Goal: Obtain resource: Download file/media

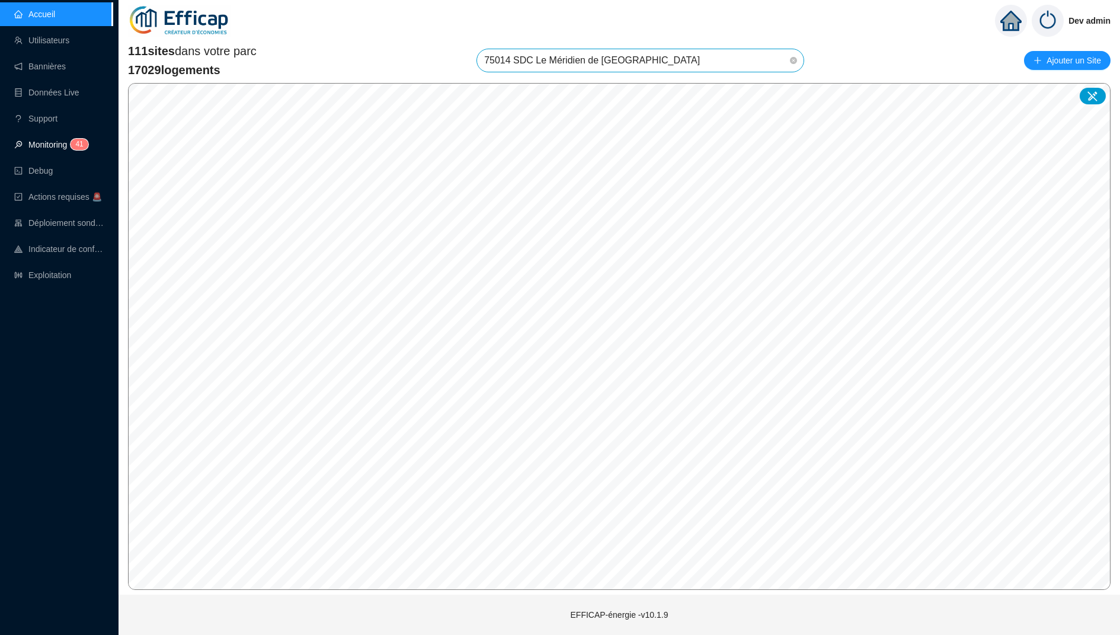
drag, startPoint x: 0, startPoint y: 0, endPoint x: 55, endPoint y: 155, distance: 164.2
click at [55, 149] on link "Monitoring 4 1" at bounding box center [49, 144] width 71 height 9
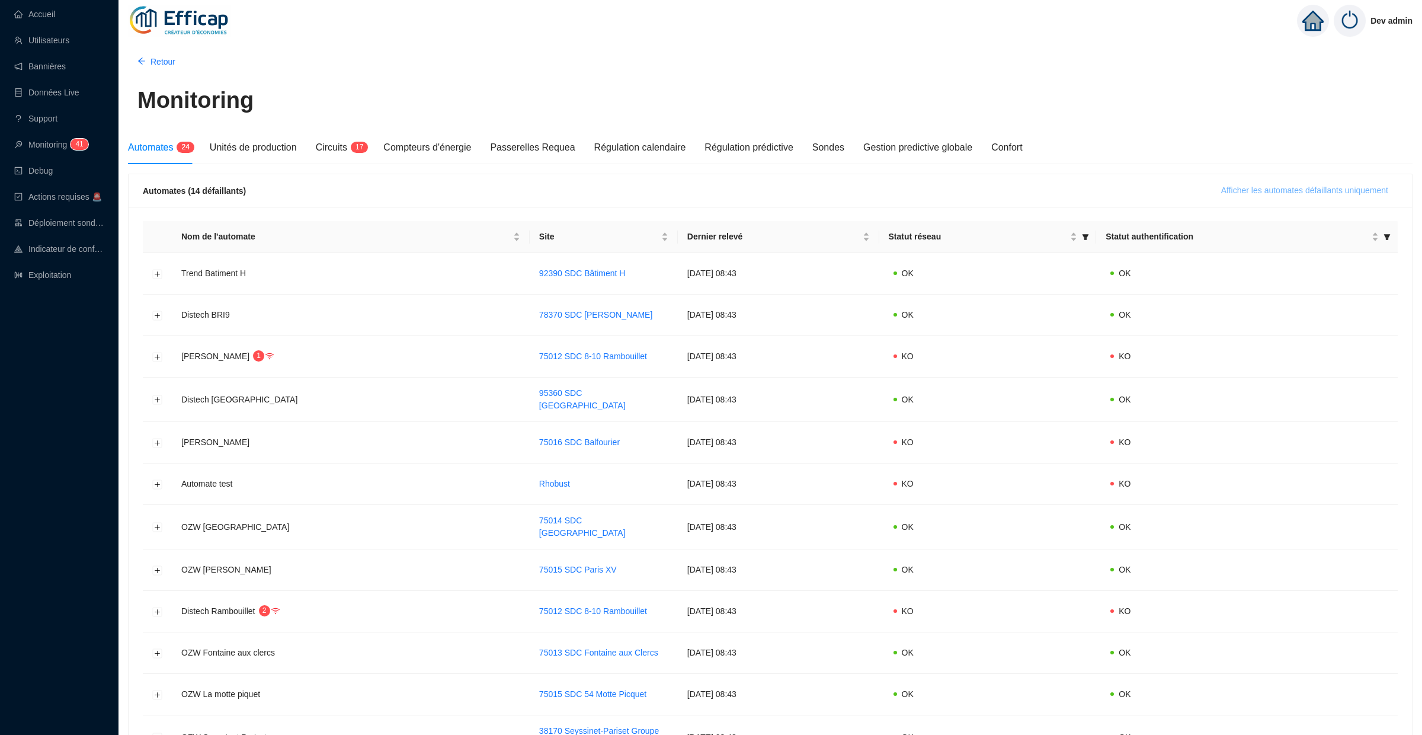
click at [1119, 193] on span "Afficher les automates défaillants uniquement" at bounding box center [1304, 190] width 167 height 12
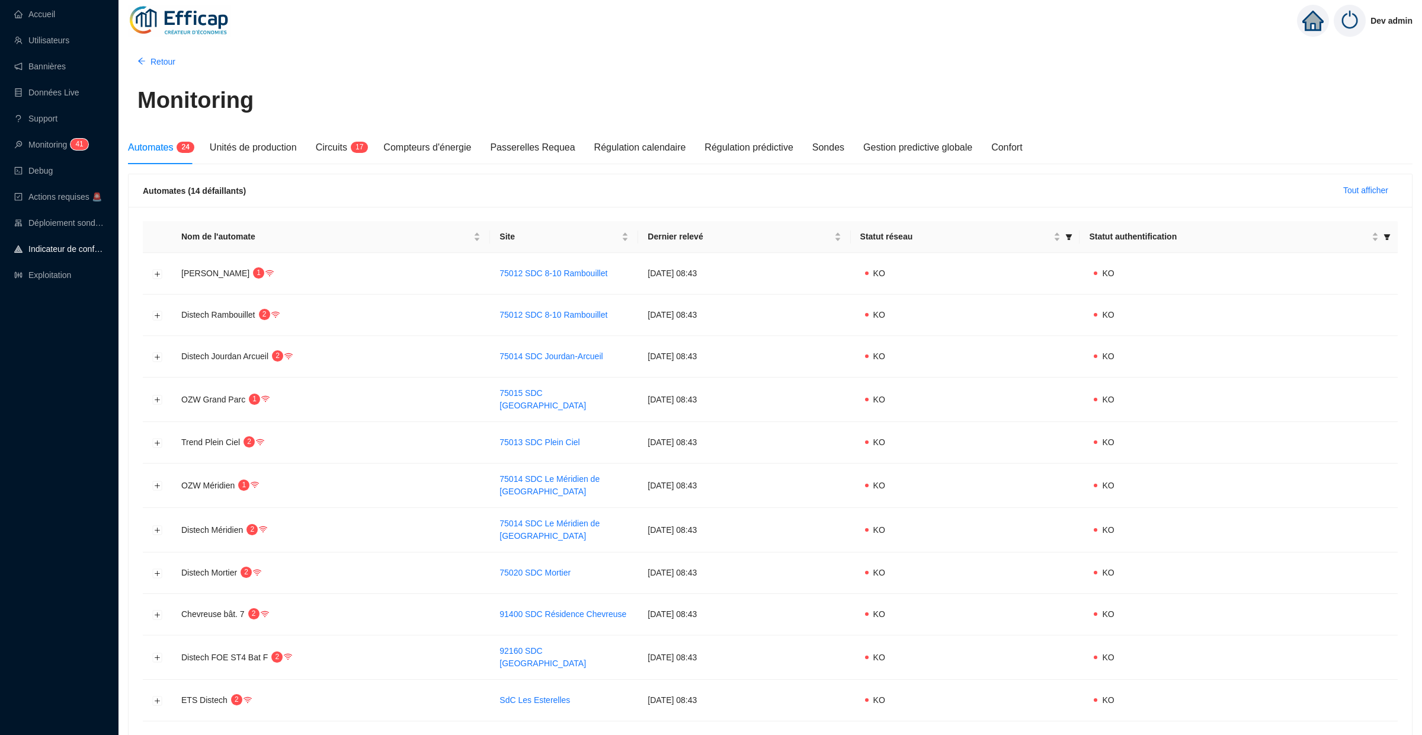
scroll to position [199, 0]
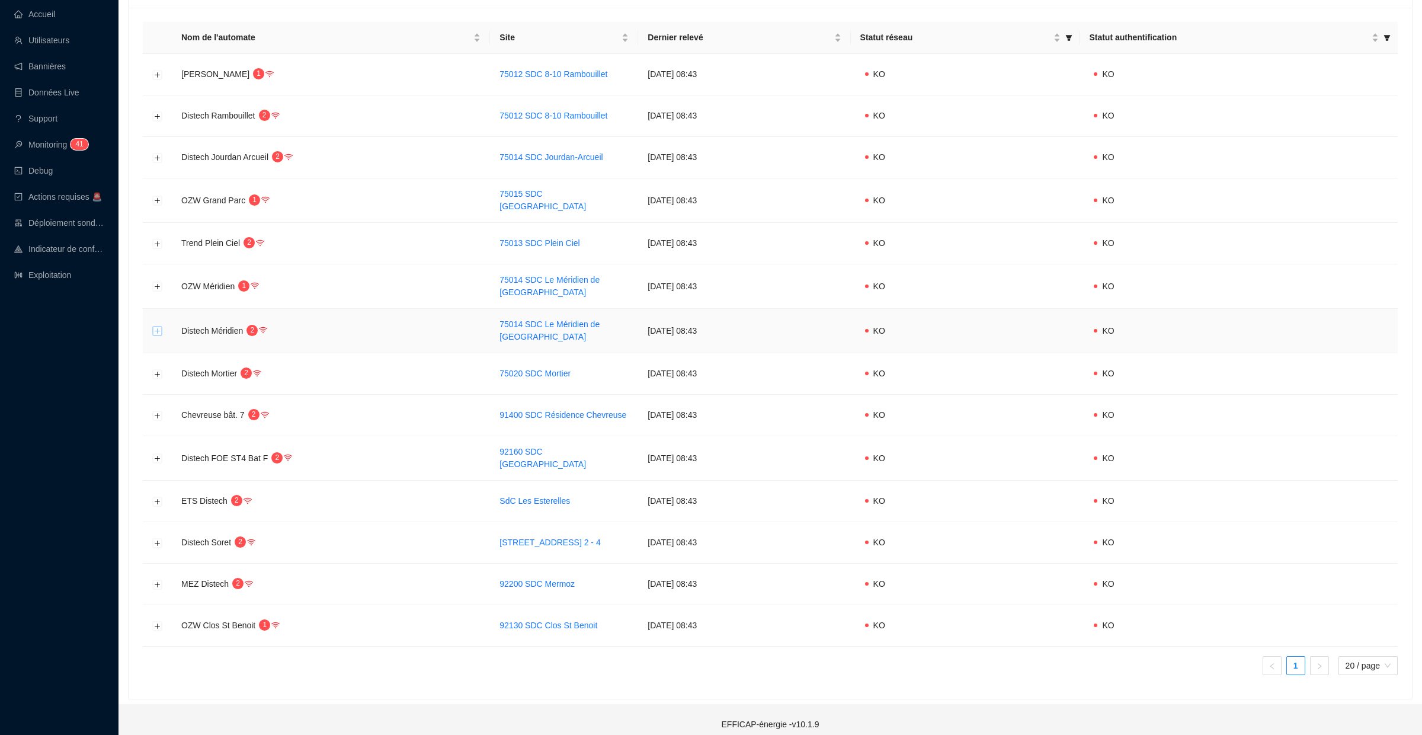
click at [158, 327] on button "Développer la ligne" at bounding box center [157, 331] width 9 height 9
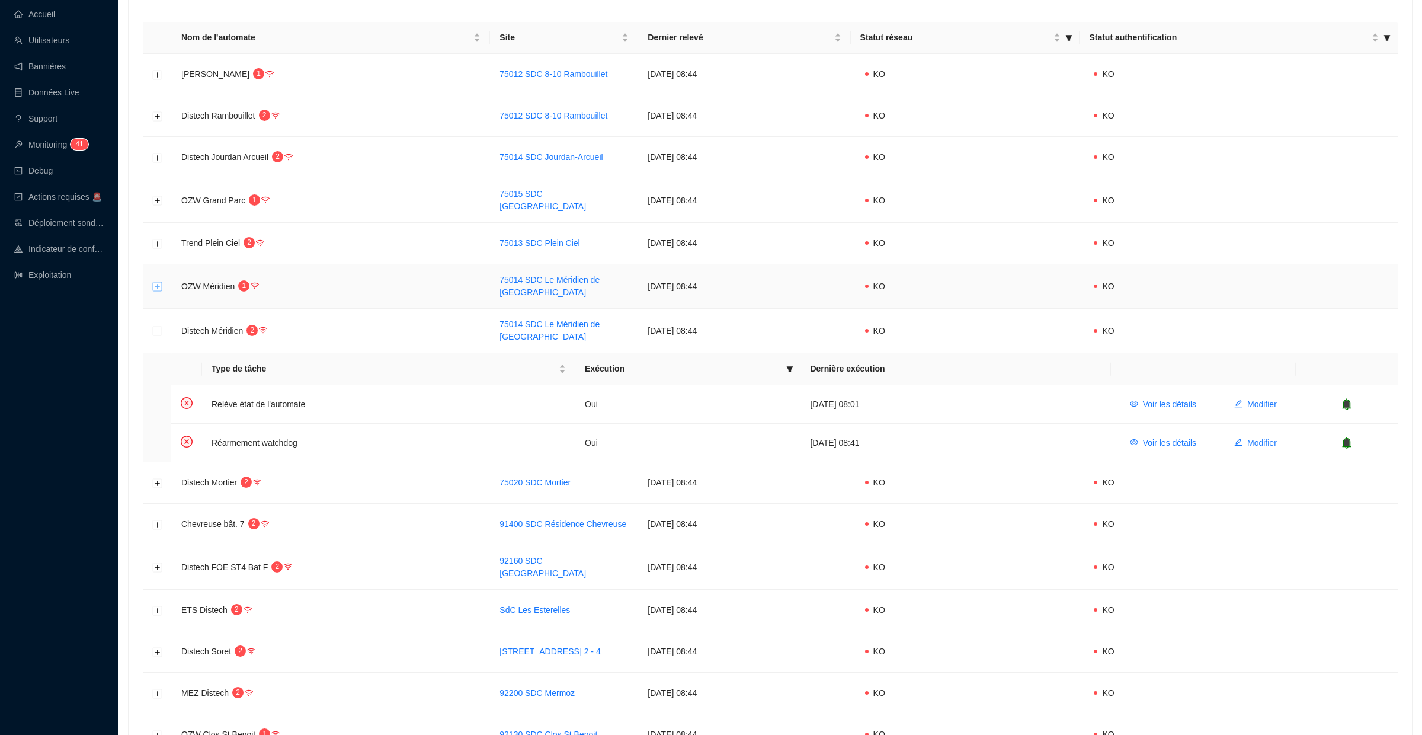
click at [158, 284] on button "Développer la ligne" at bounding box center [157, 286] width 9 height 9
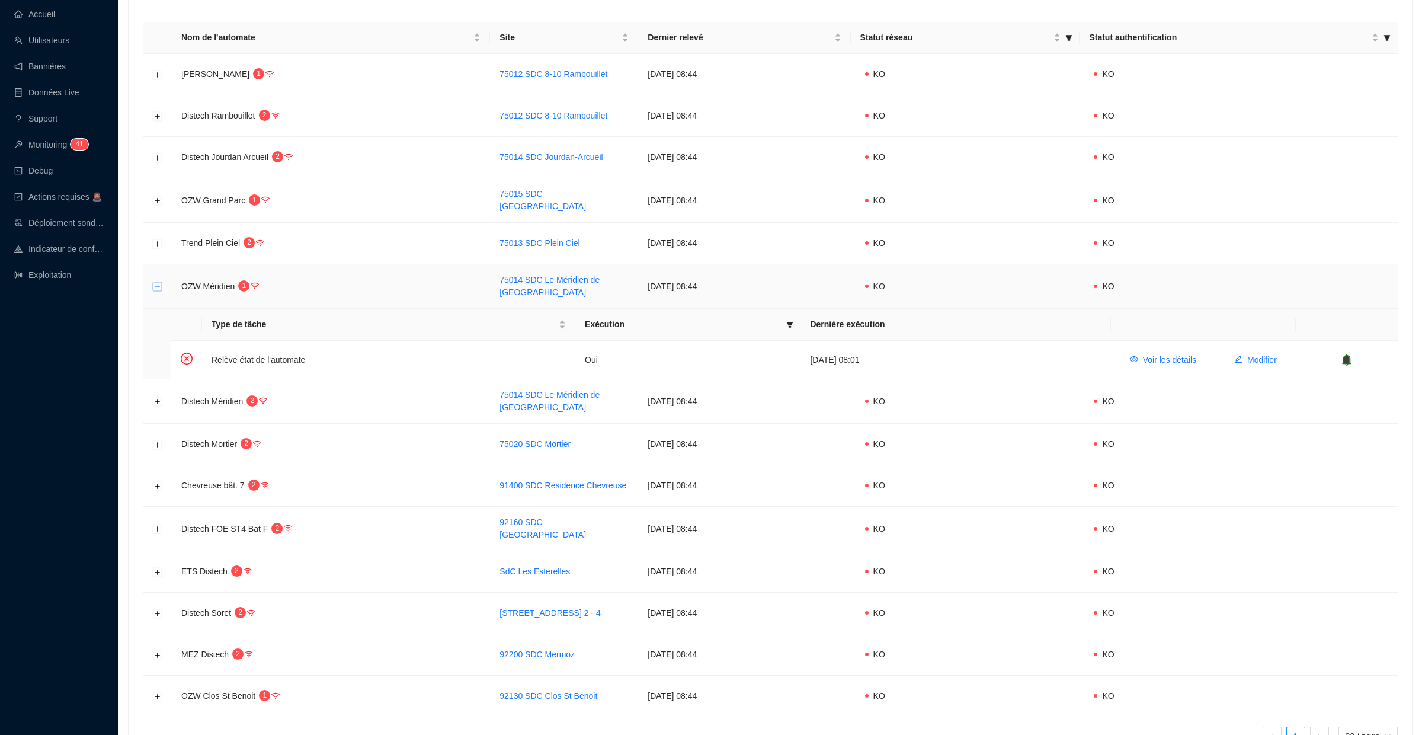
click at [158, 284] on button "Réduire la ligne" at bounding box center [157, 286] width 9 height 9
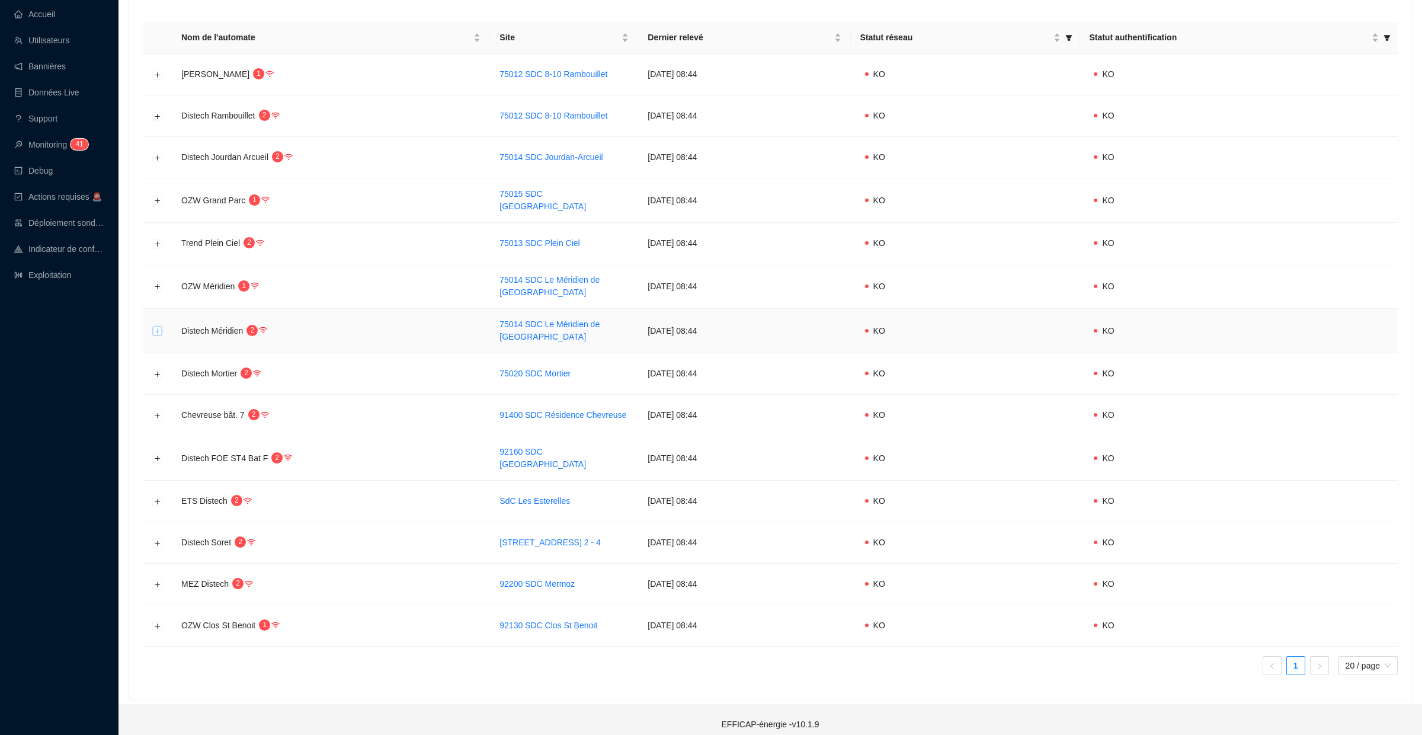
click at [158, 328] on button "Développer la ligne" at bounding box center [157, 331] width 9 height 9
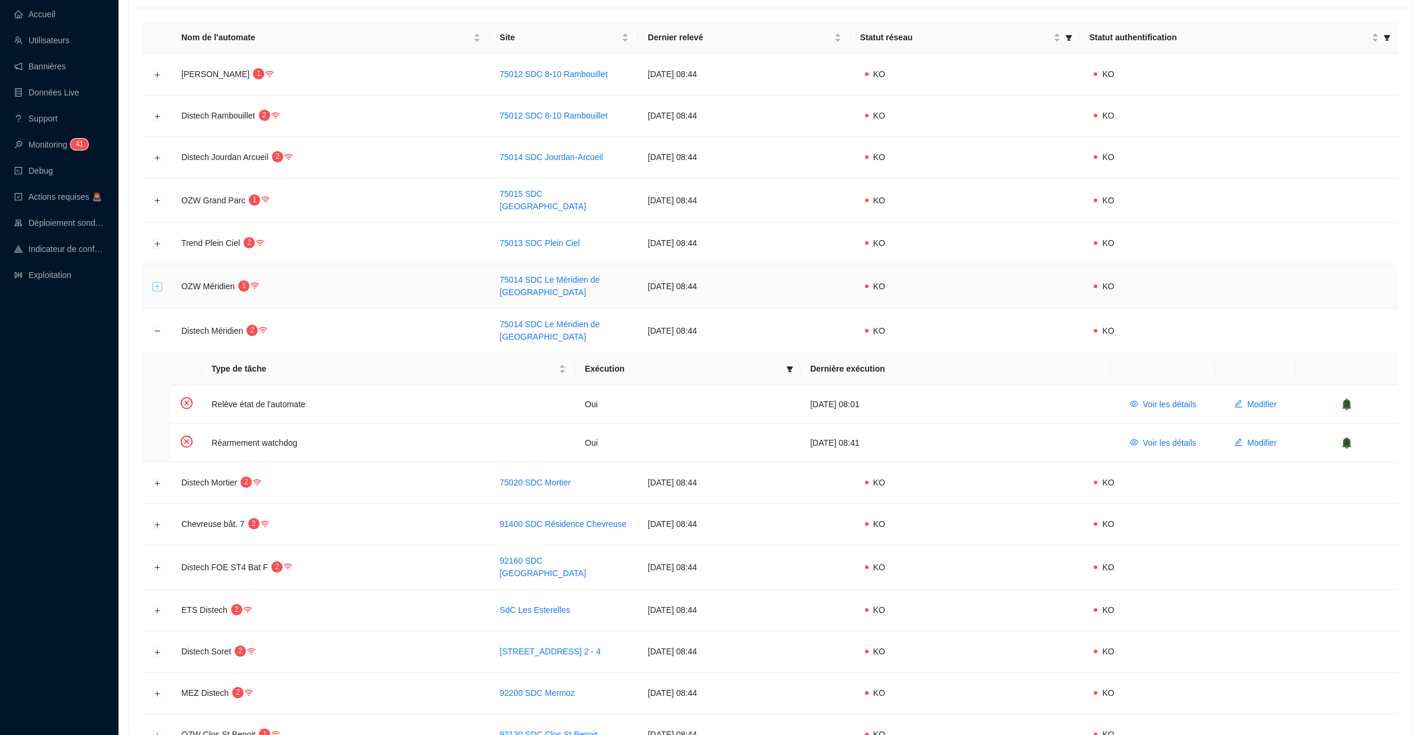
click at [158, 284] on button "Développer la ligne" at bounding box center [157, 286] width 9 height 9
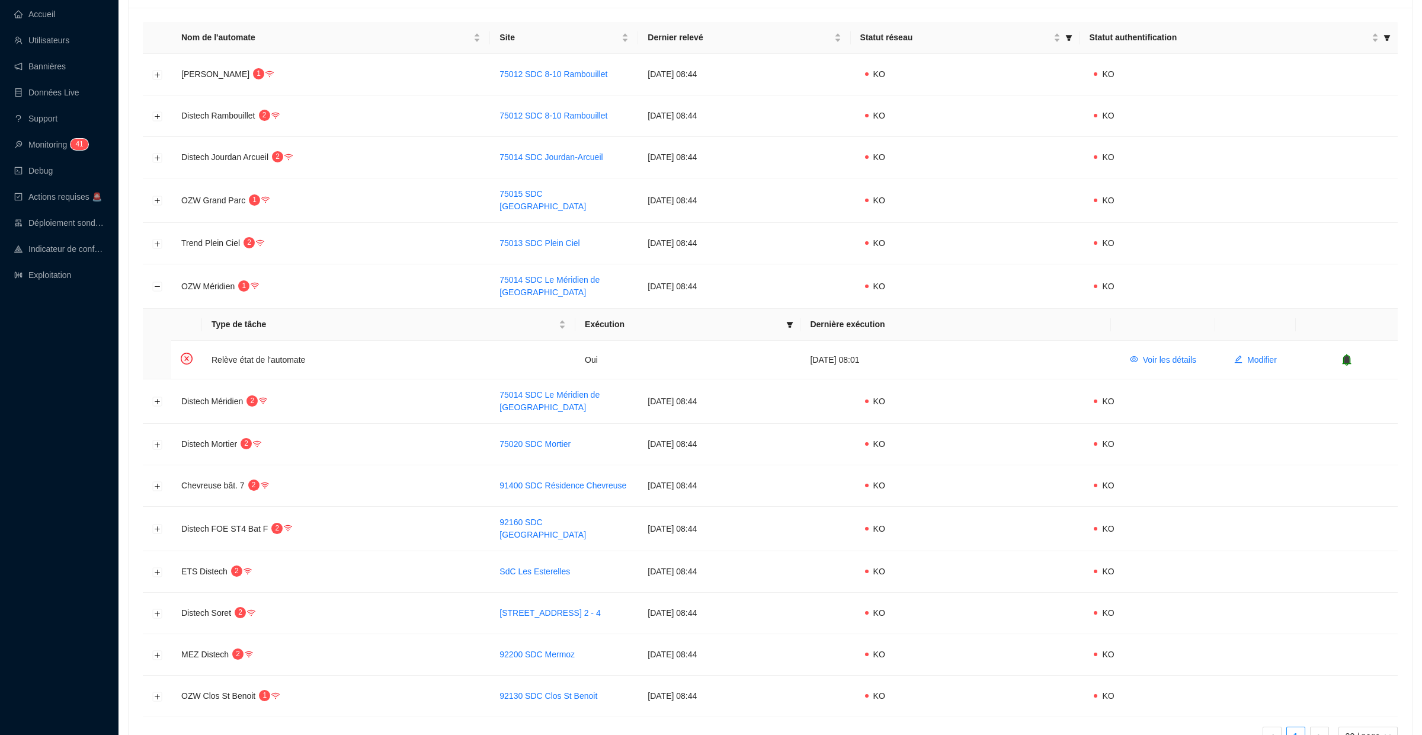
click at [126, 335] on div "Retour Monitoring Automates 2 4 Unités de production Circuits 1 7 Compteurs d'é…" at bounding box center [771, 307] width 1304 height 936
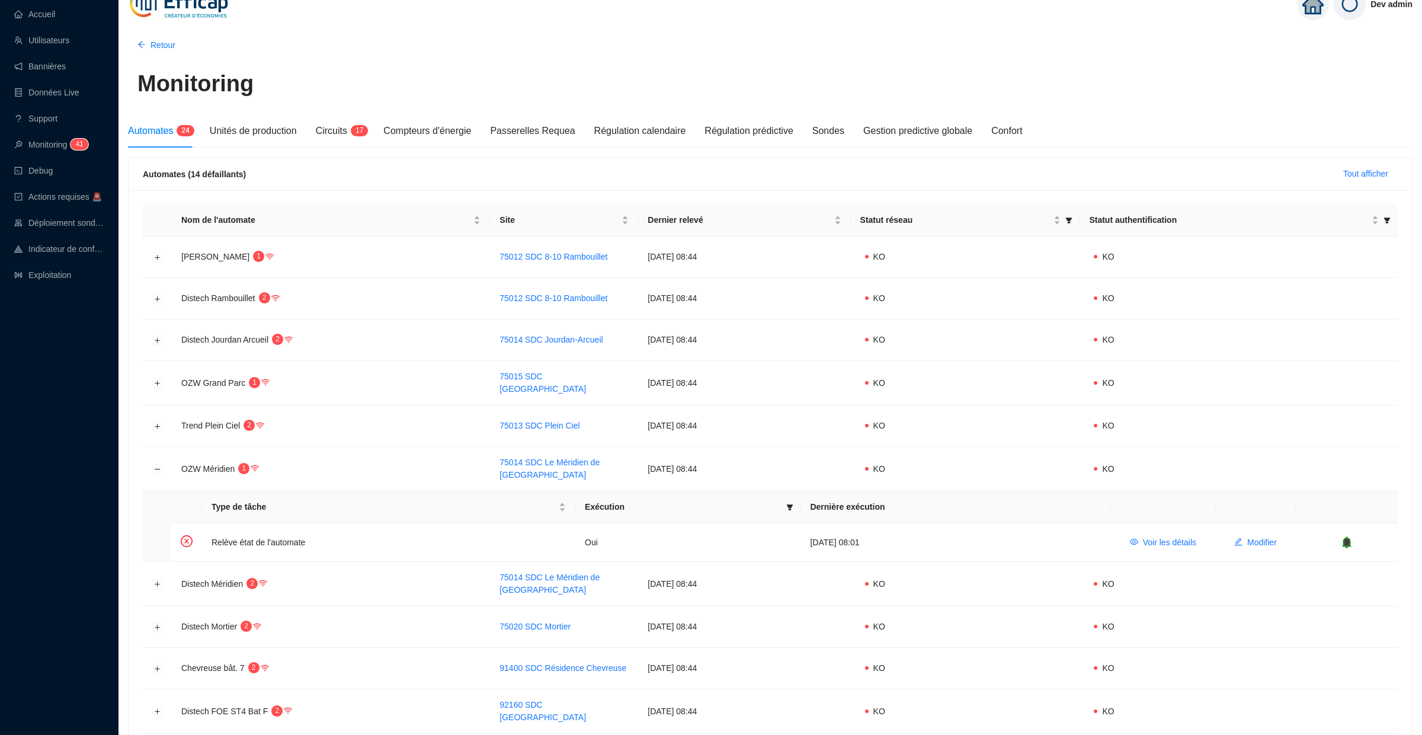
scroll to position [0, 0]
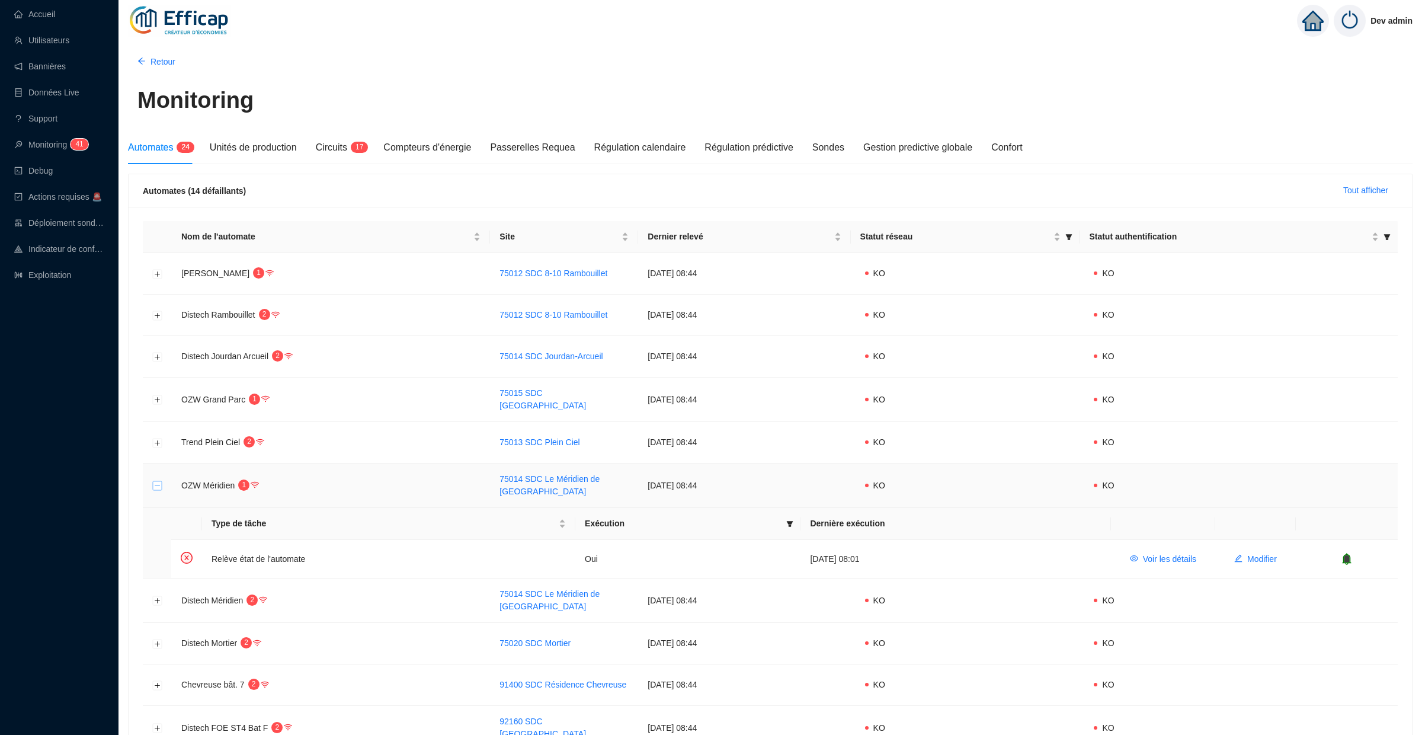
click at [156, 481] on button "Réduire la ligne" at bounding box center [157, 485] width 9 height 9
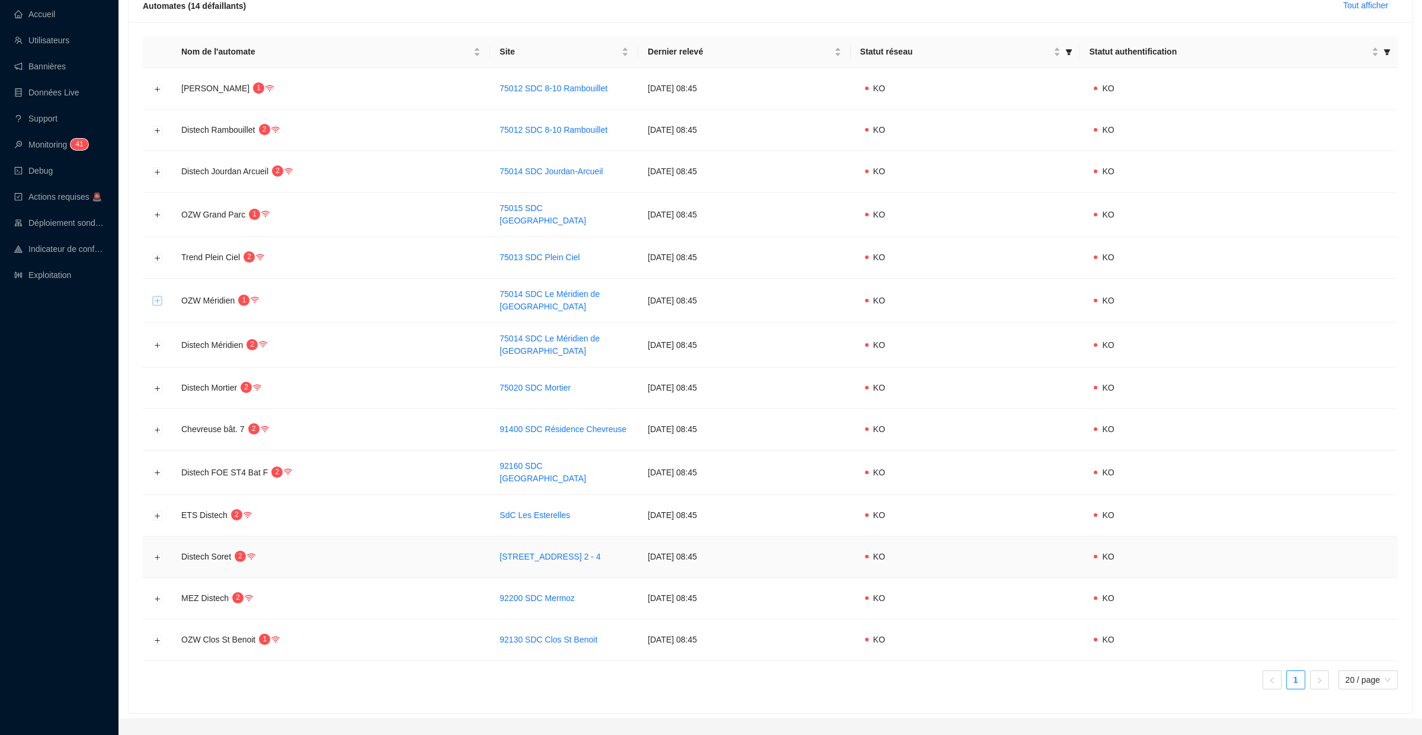
scroll to position [184, 0]
click at [157, 343] on button "Développer la ligne" at bounding box center [157, 346] width 9 height 9
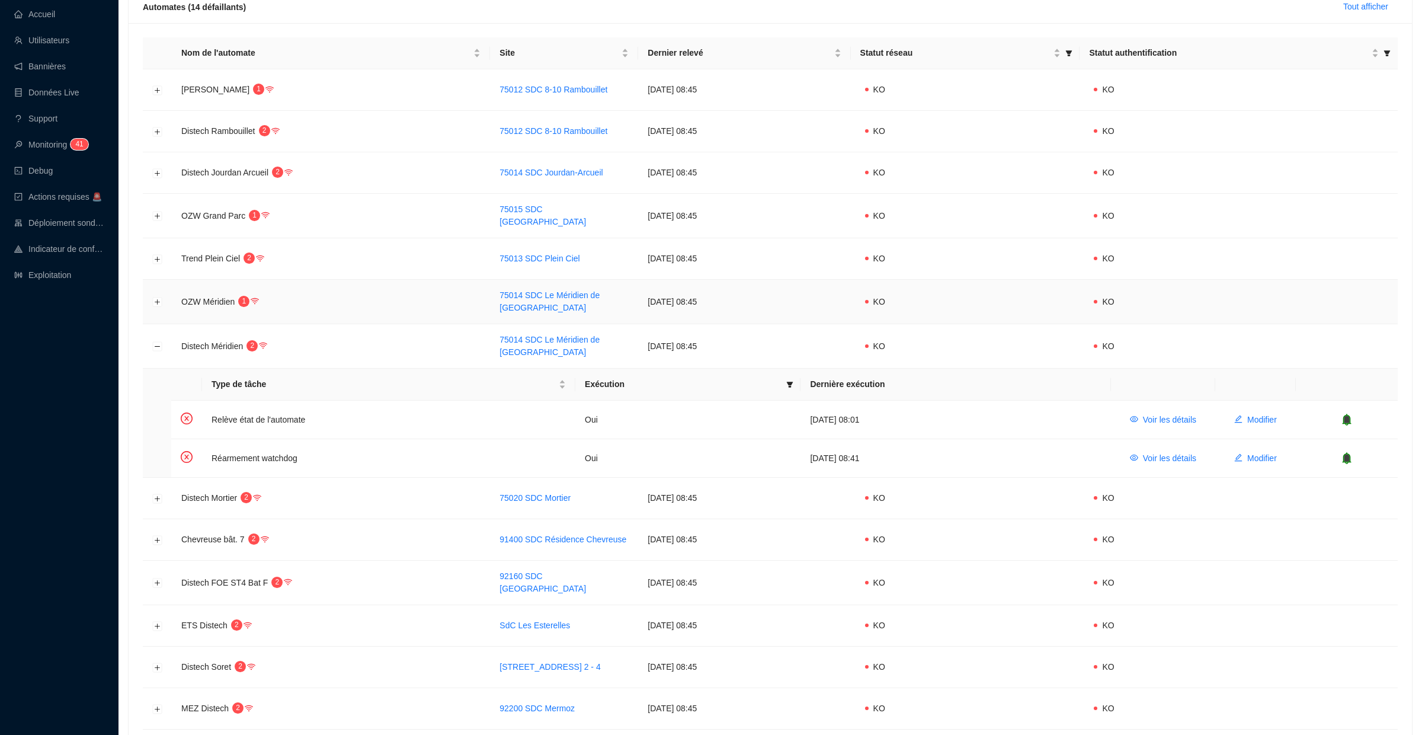
click at [158, 303] on td at bounding box center [157, 302] width 29 height 44
click at [158, 299] on button "Développer la ligne" at bounding box center [157, 301] width 9 height 9
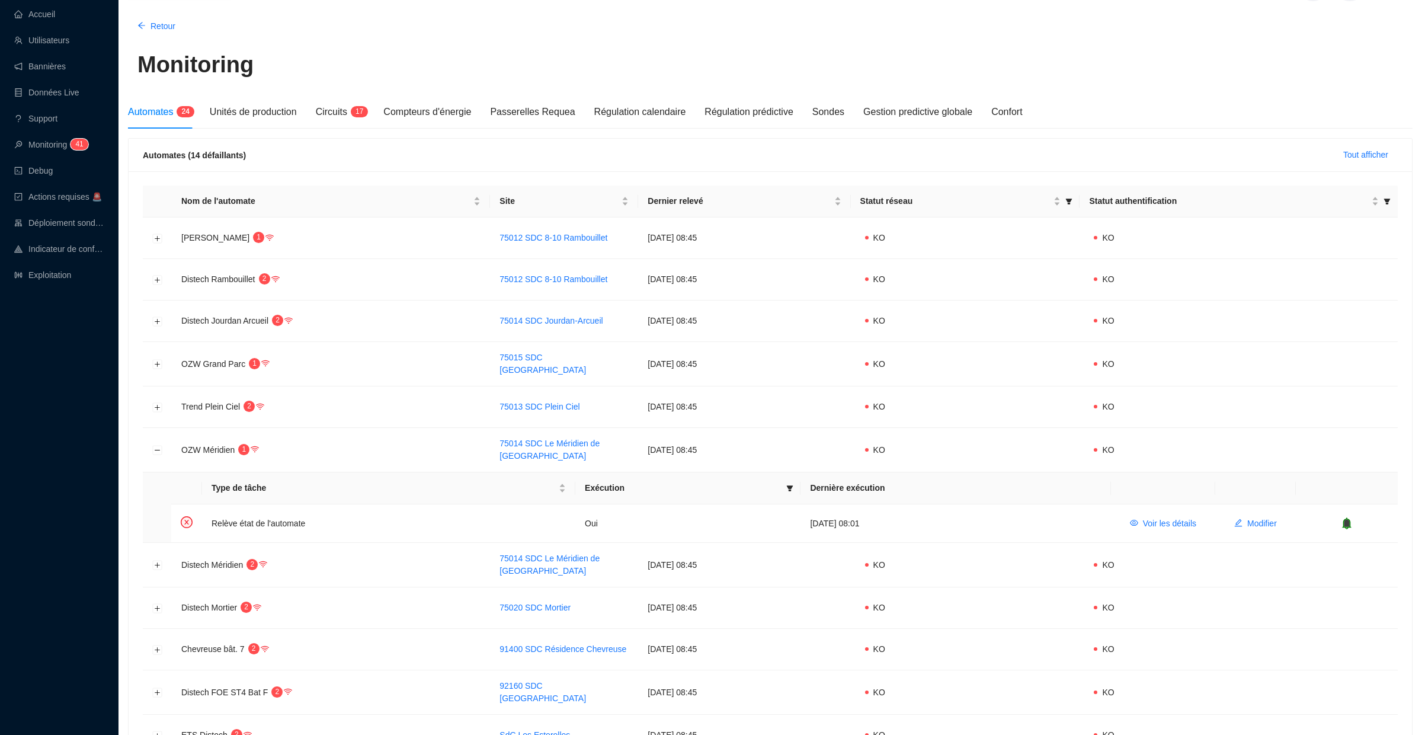
scroll to position [0, 0]
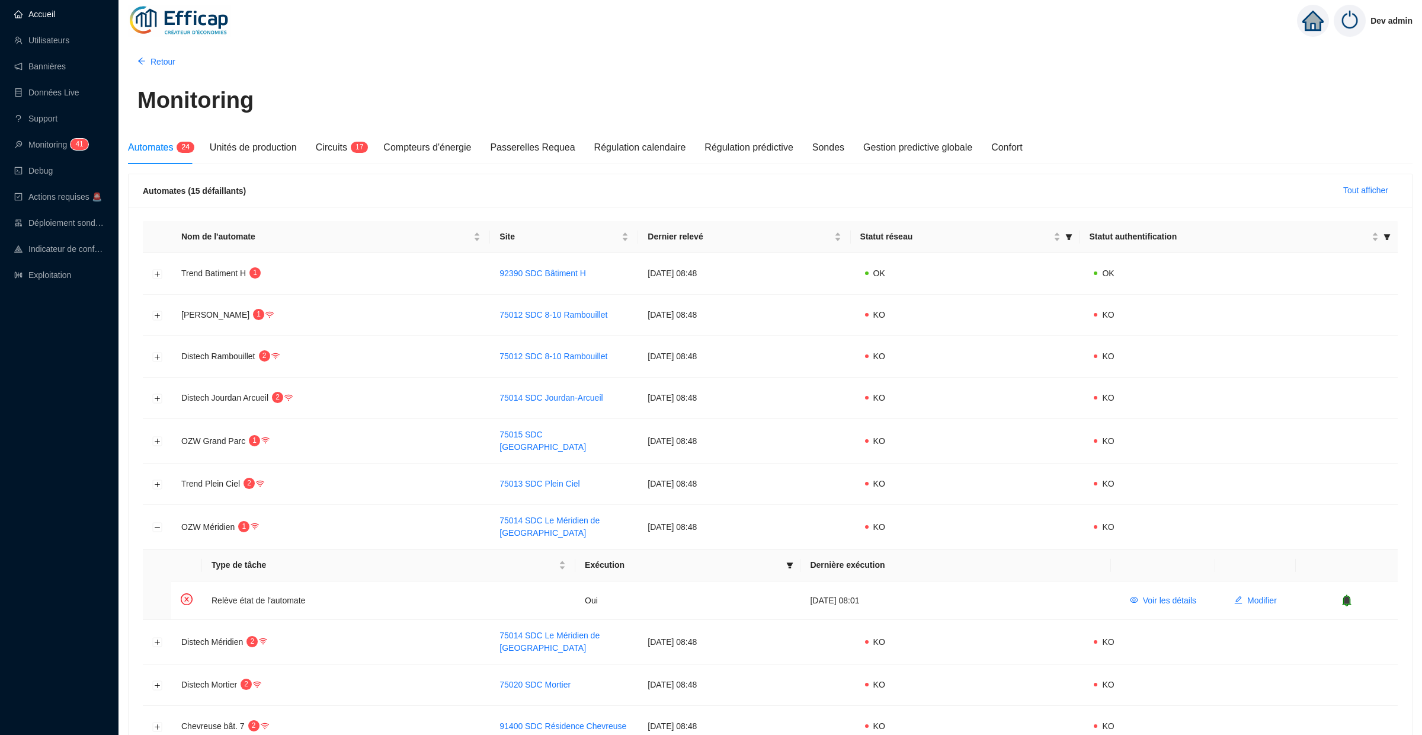
click at [55, 19] on link "Accueil" at bounding box center [34, 13] width 41 height 9
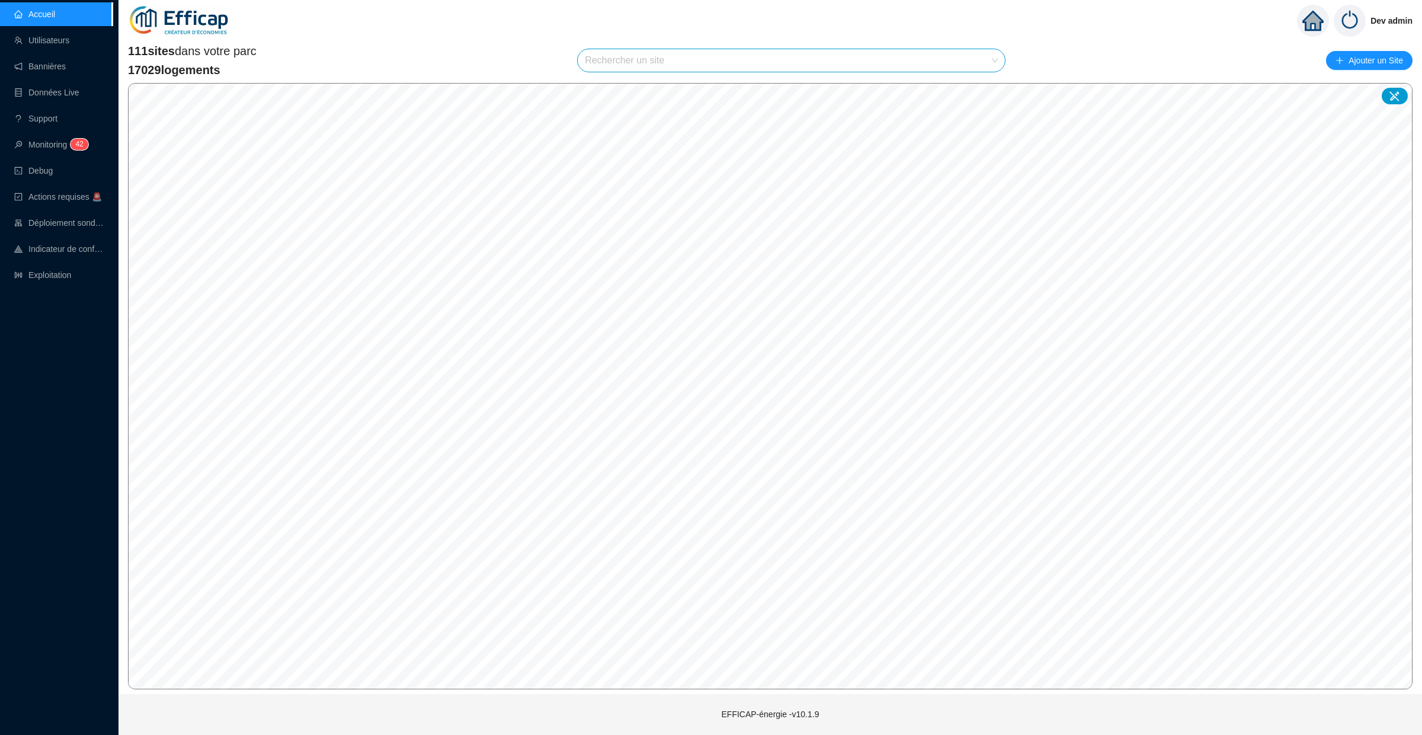
click at [619, 62] on input "search" at bounding box center [786, 60] width 402 height 23
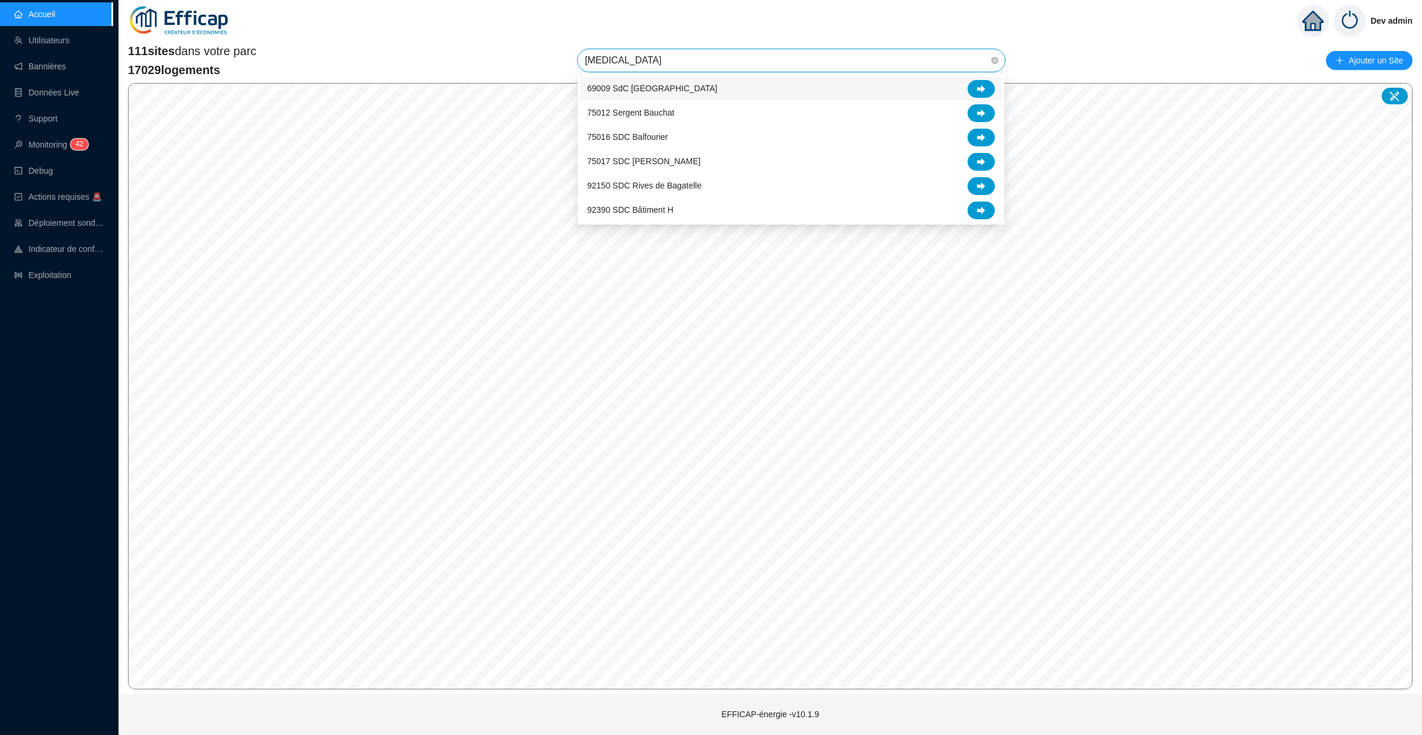
type input "balm"
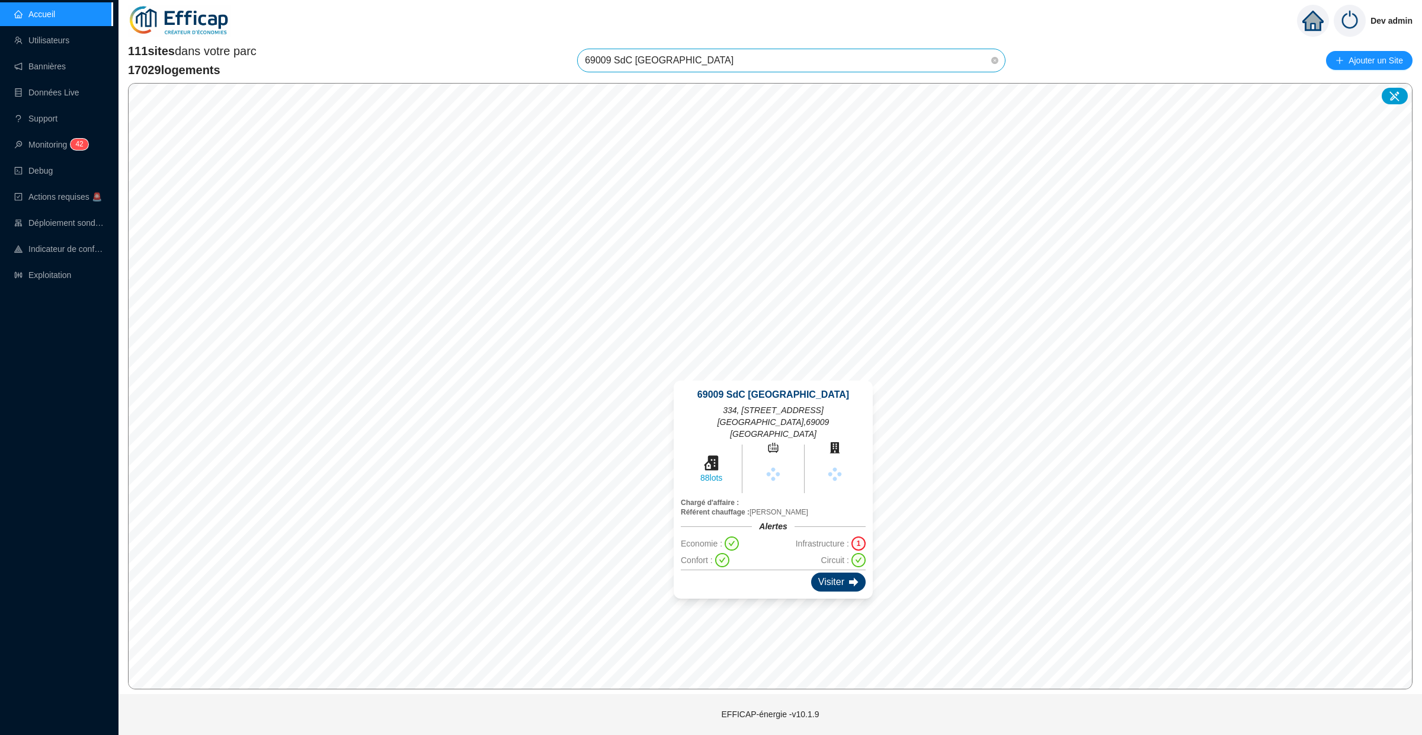
click at [836, 572] on div "Visiter" at bounding box center [838, 581] width 55 height 19
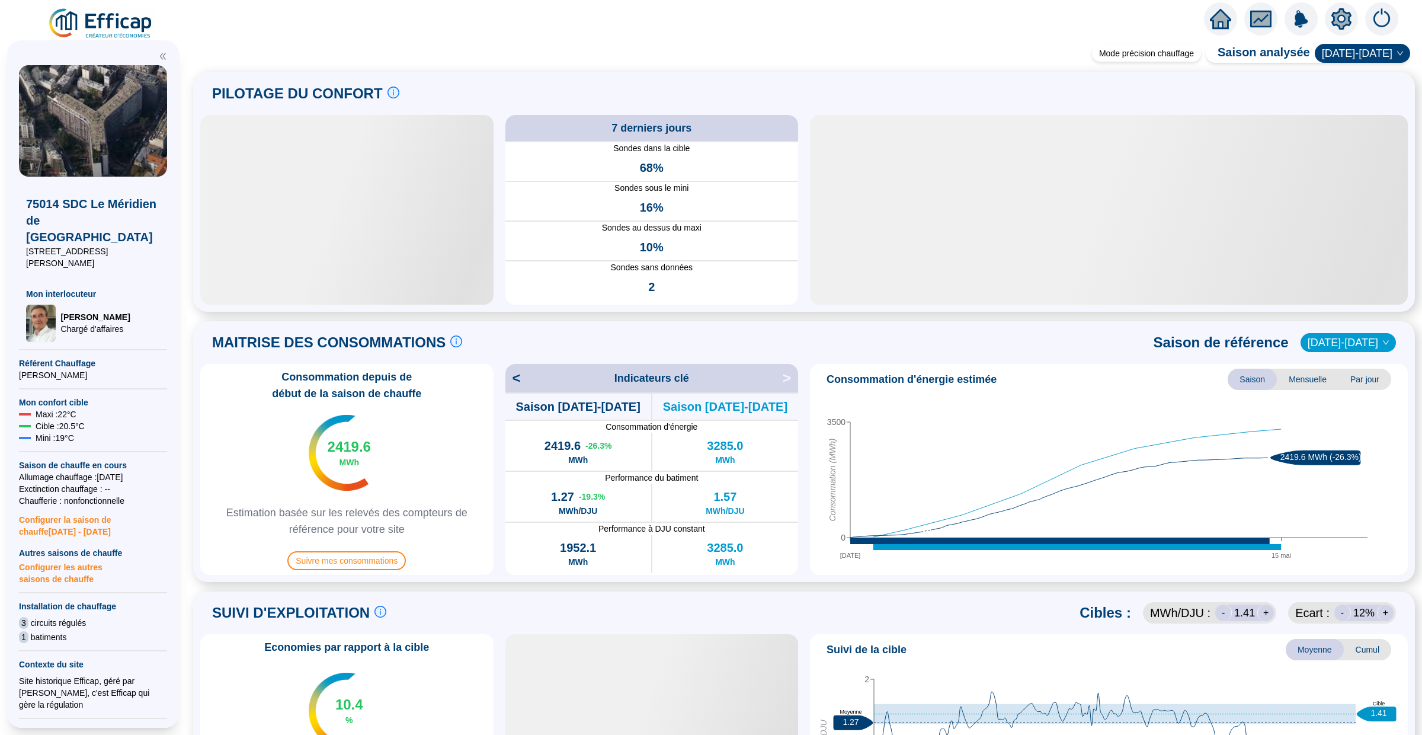
scroll to position [63, 0]
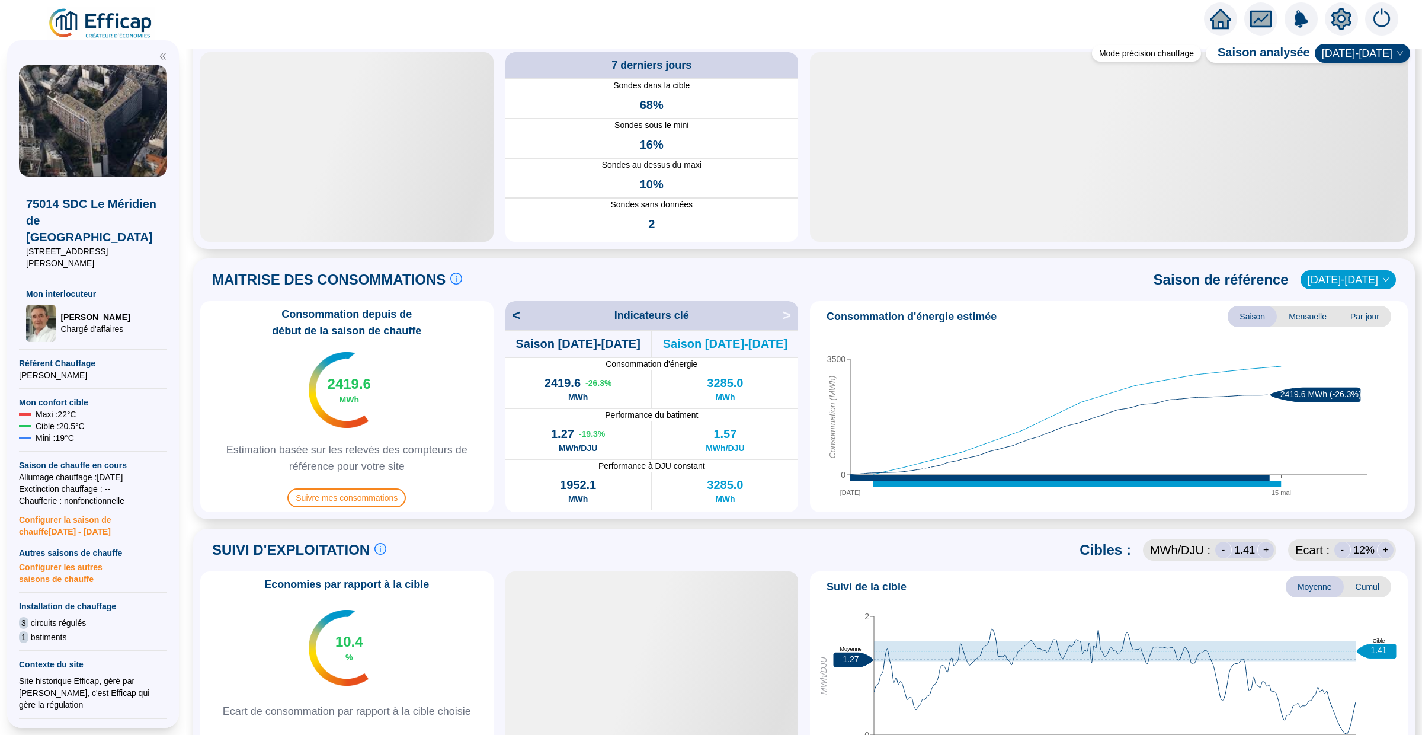
click at [1217, 20] on icon "home" at bounding box center [1220, 19] width 21 height 17
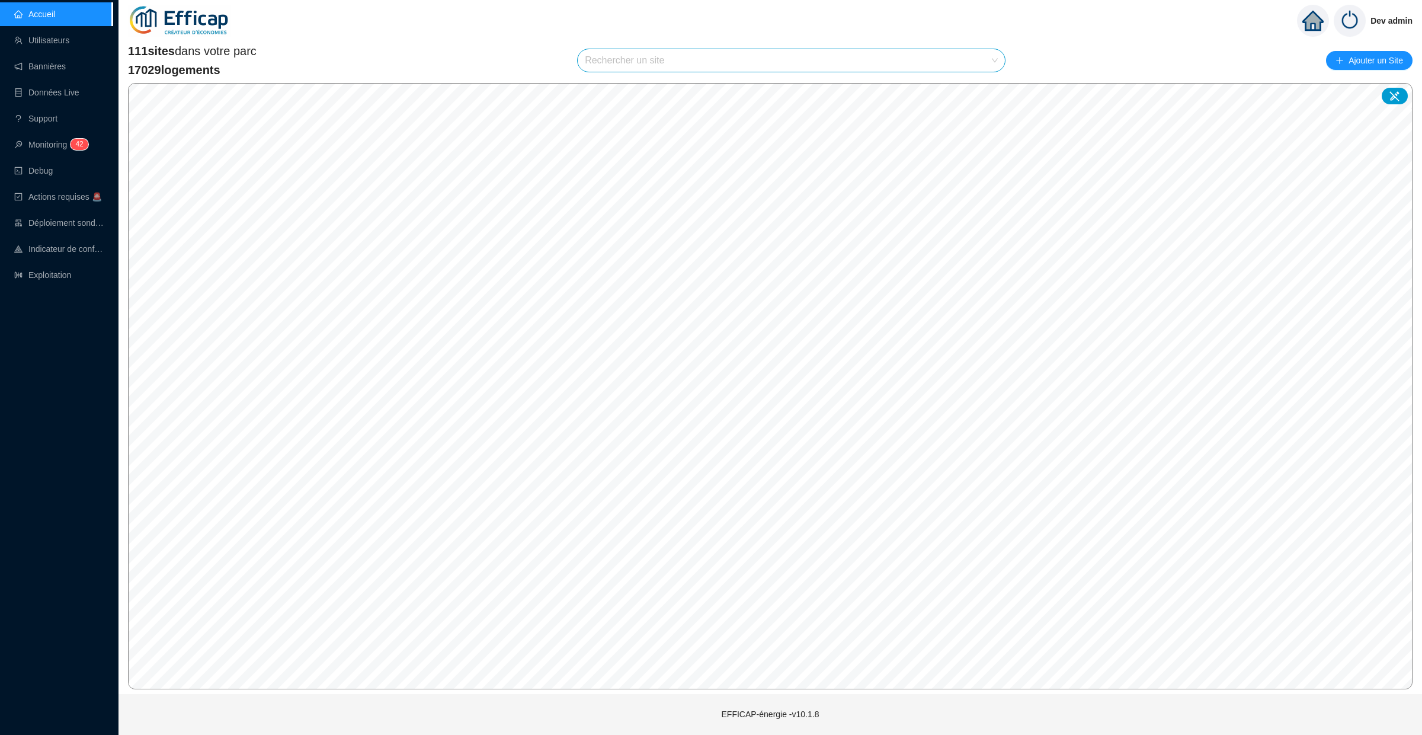
click at [609, 65] on input "search" at bounding box center [786, 60] width 402 height 23
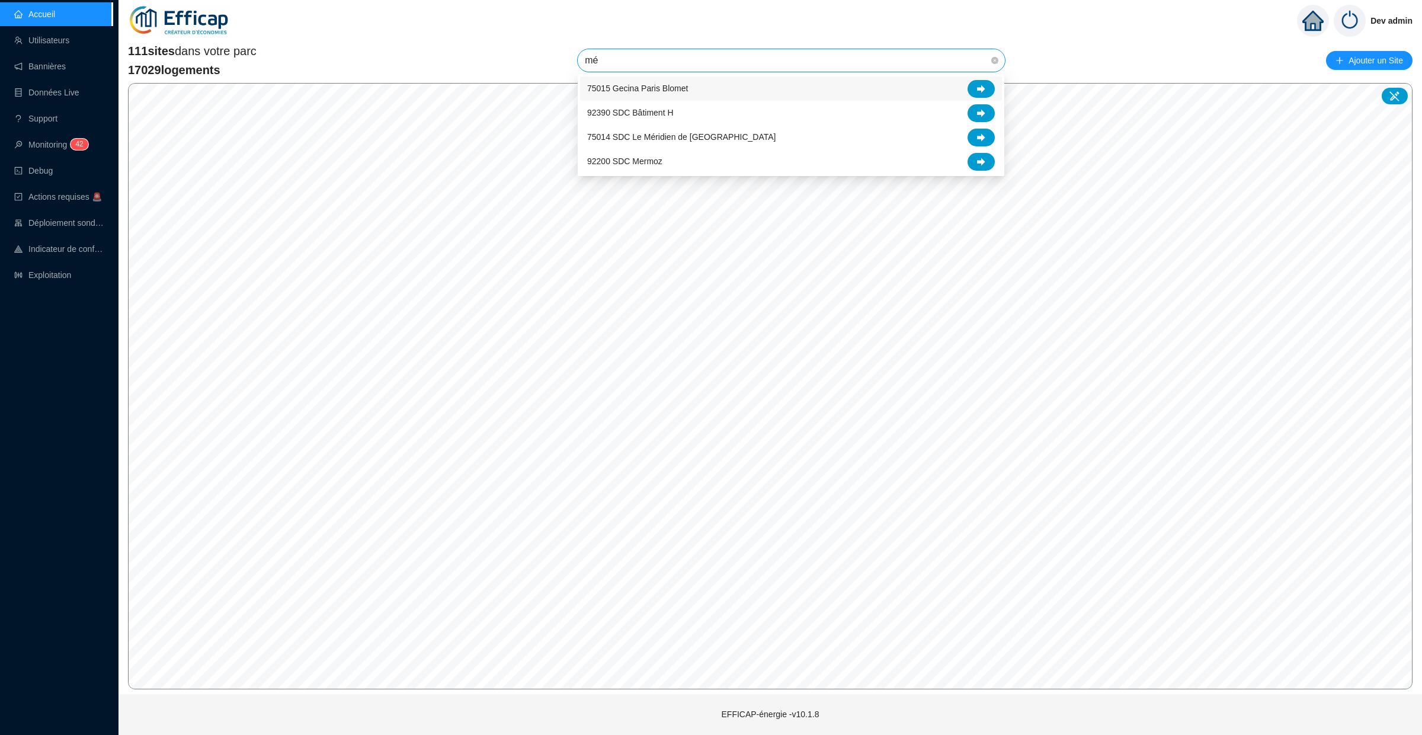
type input "m"
type input "b"
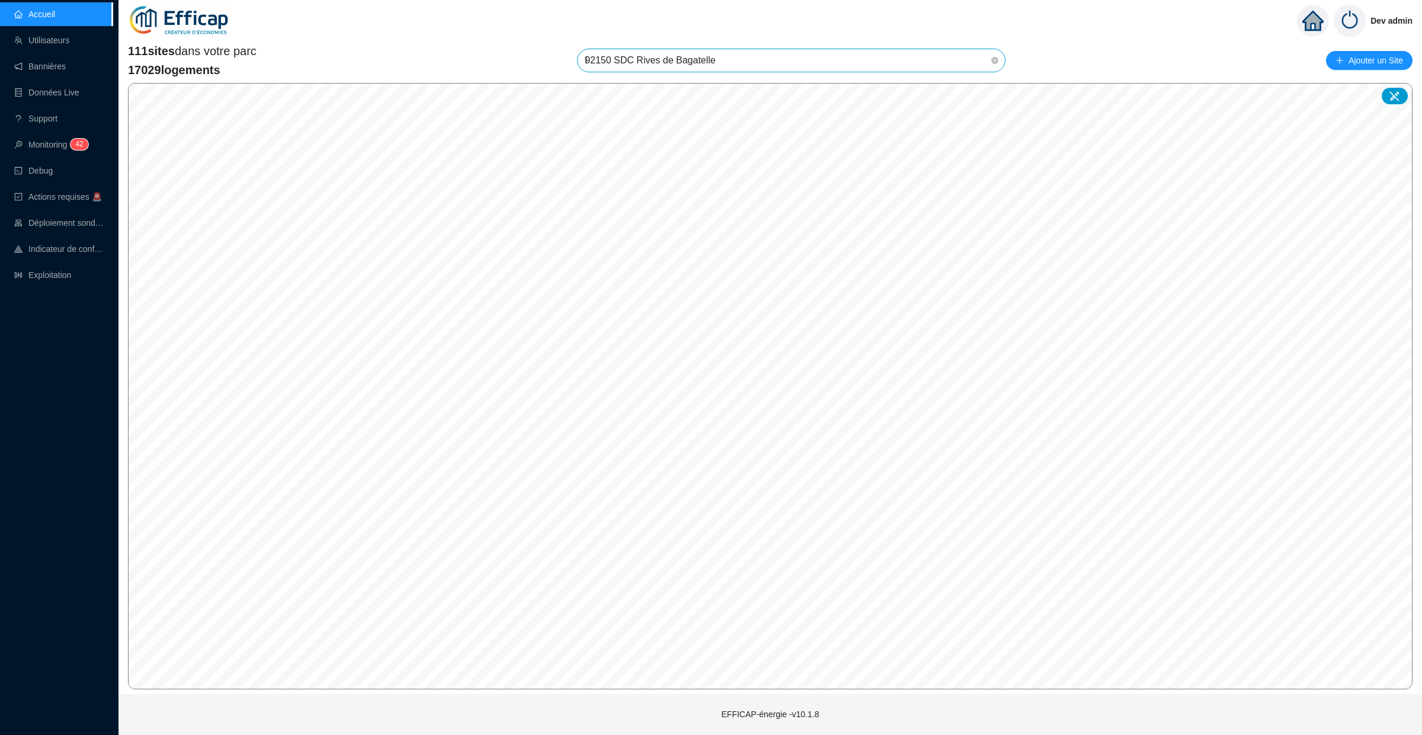
type input "lm"
click at [980, 88] on icon at bounding box center [981, 89] width 8 height 8
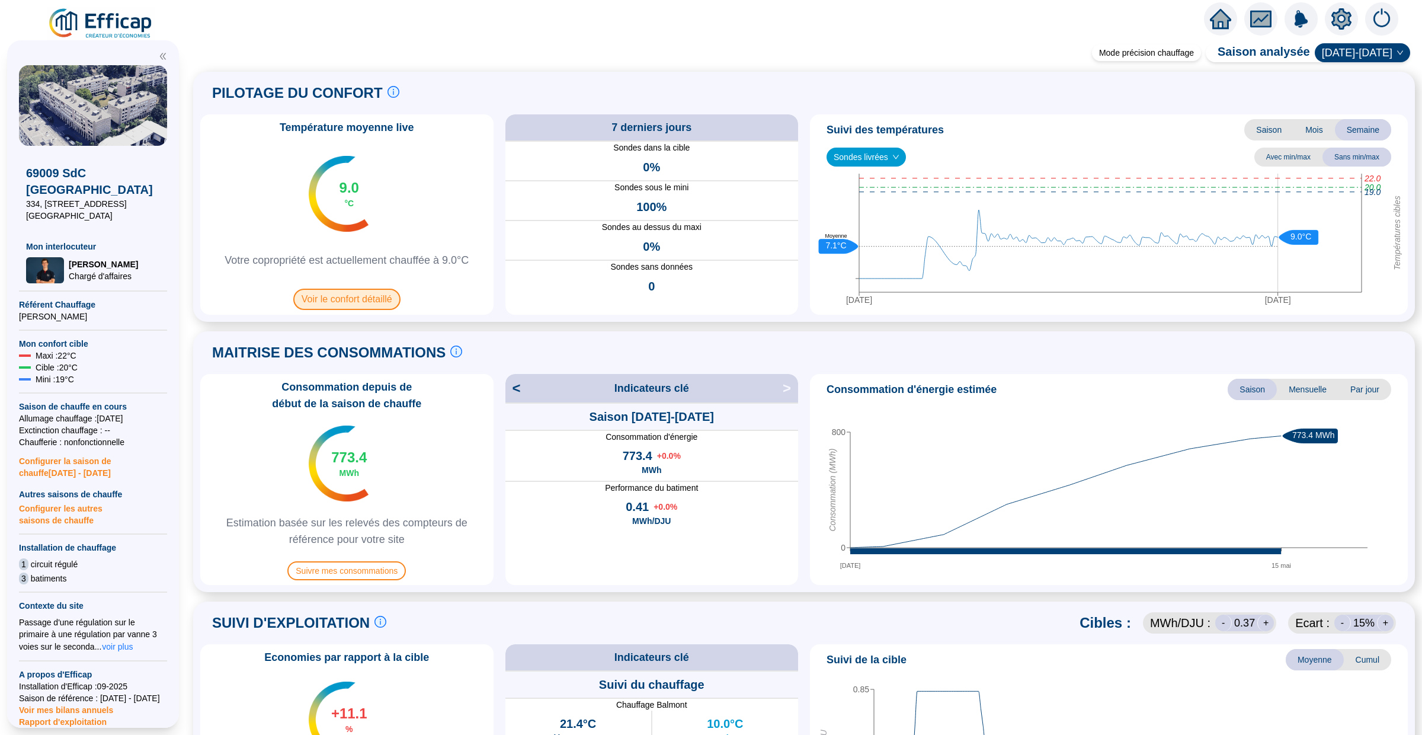
click at [370, 296] on span "Voir le confort détaillé" at bounding box center [346, 299] width 107 height 21
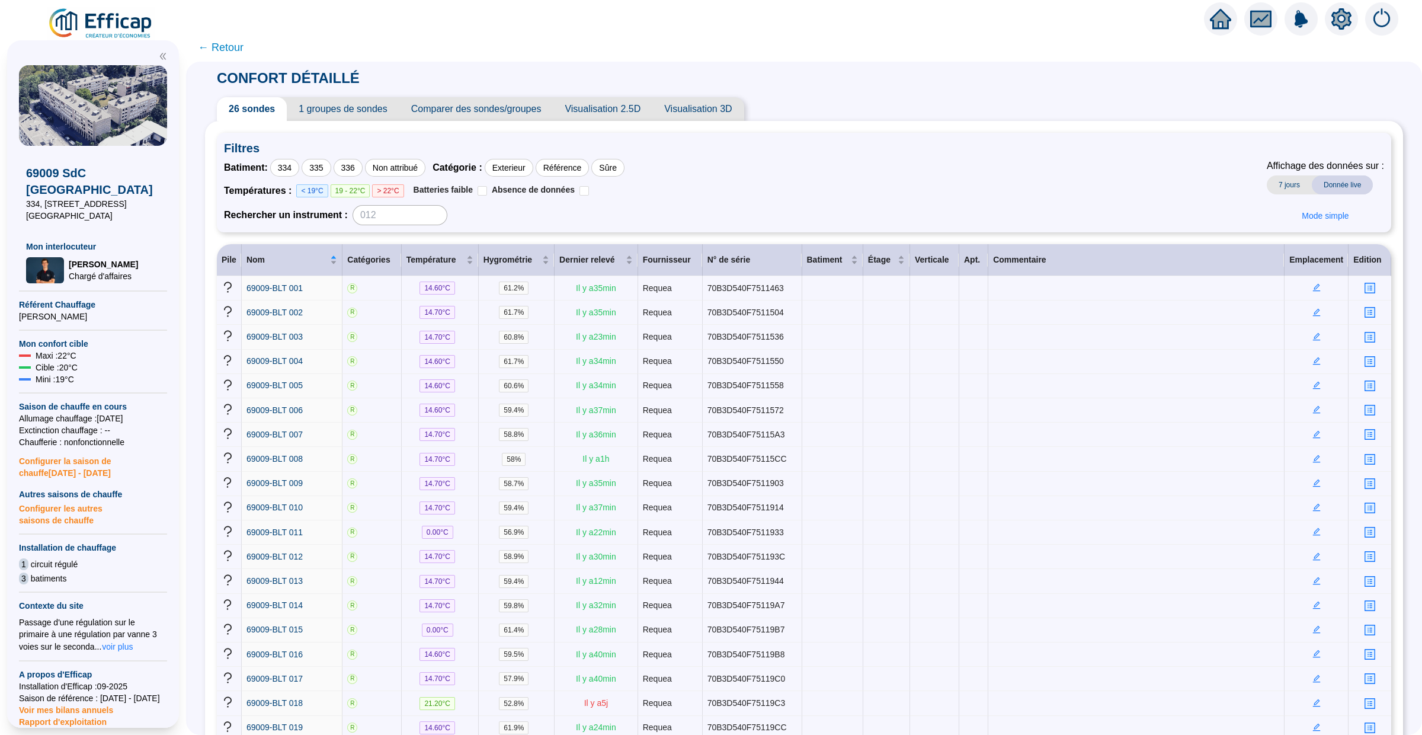
click at [225, 52] on span "← Retour" at bounding box center [221, 47] width 46 height 17
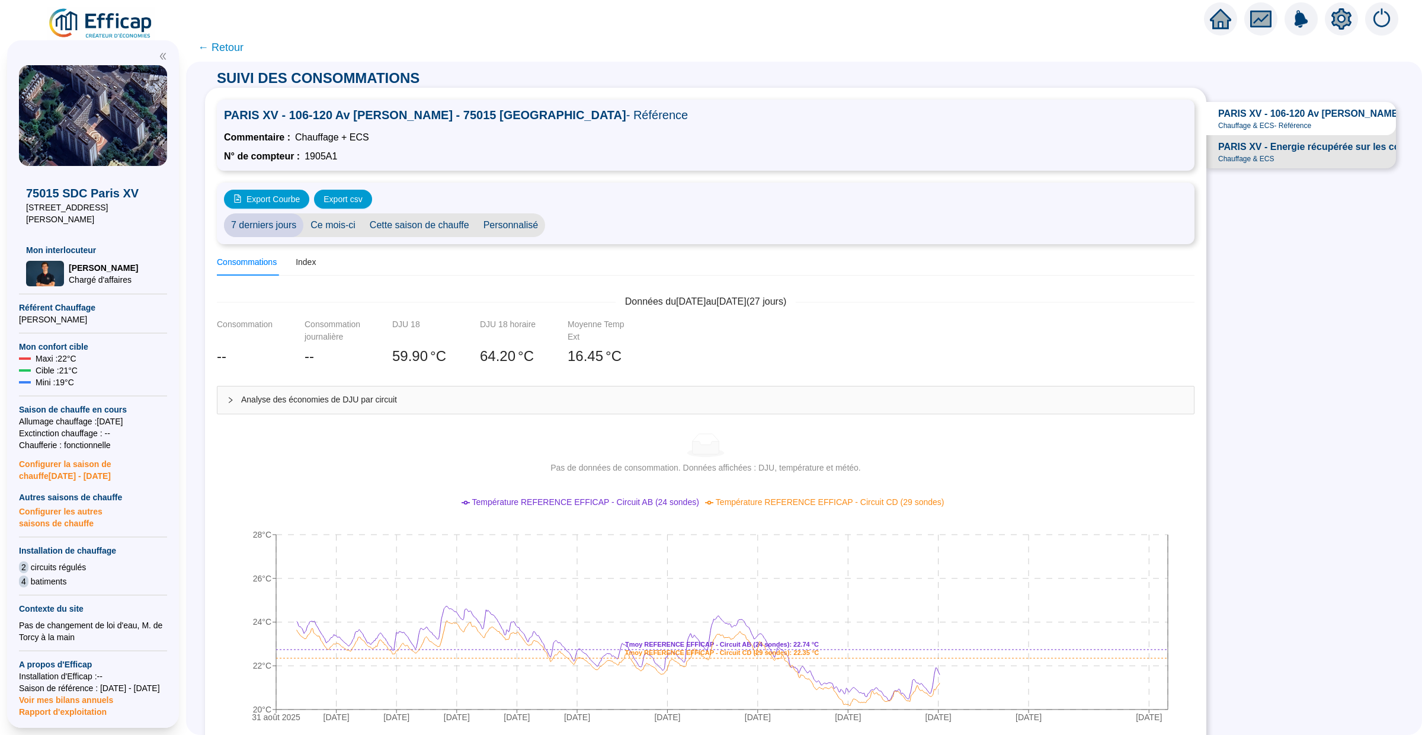
scroll to position [14, 0]
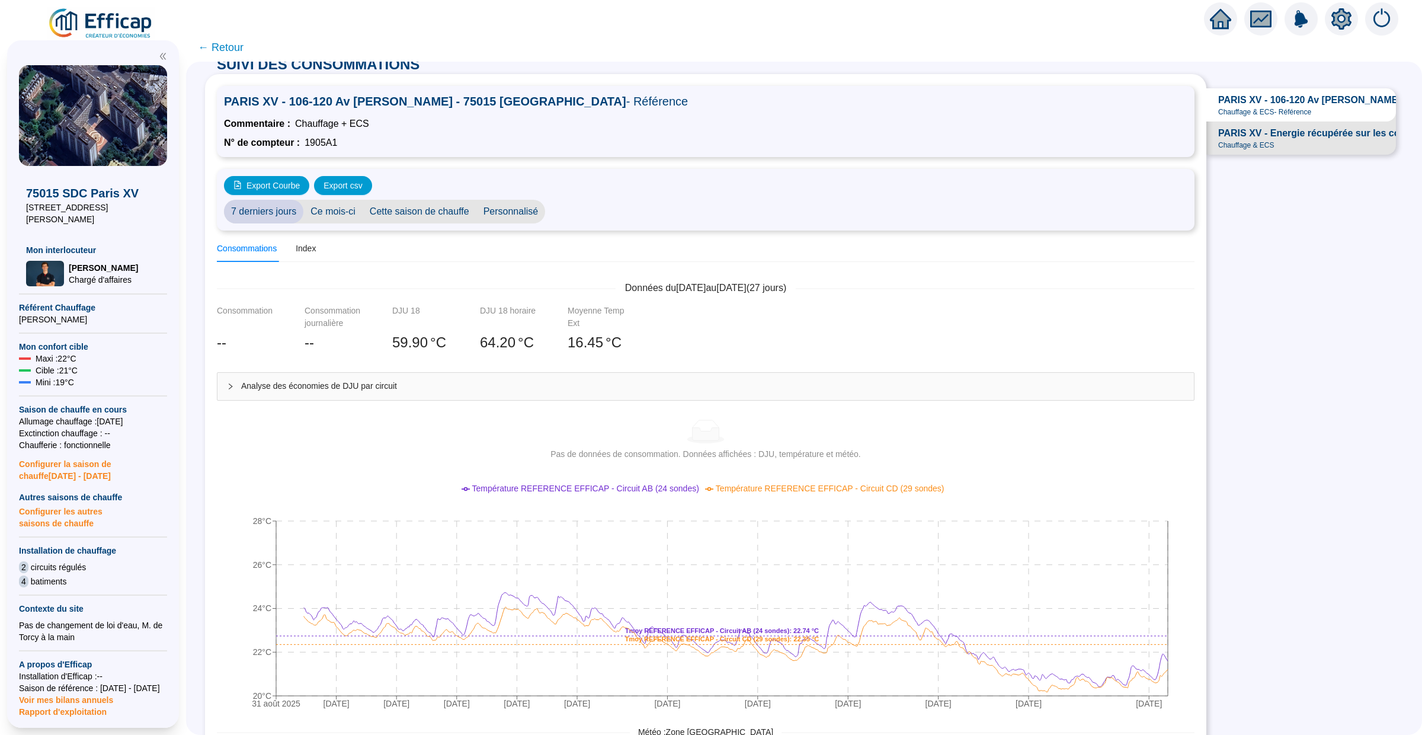
click at [1211, 21] on icon "home" at bounding box center [1220, 19] width 21 height 20
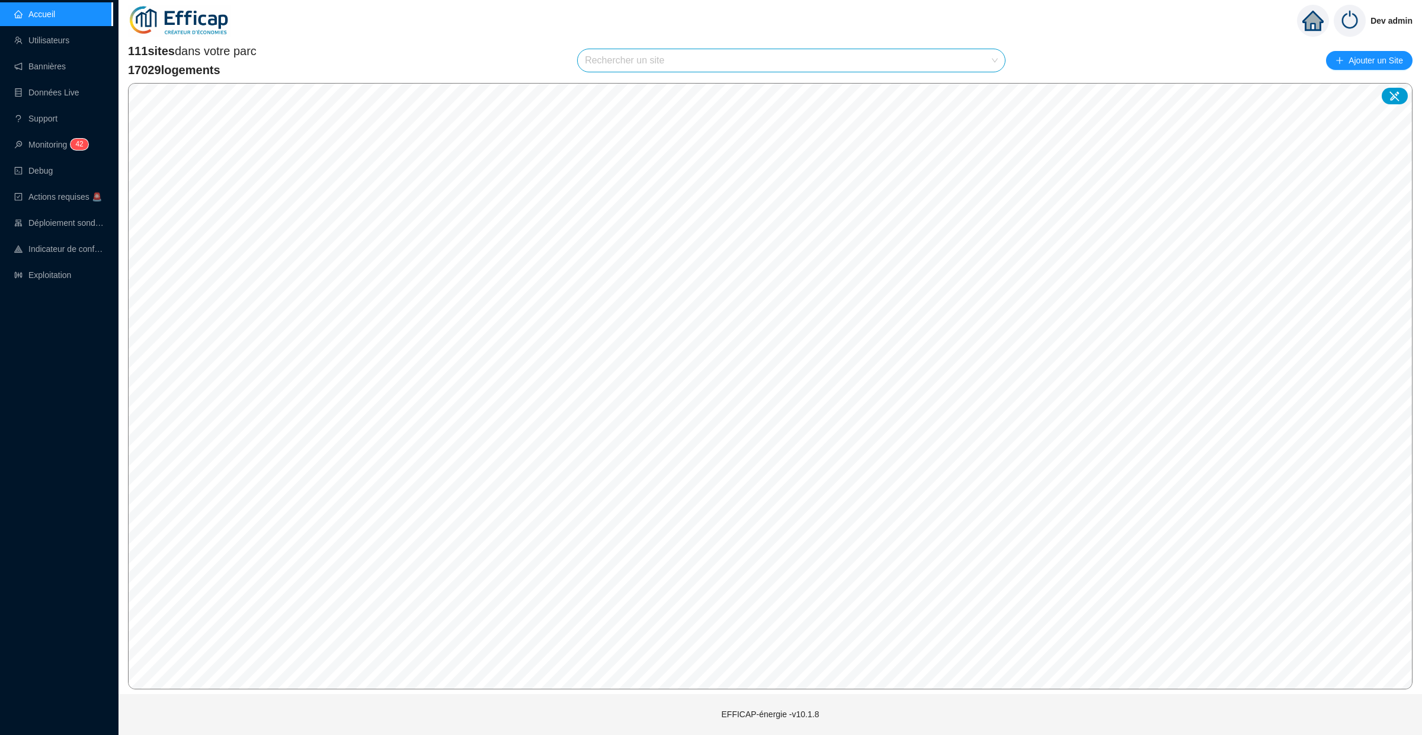
click at [609, 53] on input "search" at bounding box center [786, 60] width 402 height 23
click at [652, 30] on div "Dev admin" at bounding box center [771, 20] width 1304 height 41
click at [1025, 57] on div "111 sites dans votre parc 17029 logements Rechercher un site Ajouter un Site" at bounding box center [770, 61] width 1285 height 36
click at [812, 40] on div "111 sites dans votre parc 17029 logements Rechercher un site Ajouter un Site © …" at bounding box center [771, 366] width 1304 height 656
click at [527, 65] on div "111 sites dans votre parc 17029 logements Rechercher un site Ajouter un Site" at bounding box center [770, 61] width 1285 height 36
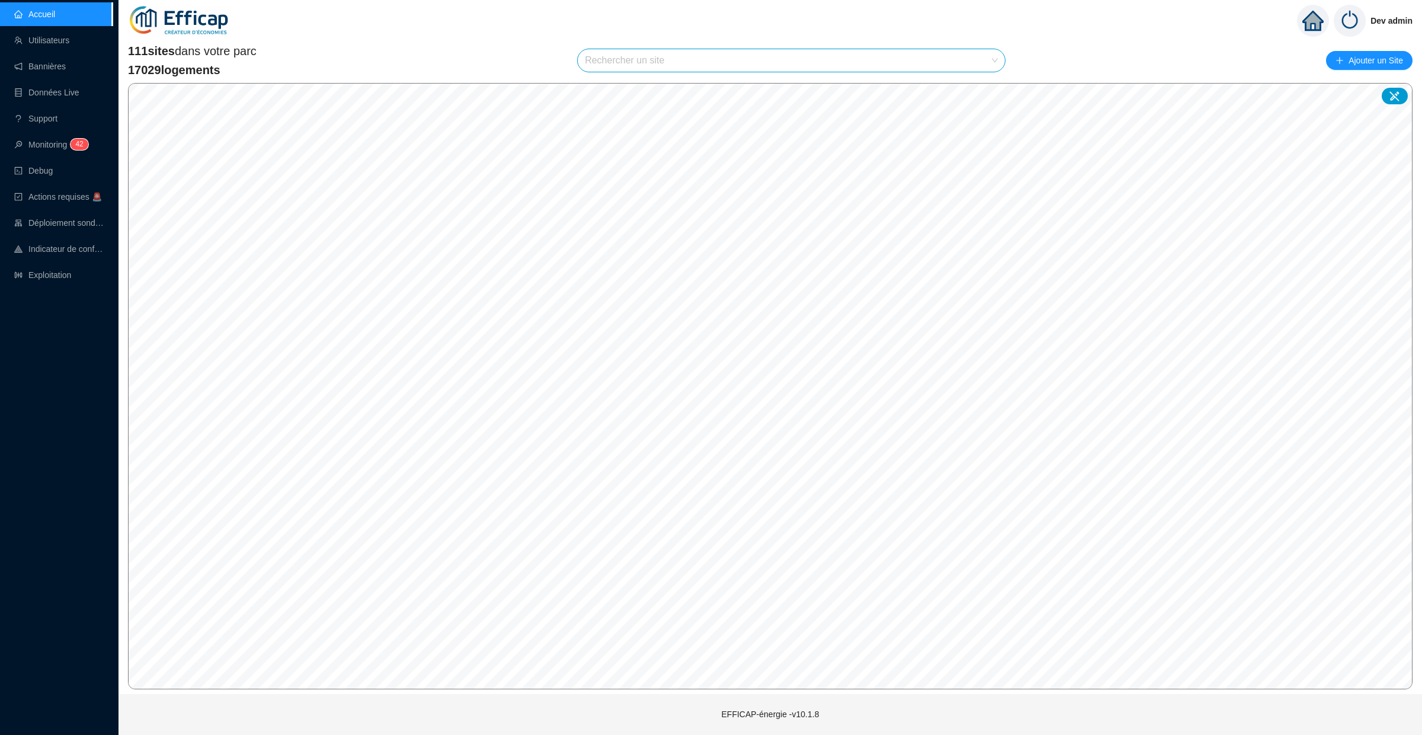
click at [770, 79] on div "111 sites dans votre parc 17029 logements Rechercher un site Ajouter un Site © …" at bounding box center [770, 366] width 1285 height 646
click at [1022, 63] on div "111 sites dans votre parc 17029 logements Rechercher un site Ajouter un Site" at bounding box center [770, 61] width 1285 height 36
click at [820, 40] on div "111 sites dans votre parc 17029 logements Rechercher un site Ajouter un Site © …" at bounding box center [771, 366] width 1304 height 656
click at [785, 81] on div "111 sites dans votre parc 17029 logements Rechercher un site Ajouter un Site © …" at bounding box center [770, 366] width 1285 height 646
click at [1035, 57] on div "111 sites dans votre parc 17029 logements Rechercher un site Ajouter un Site" at bounding box center [770, 61] width 1285 height 36
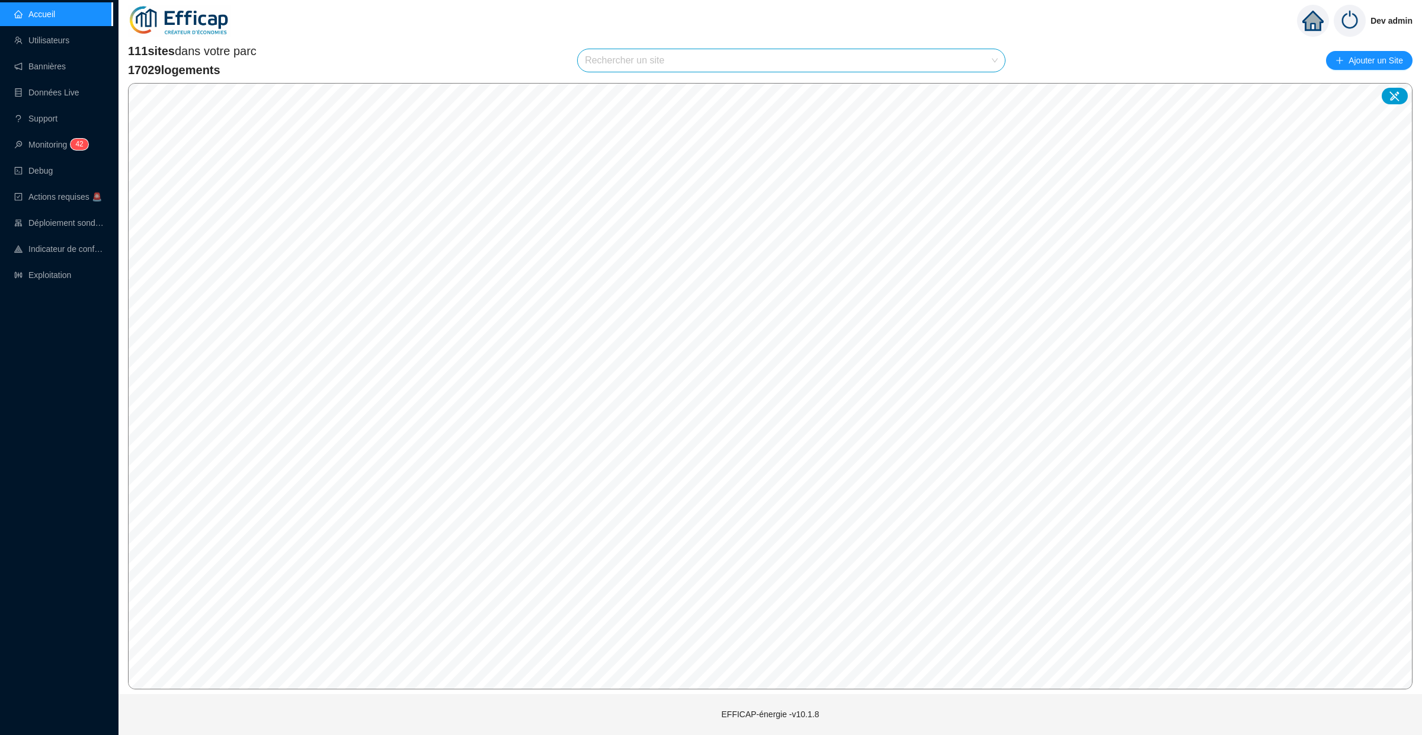
click at [772, 34] on div "Dev admin" at bounding box center [771, 20] width 1304 height 41
click at [548, 57] on div "111 sites dans votre parc 17029 logements Rechercher un site Ajouter un Site" at bounding box center [770, 61] width 1285 height 36
click at [772, 76] on div "111 sites dans votre parc 17029 logements Rechercher un site Ajouter un Site" at bounding box center [770, 61] width 1285 height 36
click at [1025, 55] on div "111 sites dans votre parc 17029 logements Rechercher un site Ajouter un Site" at bounding box center [770, 61] width 1285 height 36
click at [779, 36] on div "Dev admin" at bounding box center [771, 20] width 1304 height 41
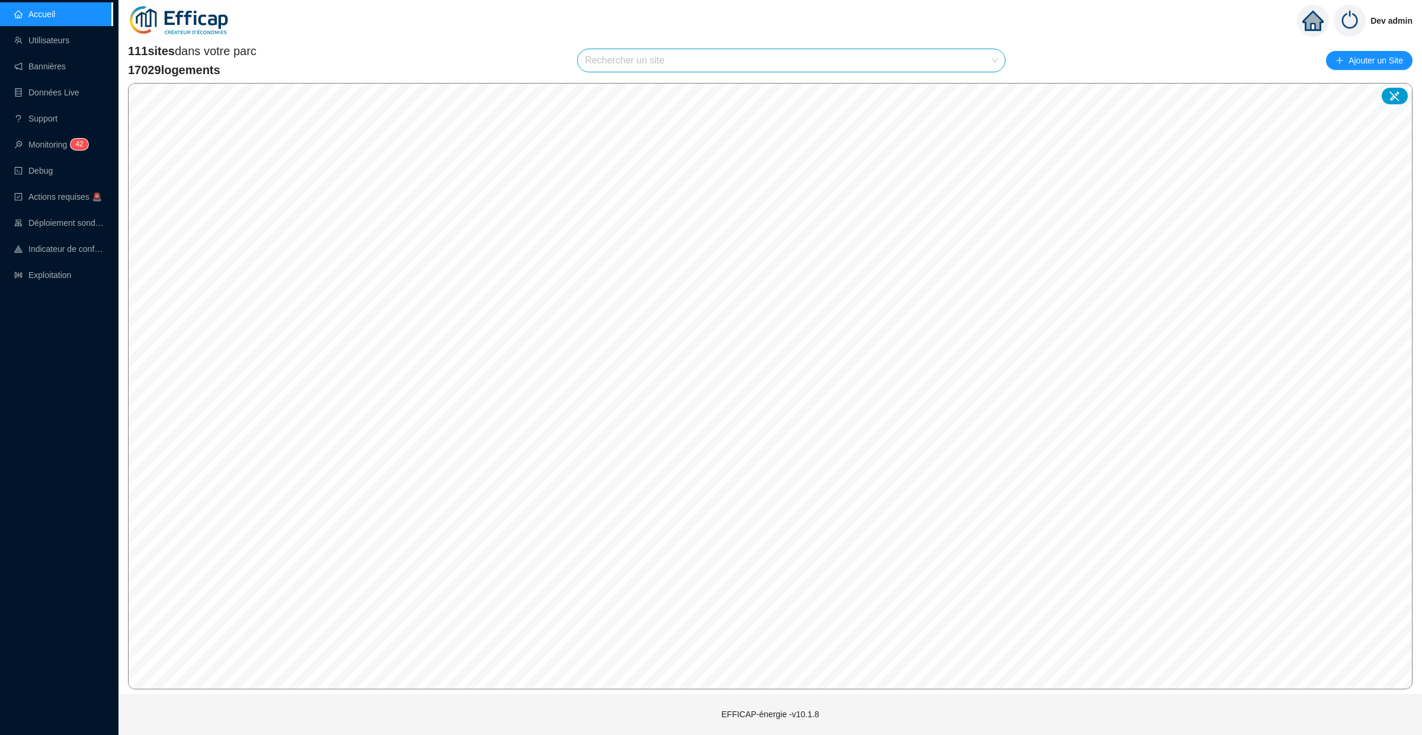
drag, startPoint x: 551, startPoint y: 55, endPoint x: 568, endPoint y: 52, distance: 17.4
click at [551, 55] on div "111 sites dans votre parc 17029 logements Rechercher un site Ajouter un Site" at bounding box center [770, 61] width 1285 height 36
click at [790, 78] on div "111 sites dans votre parc 17029 logements Rechercher un site Ajouter un Site © …" at bounding box center [770, 366] width 1285 height 646
click at [1070, 62] on div "111 sites dans votre parc 17029 logements Rechercher un site Ajouter un Site" at bounding box center [770, 61] width 1285 height 36
click at [798, 32] on div "Dev admin" at bounding box center [771, 20] width 1304 height 41
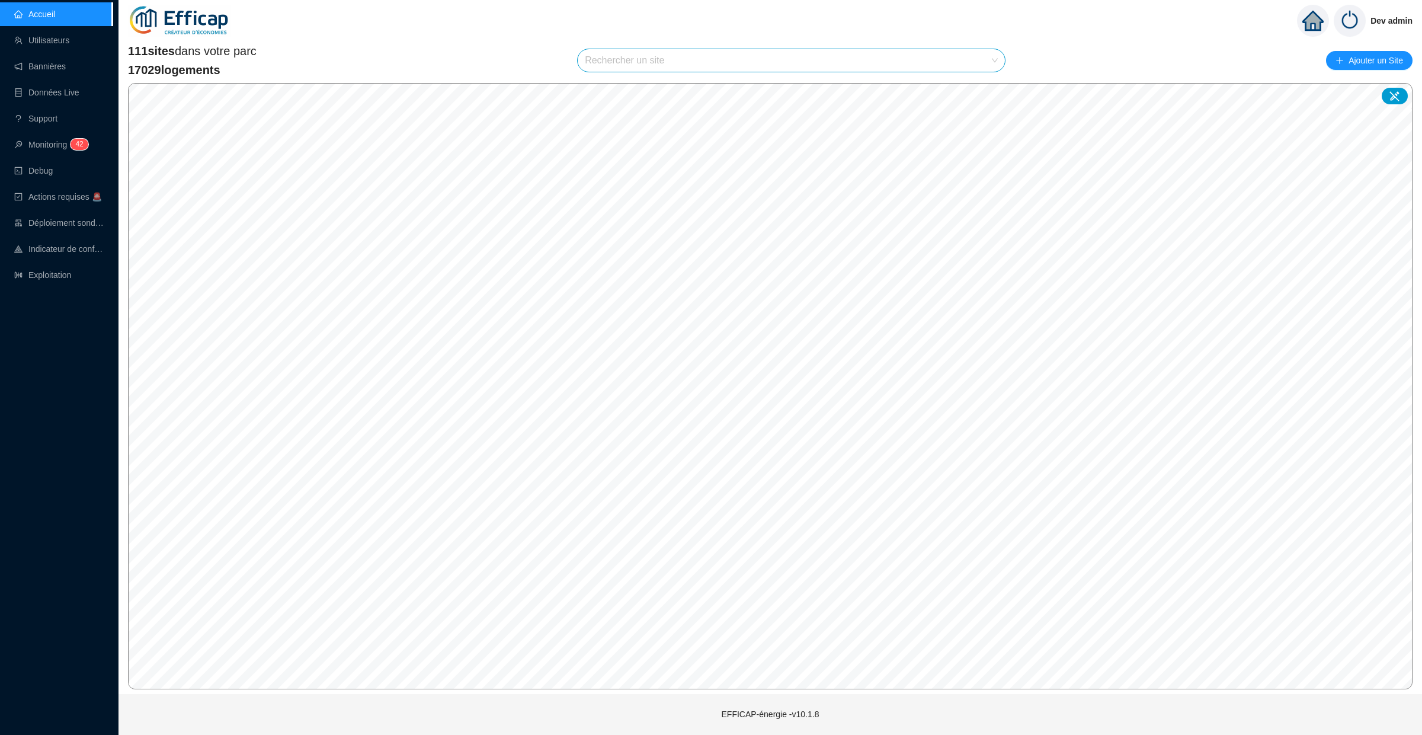
click at [546, 54] on div "111 sites dans votre parc 17029 logements Rechercher un site Ajouter un Site" at bounding box center [770, 61] width 1285 height 36
click at [82, 140] on link "Monitoring 4 2" at bounding box center [49, 144] width 71 height 9
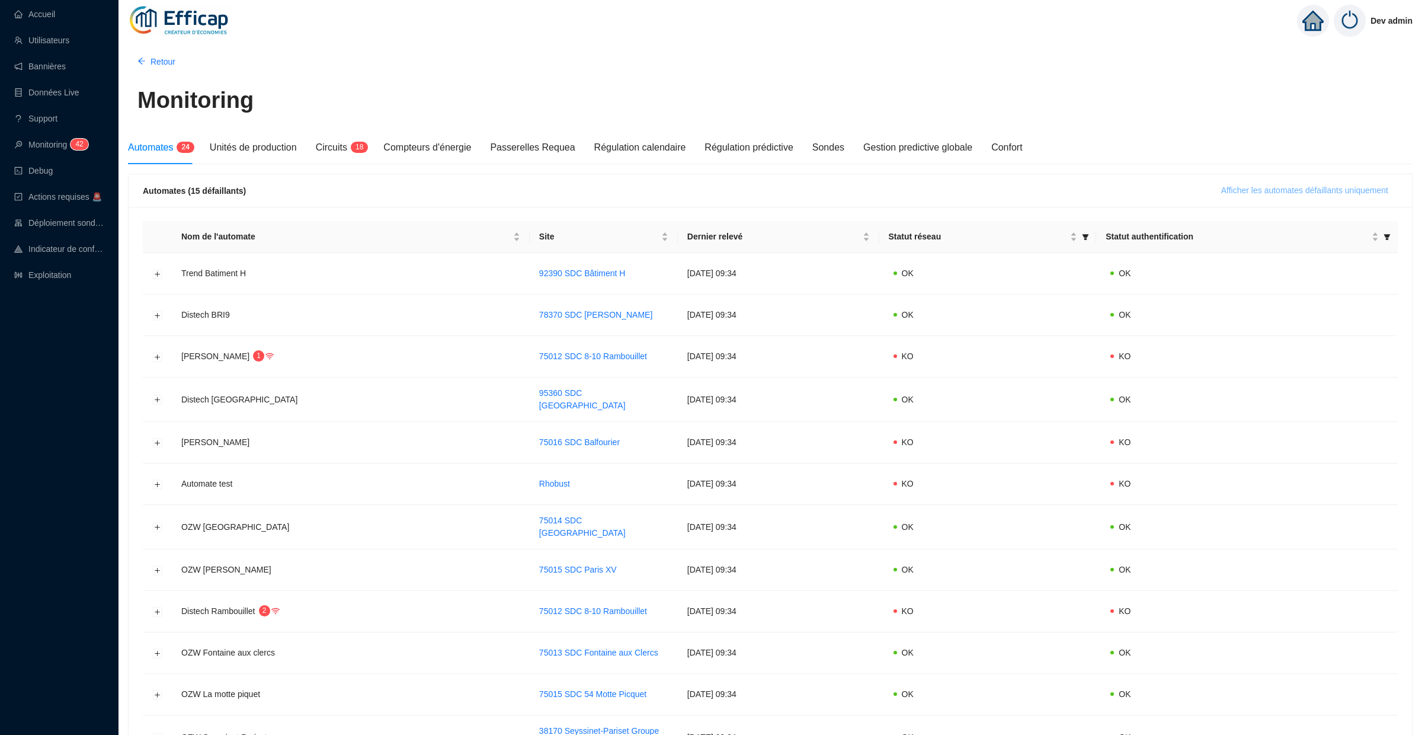
click at [1299, 194] on span "Afficher les automates défaillants uniquement" at bounding box center [1304, 190] width 167 height 12
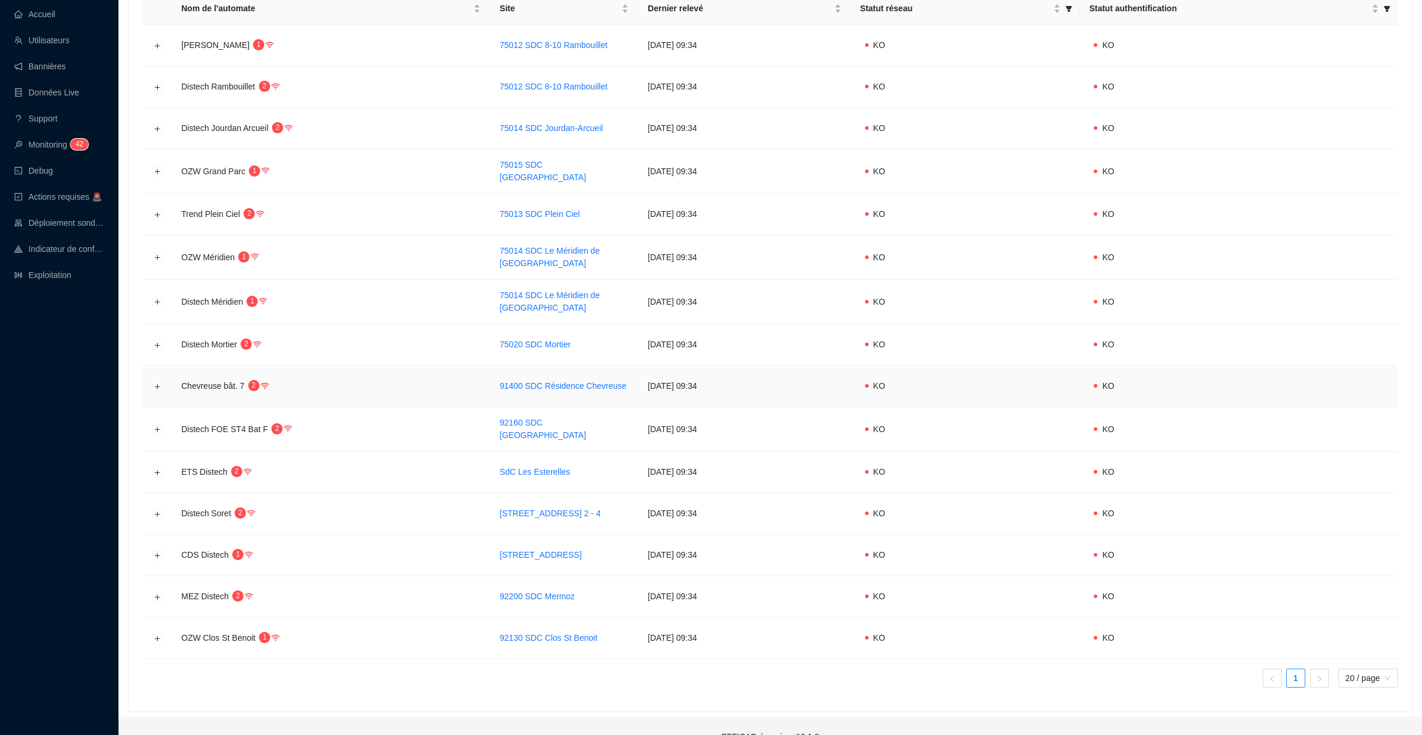
scroll to position [227, 0]
click at [159, 299] on button "Développer la ligne" at bounding box center [157, 303] width 9 height 9
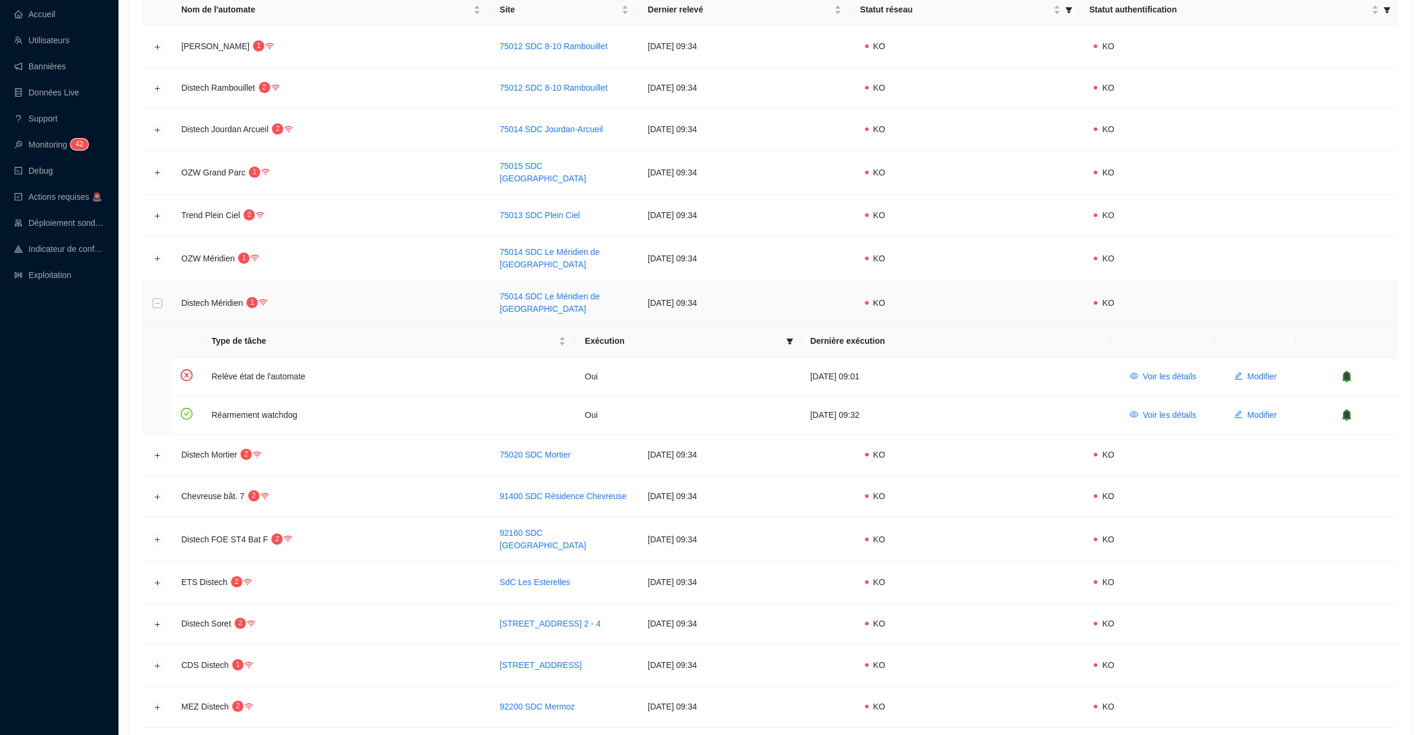
click at [159, 299] on button "Réduire la ligne" at bounding box center [157, 303] width 9 height 9
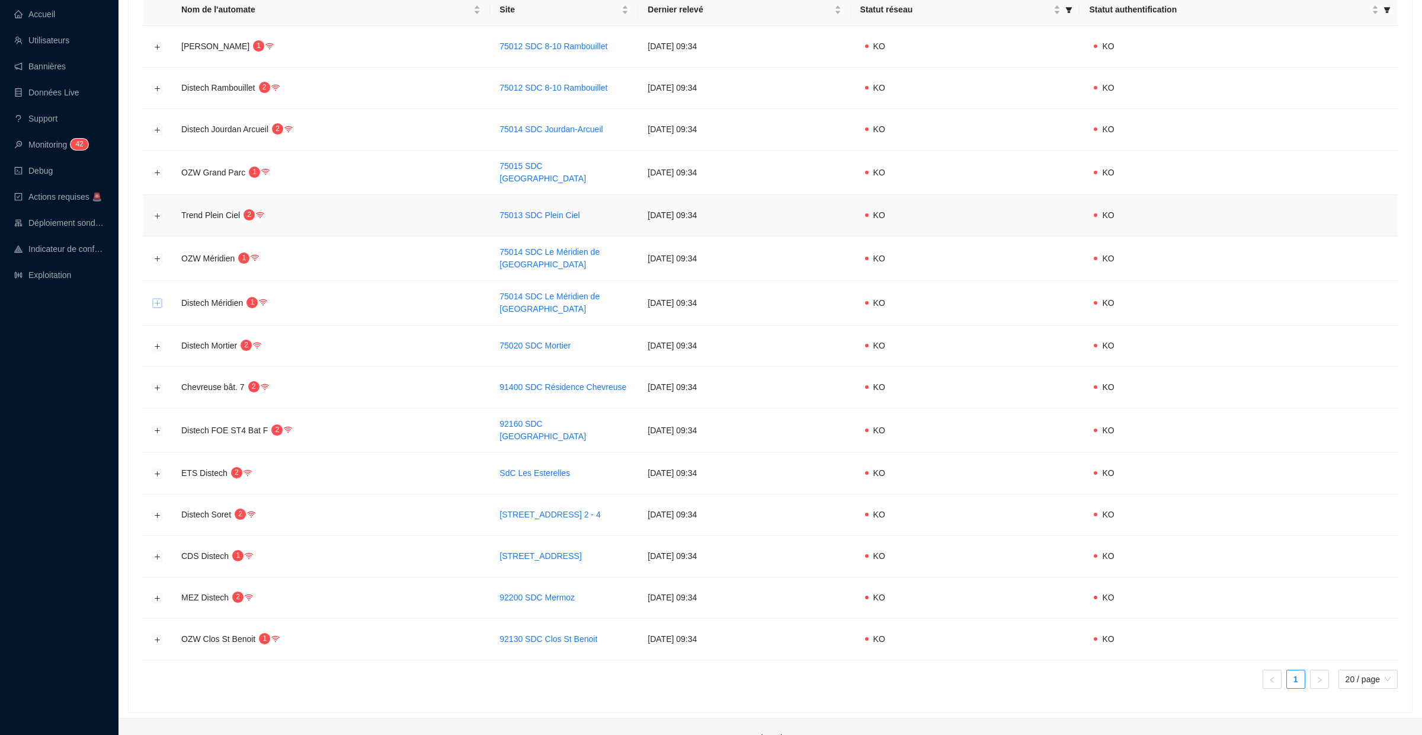
scroll to position [0, 0]
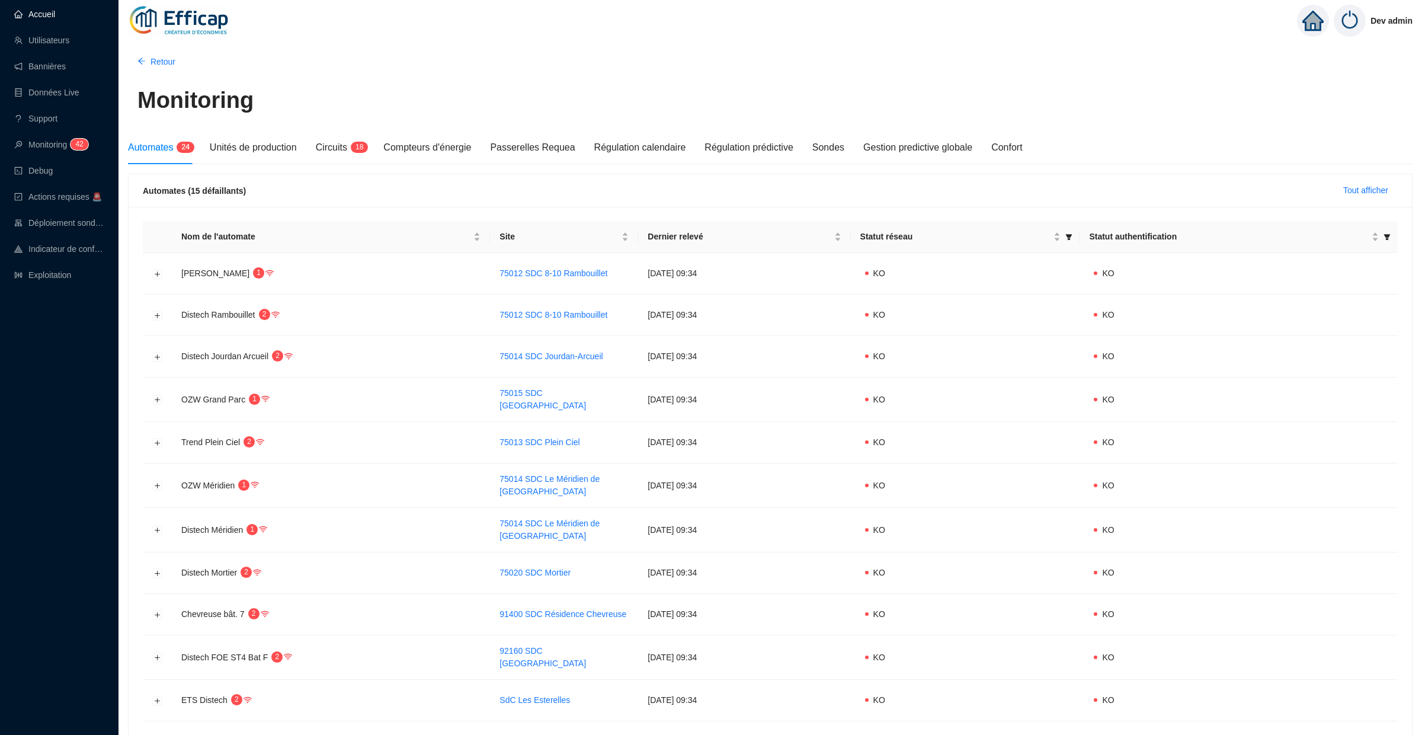
click at [52, 15] on link "Accueil" at bounding box center [34, 13] width 41 height 9
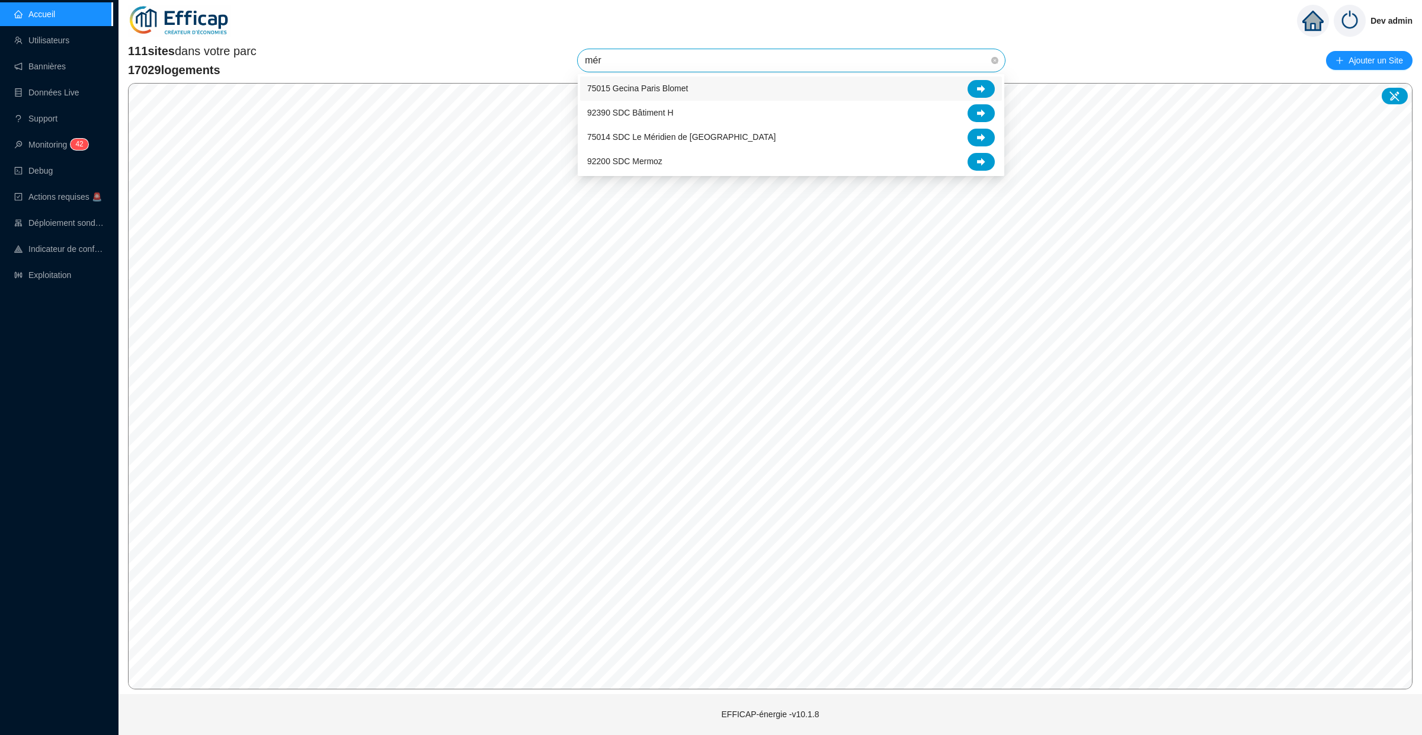
type input "méri"
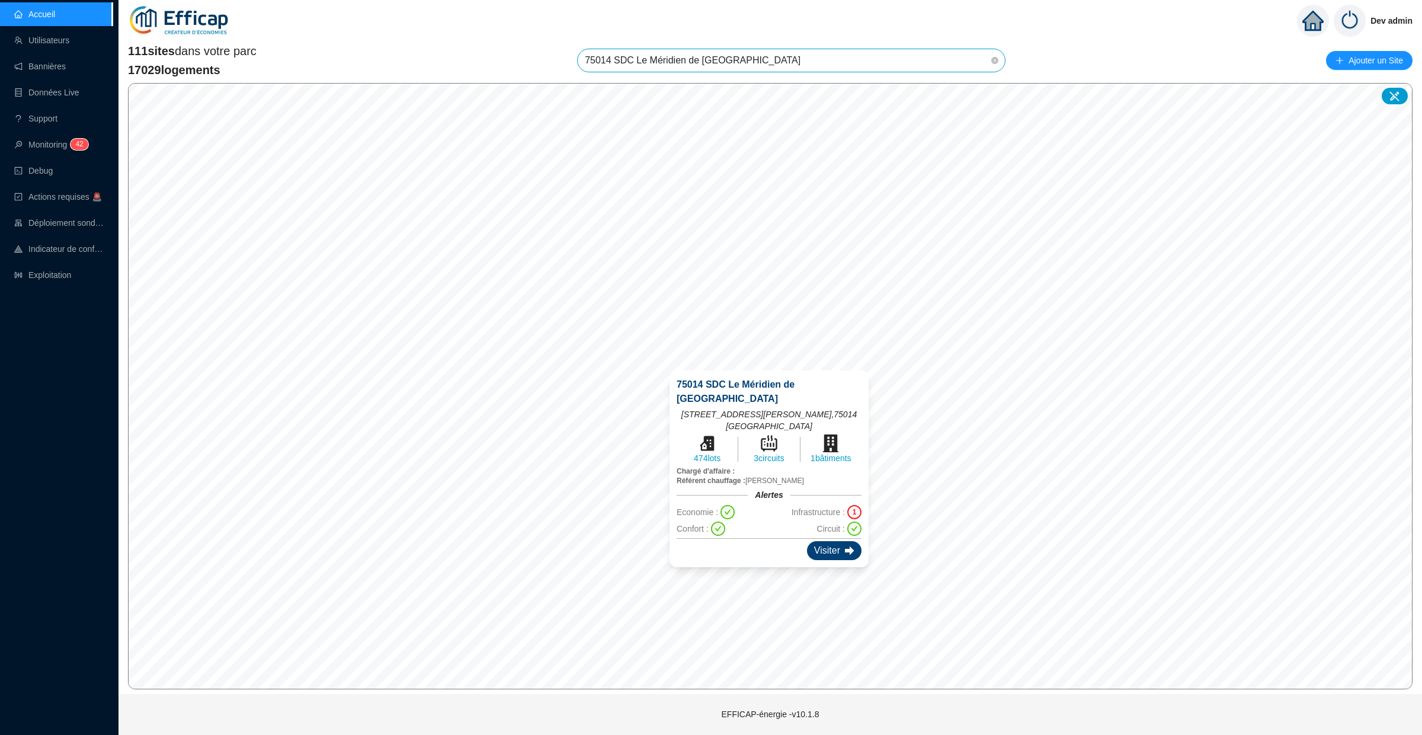
click at [845, 546] on icon at bounding box center [849, 550] width 9 height 9
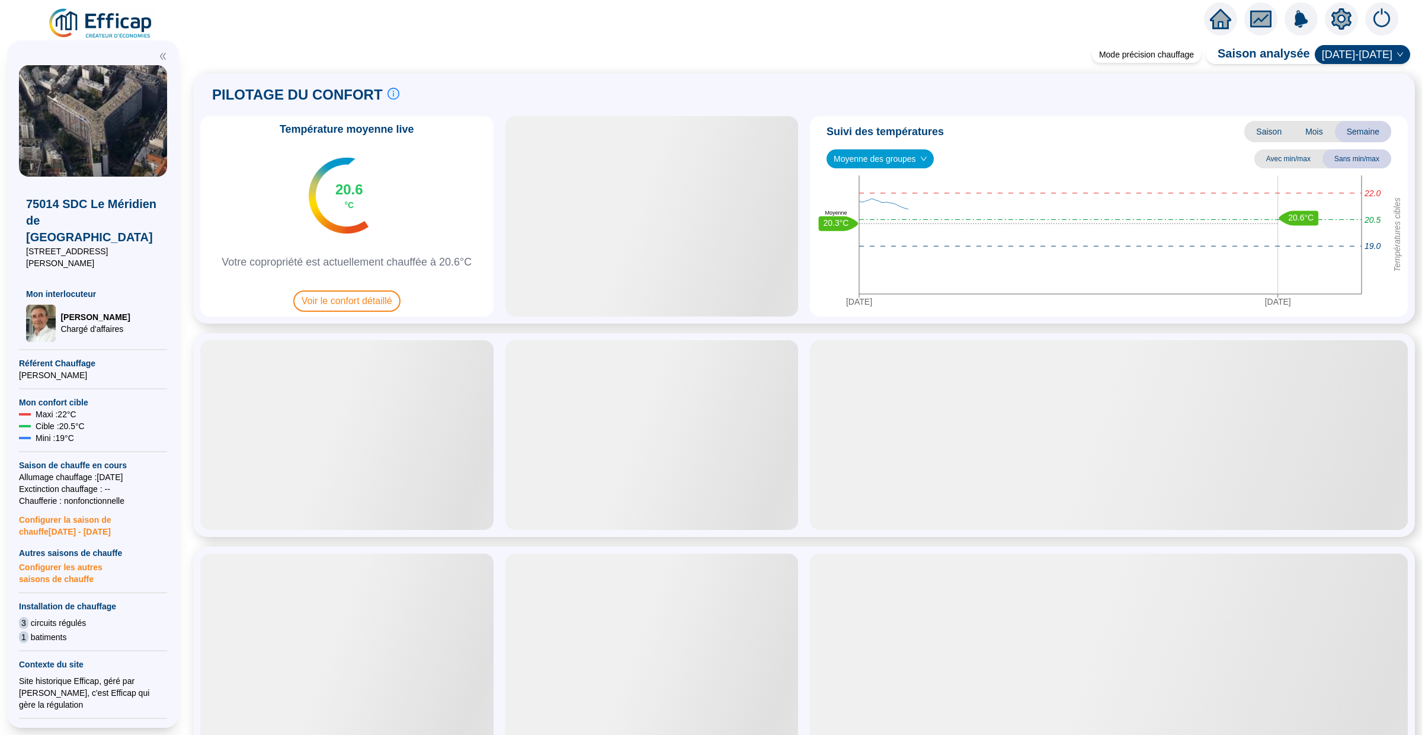
scroll to position [484, 0]
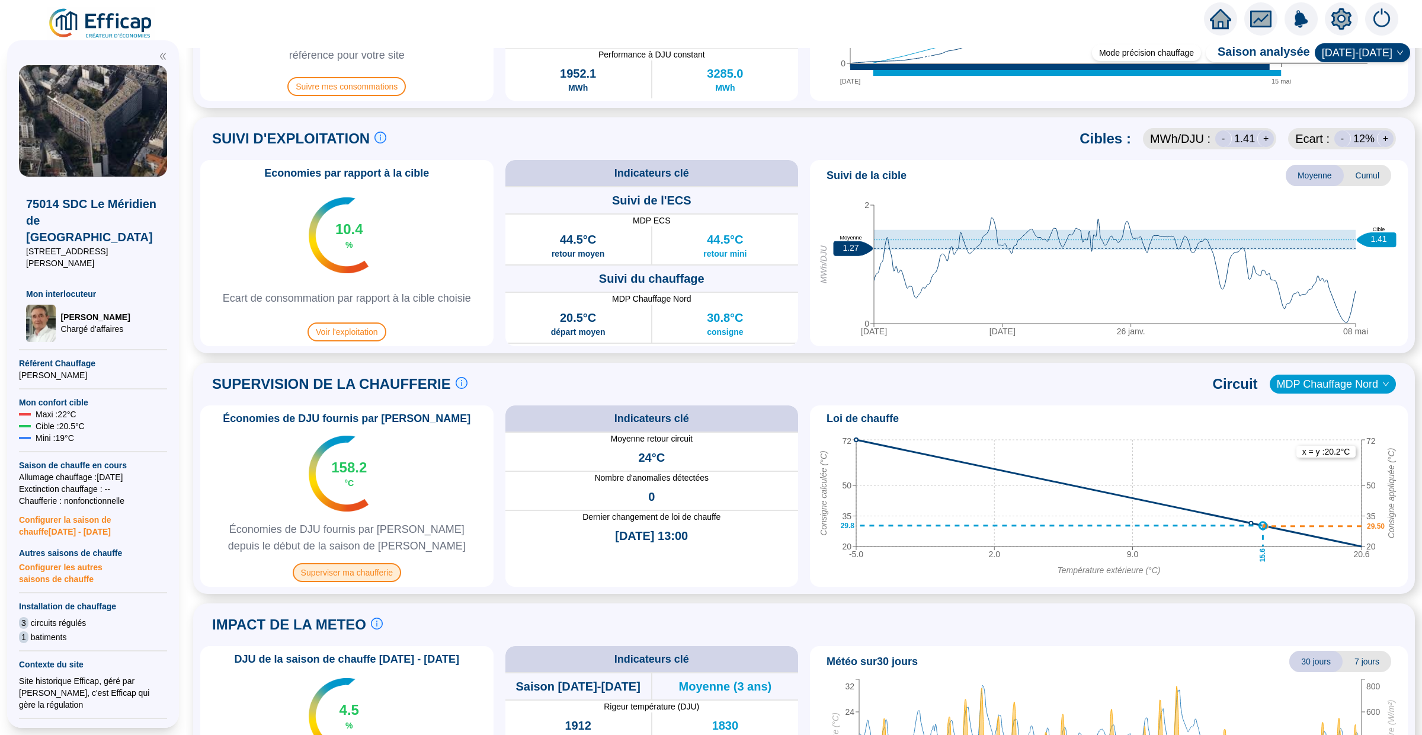
click at [371, 575] on span "Superviser ma chaufferie" at bounding box center [347, 572] width 108 height 19
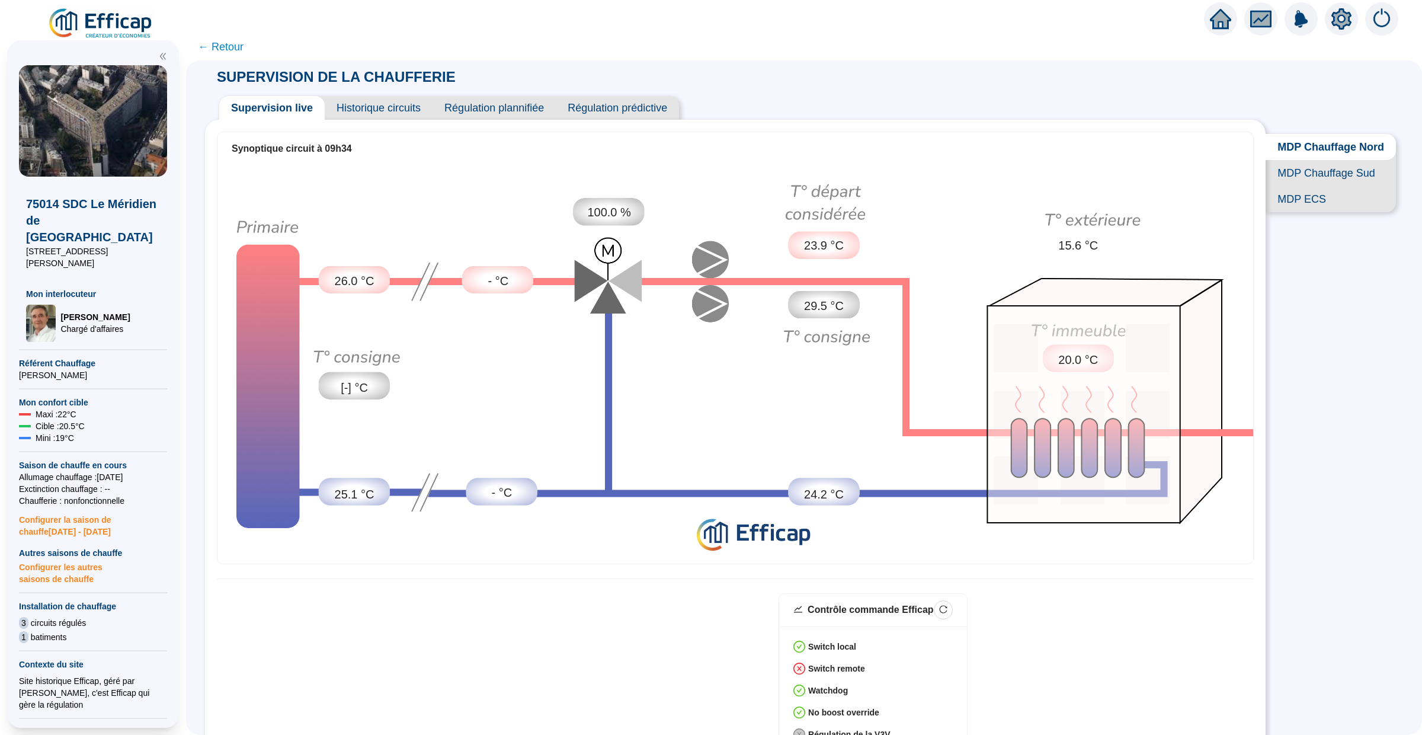
click at [374, 105] on span "Historique circuits" at bounding box center [379, 108] width 108 height 24
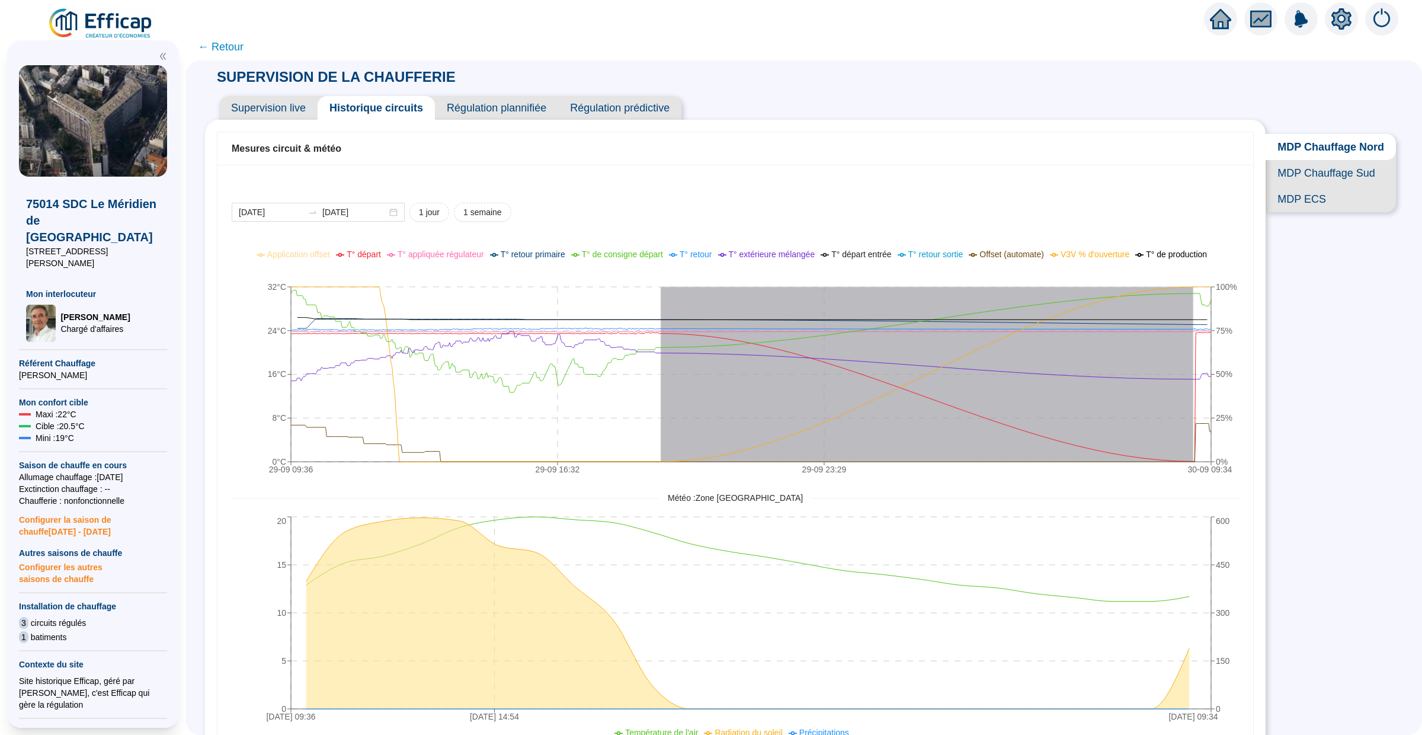
click at [1212, 465] on tspan "30-09 09:34" at bounding box center [1210, 469] width 44 height 9
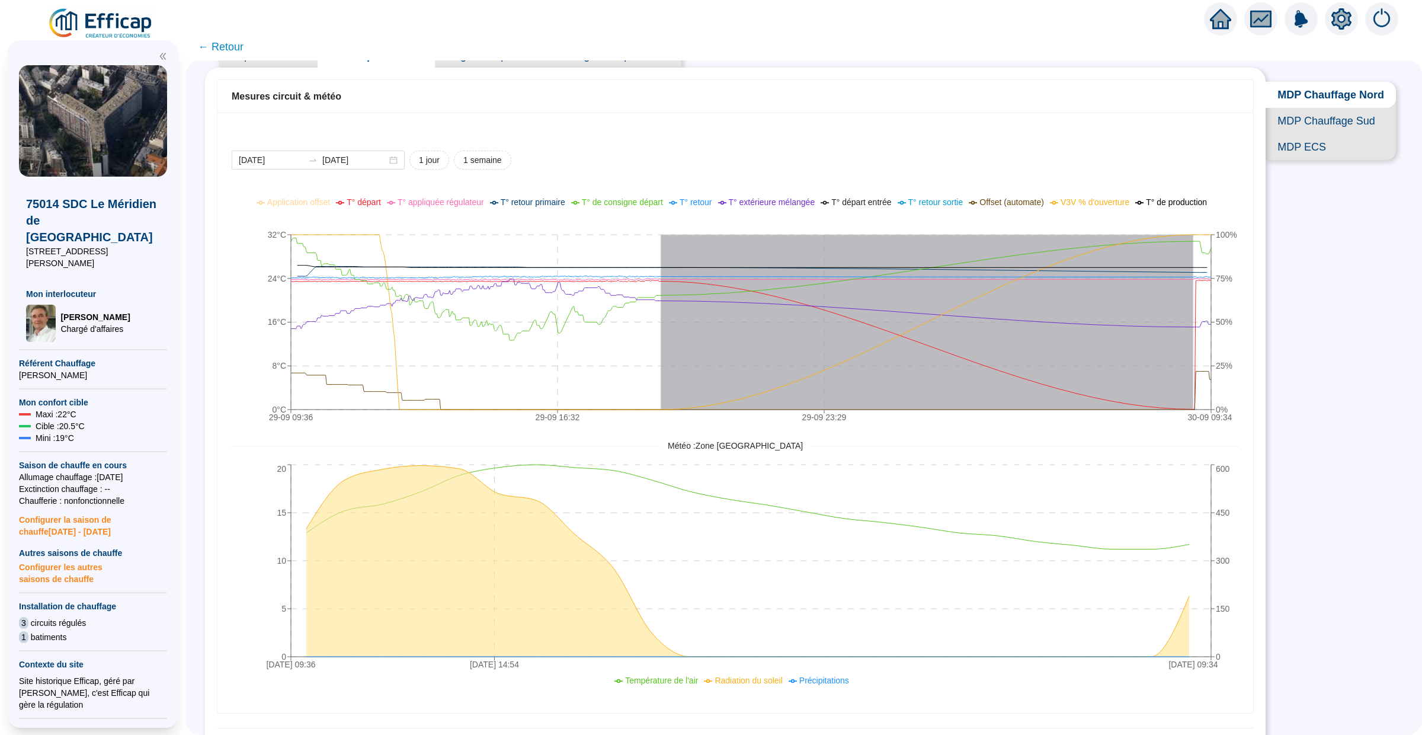
scroll to position [58, 0]
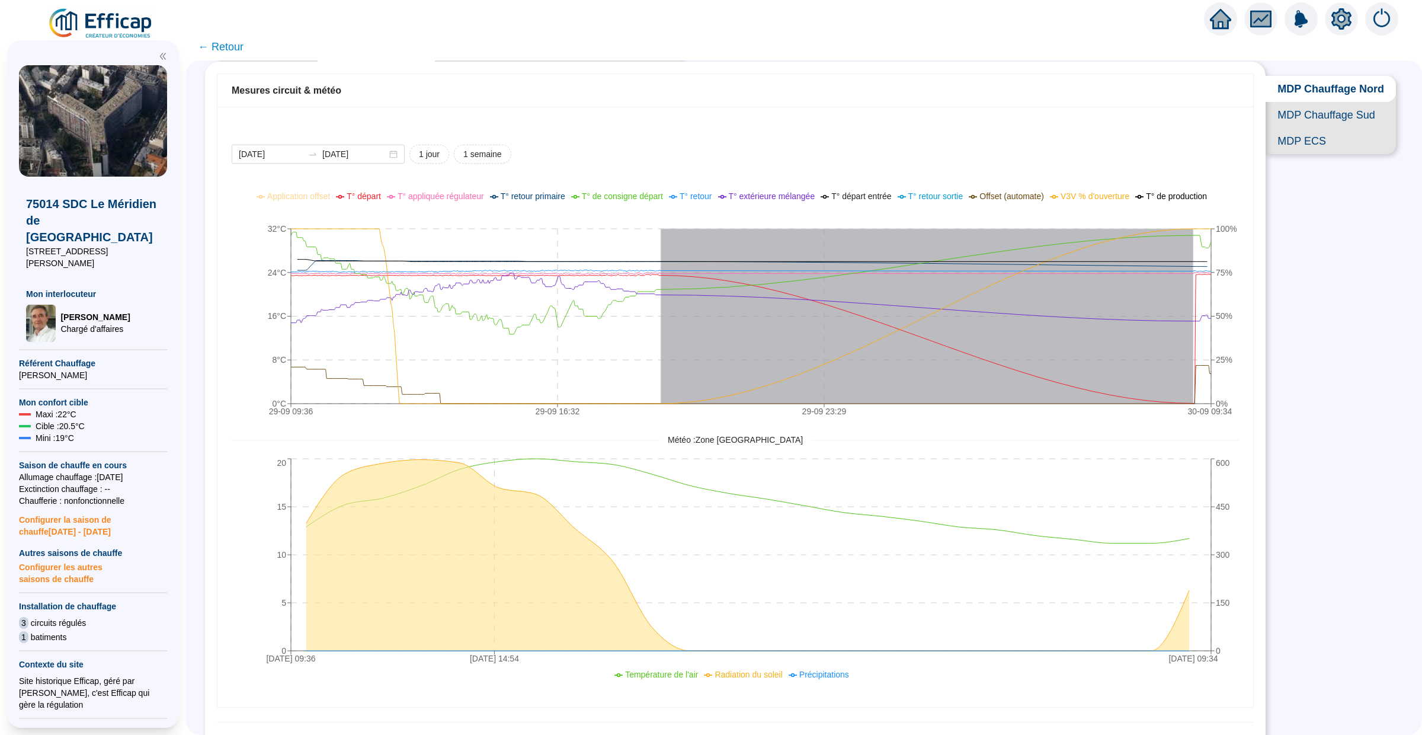
click at [1303, 123] on span "MDP Chauffage Sud" at bounding box center [1331, 115] width 130 height 26
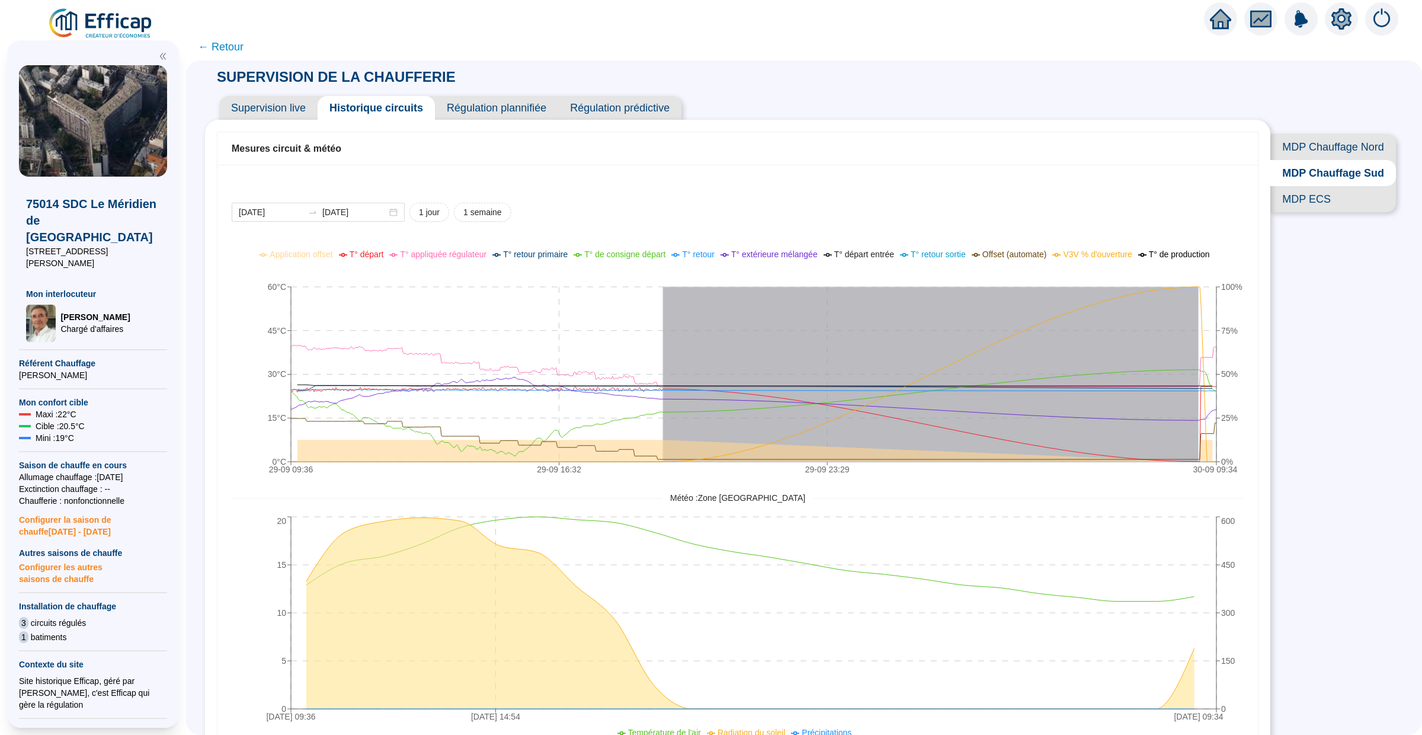
click at [1328, 200] on span "MDP ECS" at bounding box center [1333, 199] width 126 height 26
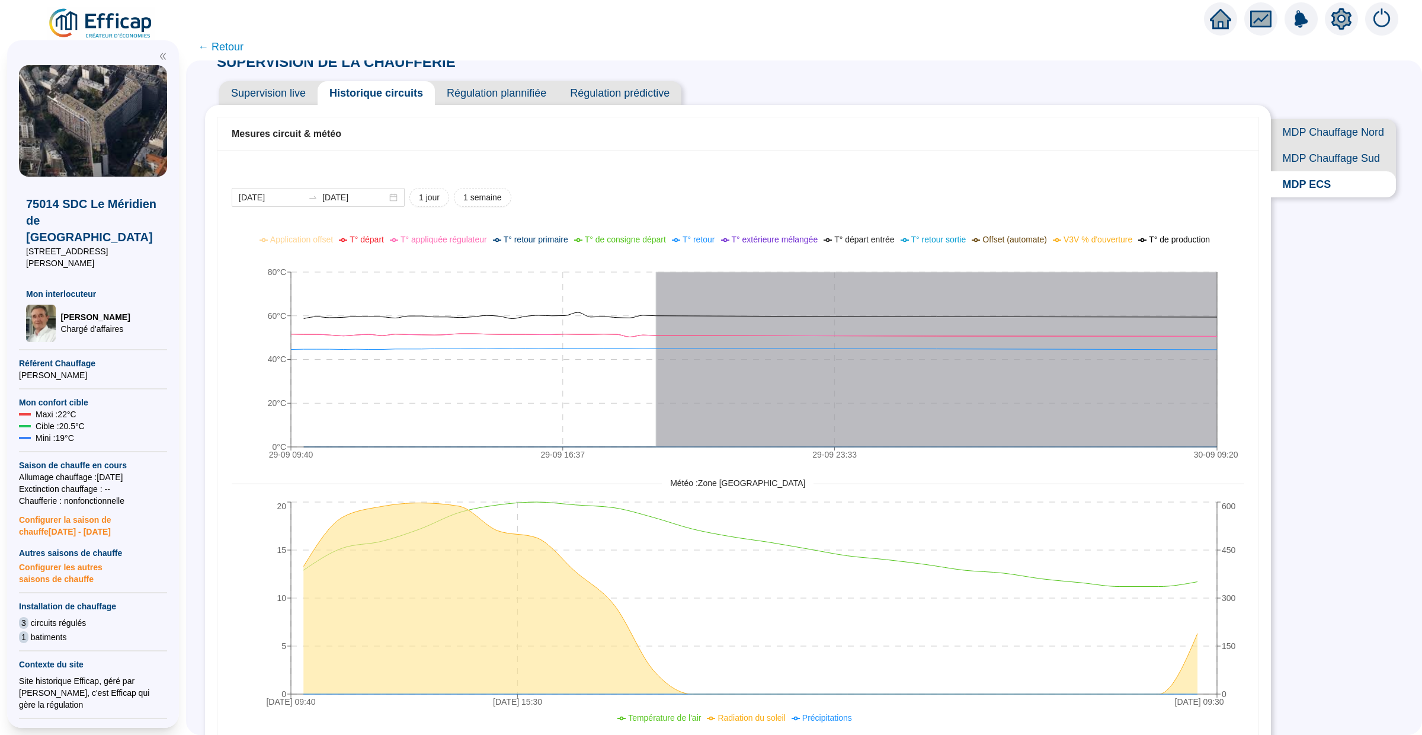
scroll to position [18, 0]
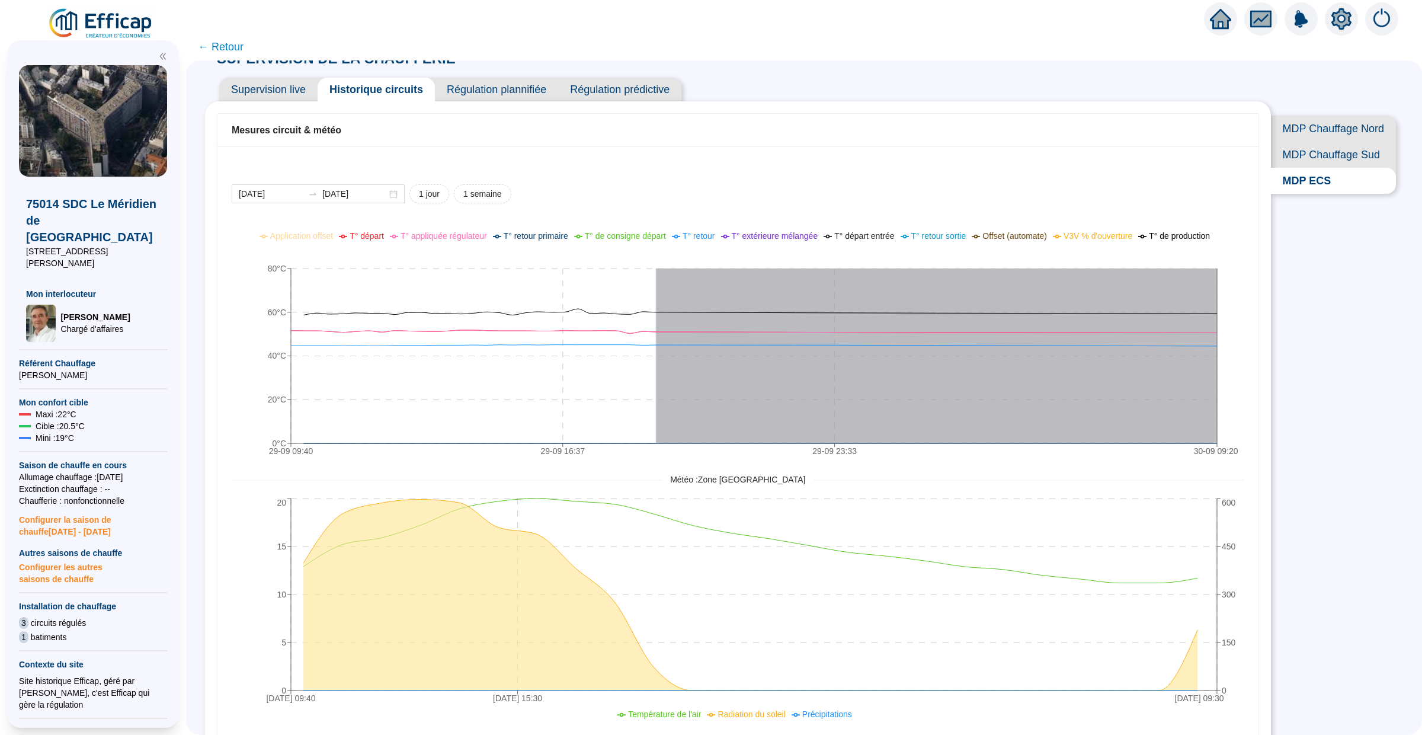
click at [1317, 127] on span "MDP Chauffage Nord" at bounding box center [1333, 129] width 125 height 26
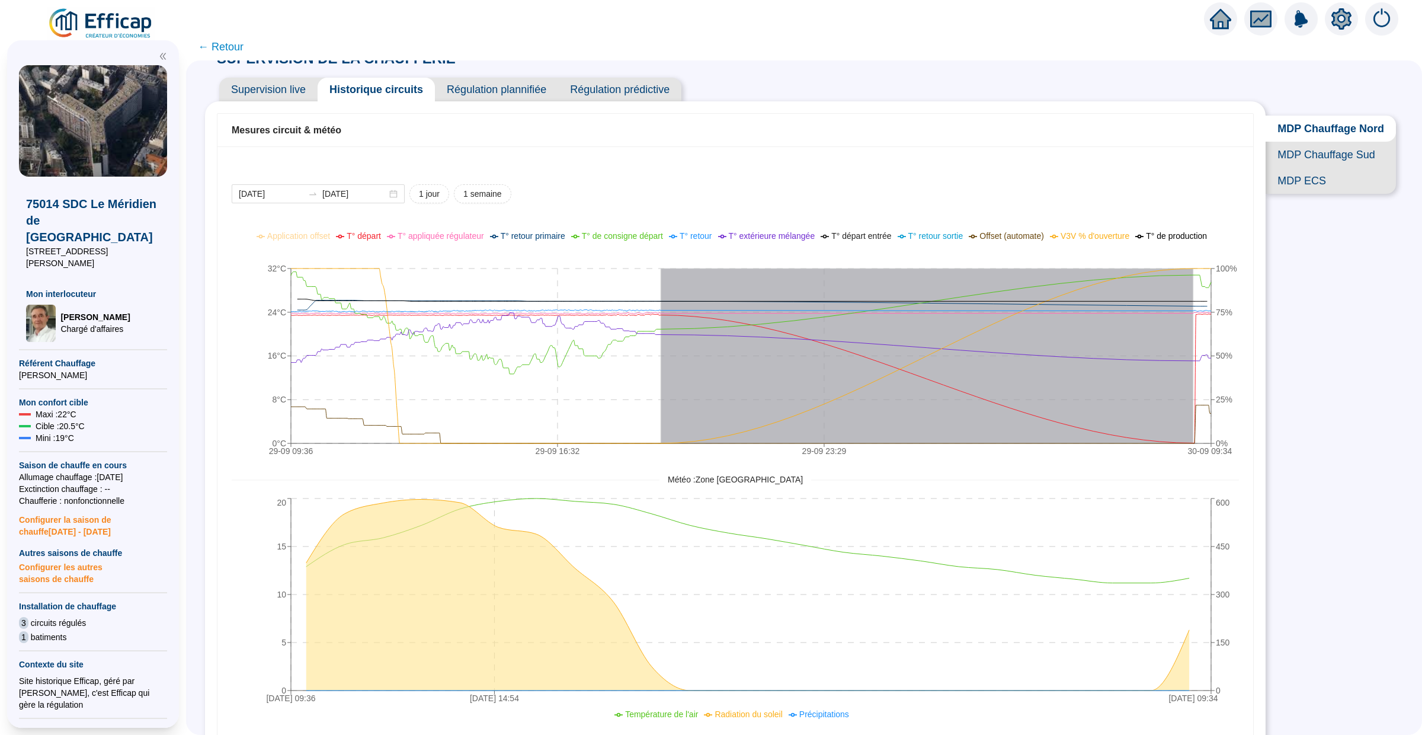
click at [1293, 158] on span "MDP Chauffage Sud" at bounding box center [1331, 155] width 130 height 26
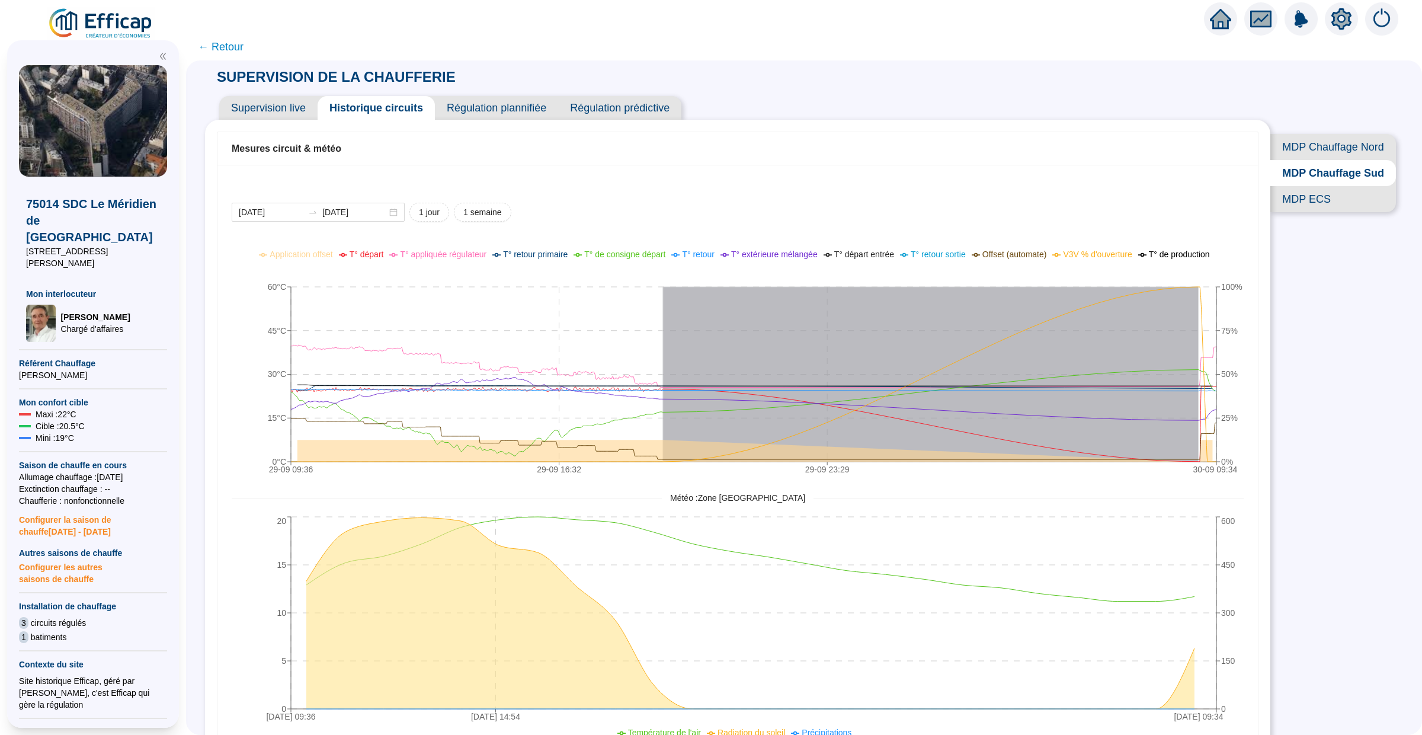
click at [260, 113] on span "Supervision live" at bounding box center [268, 108] width 98 height 24
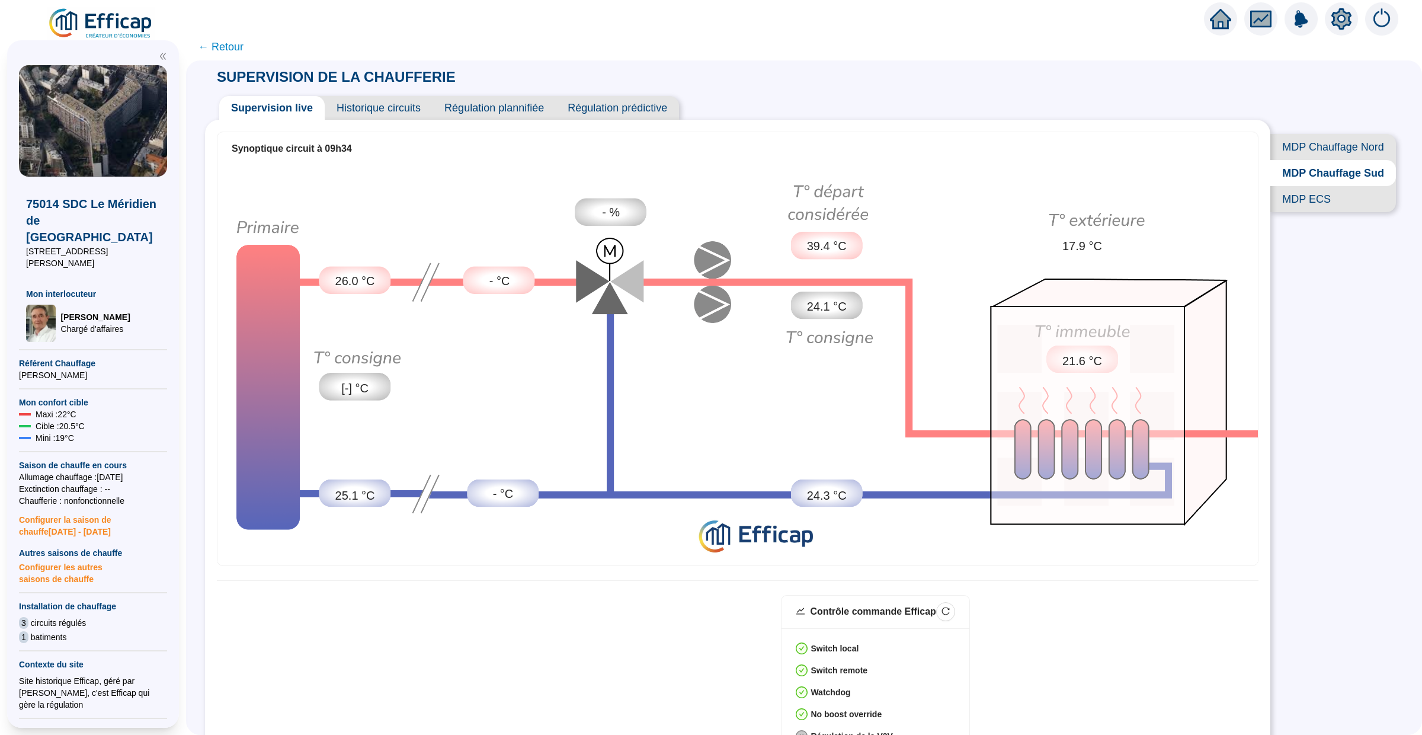
click at [1340, 188] on span "MDP ECS" at bounding box center [1333, 199] width 126 height 26
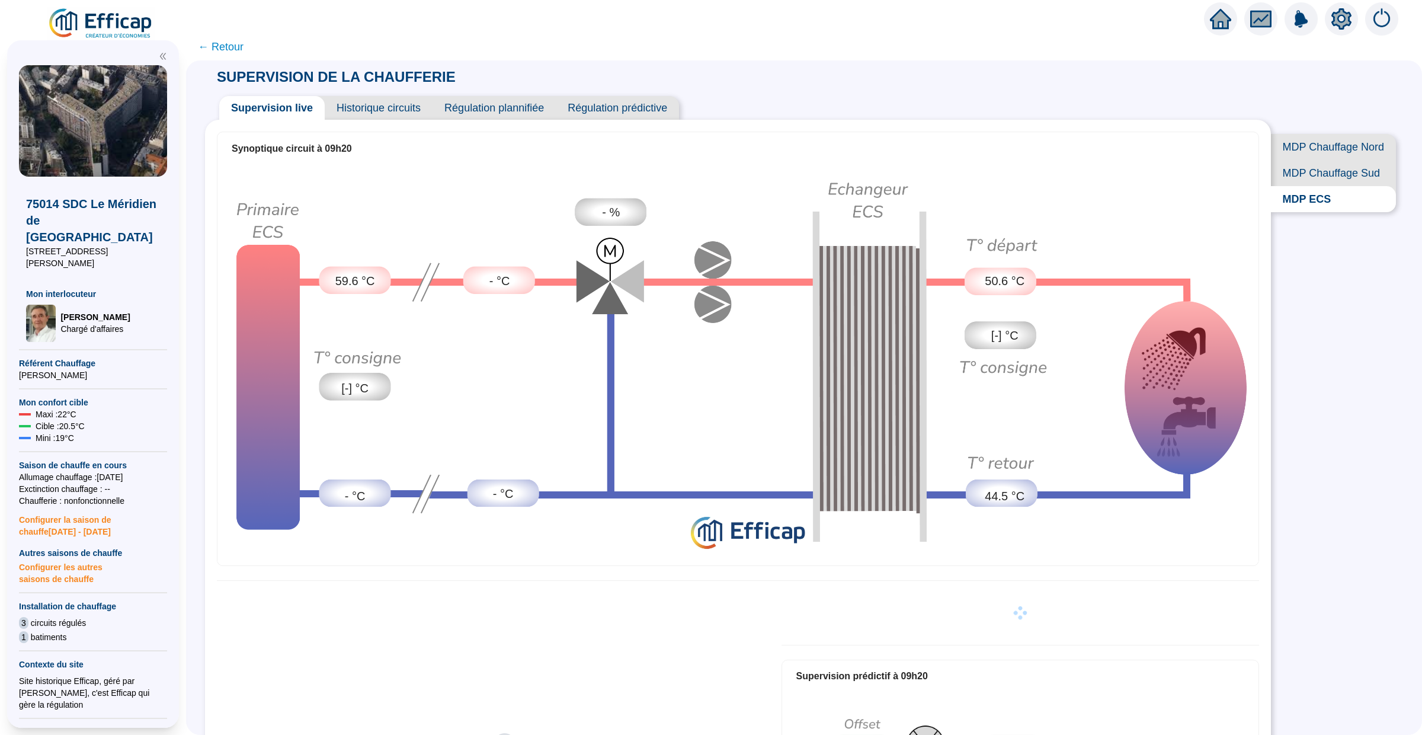
click at [1293, 162] on span "MDP Chauffage Sud" at bounding box center [1333, 173] width 125 height 26
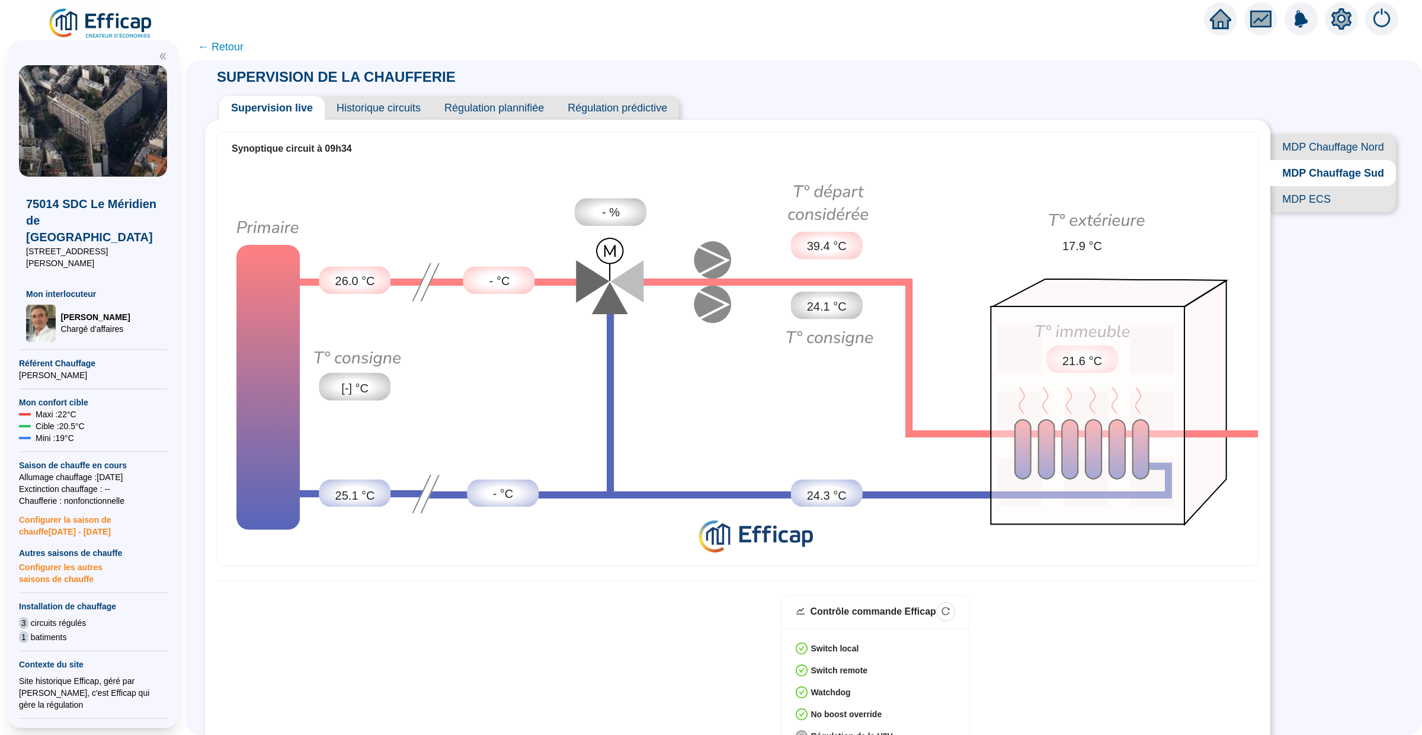
click at [1314, 135] on span "MDP Chauffage Nord" at bounding box center [1333, 147] width 126 height 26
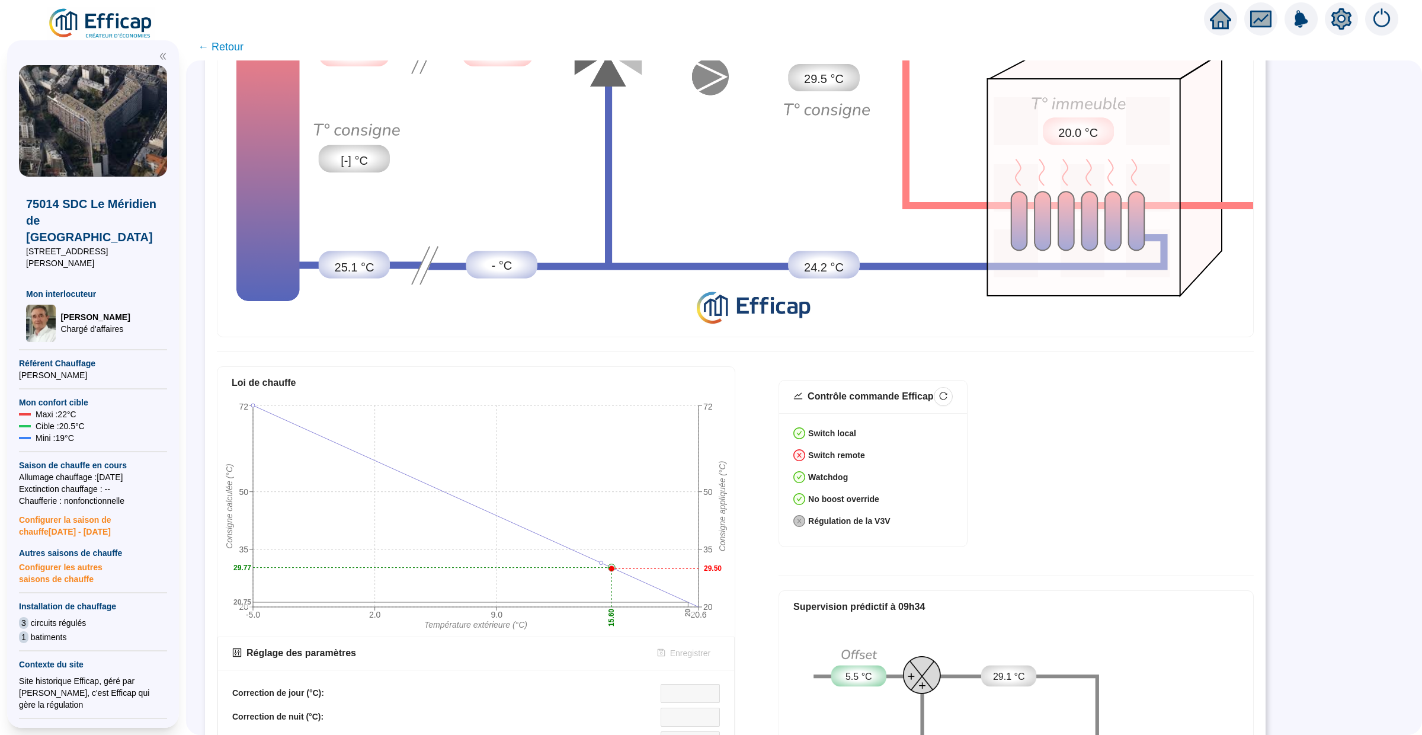
scroll to position [69, 0]
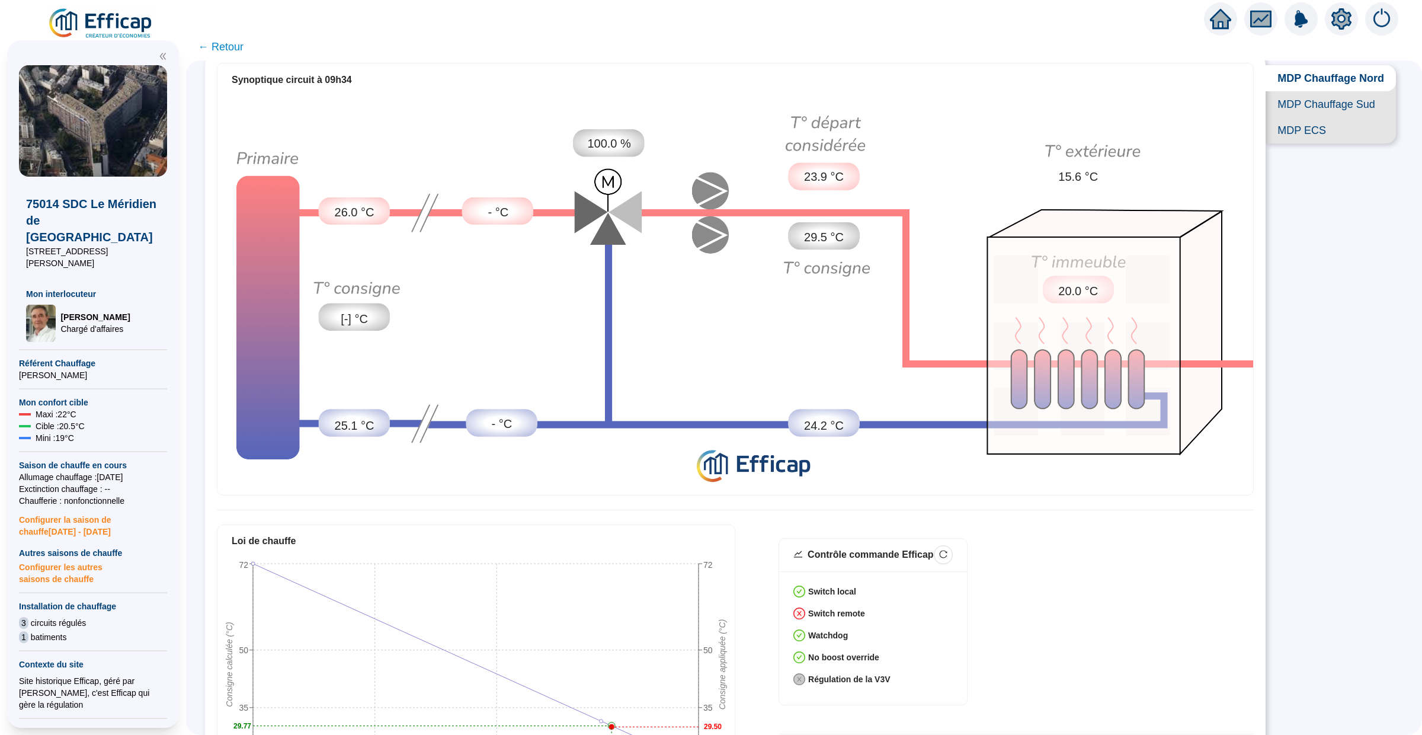
click at [1288, 106] on span "MDP Chauffage Sud" at bounding box center [1331, 104] width 130 height 26
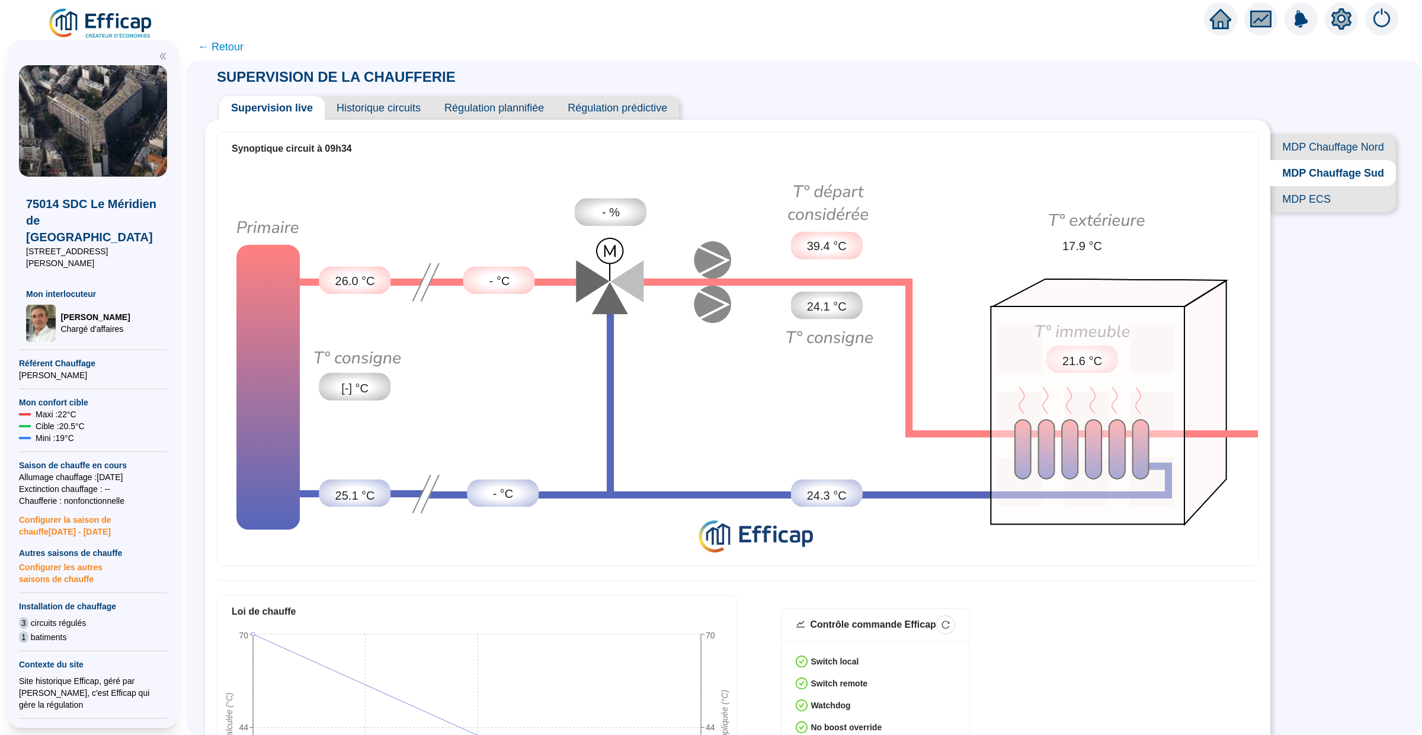
click at [214, 43] on span "← Retour" at bounding box center [221, 47] width 46 height 17
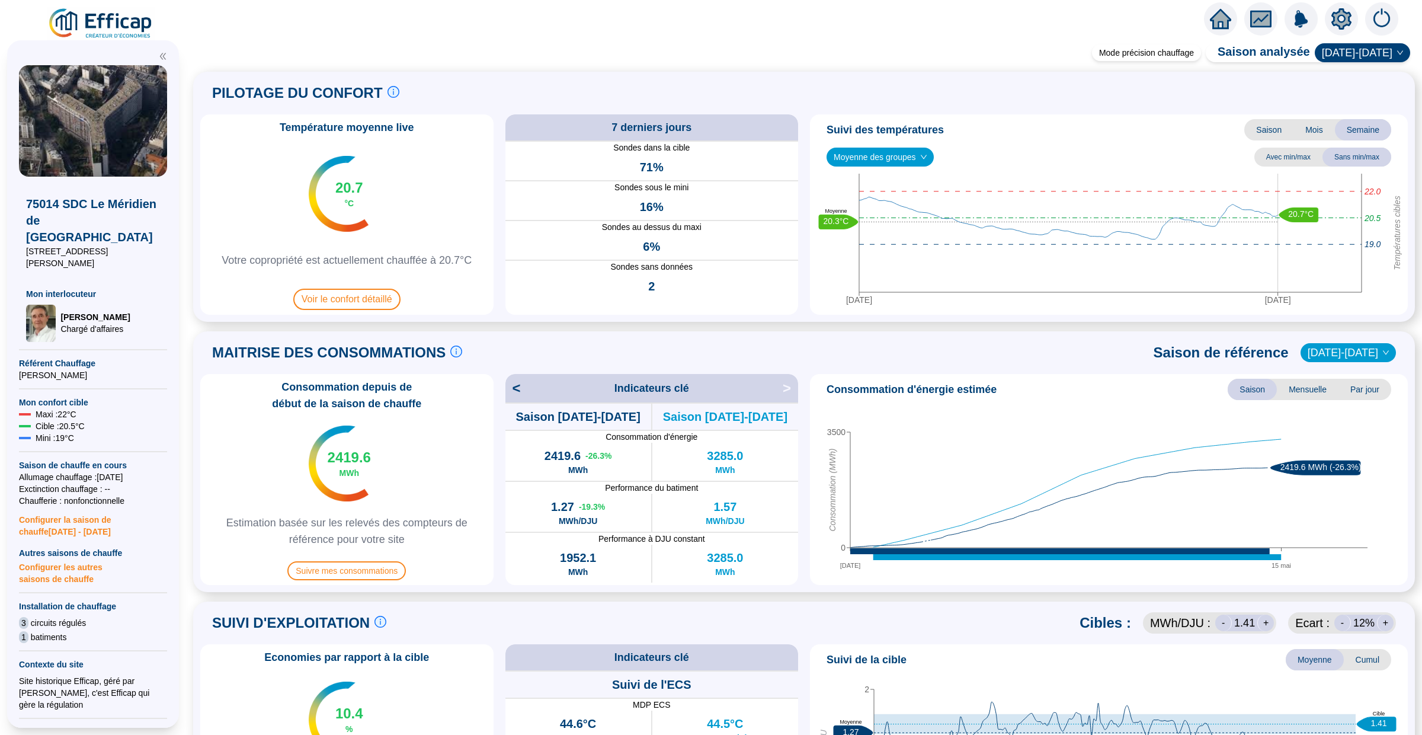
scroll to position [178, 0]
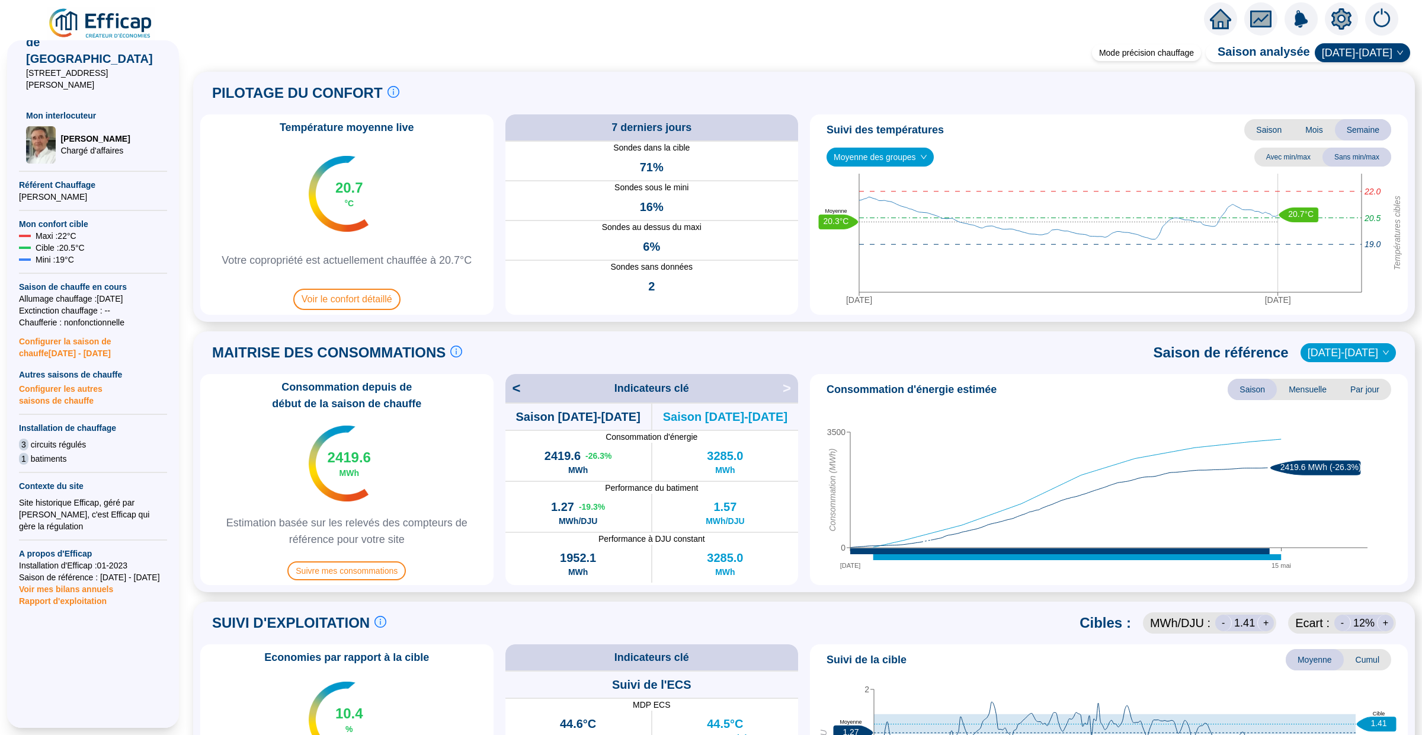
click at [88, 595] on span "Rapport d'exploitation" at bounding box center [93, 601] width 148 height 12
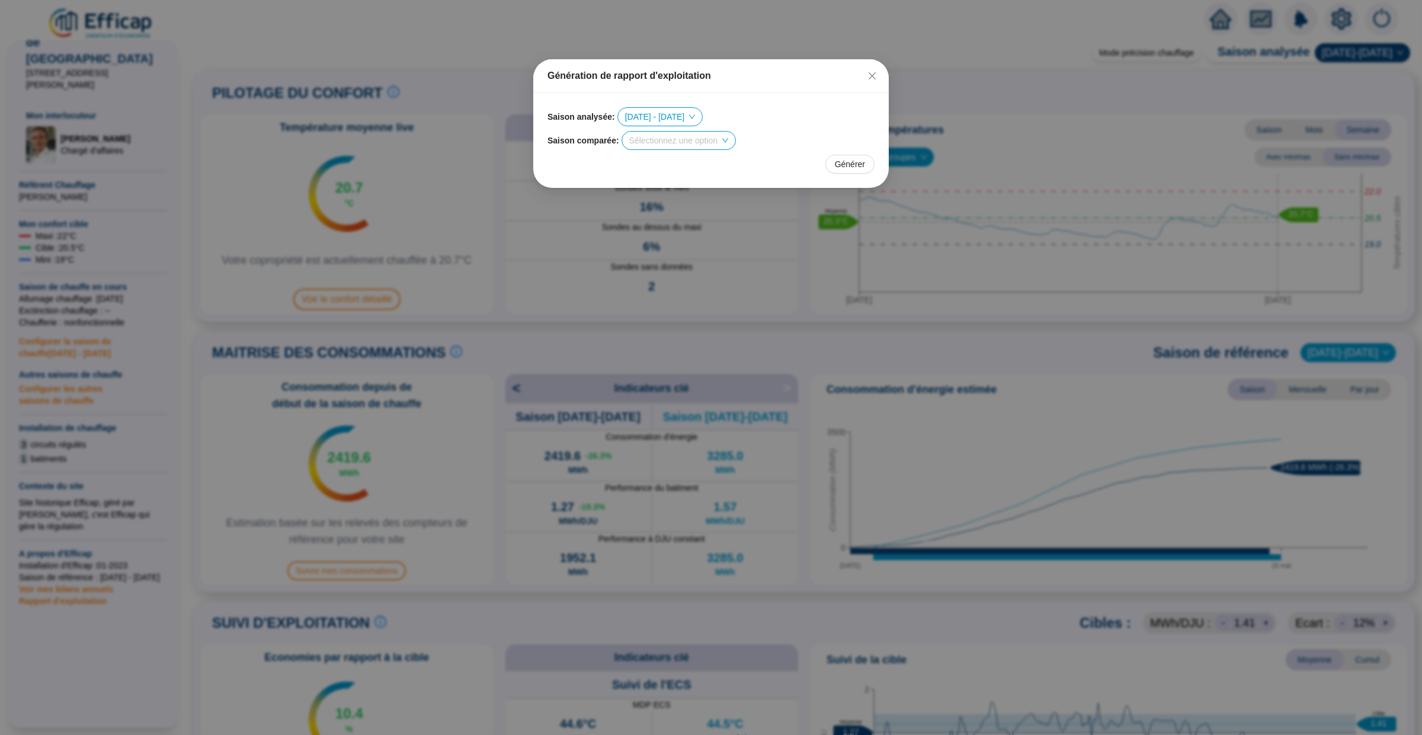
click at [670, 151] on div "Saison analysée : [DATE] - [DATE] Saison comparée : Sélectionnez une option Gén…" at bounding box center [711, 140] width 327 height 66
click at [677, 142] on input "search" at bounding box center [673, 141] width 88 height 18
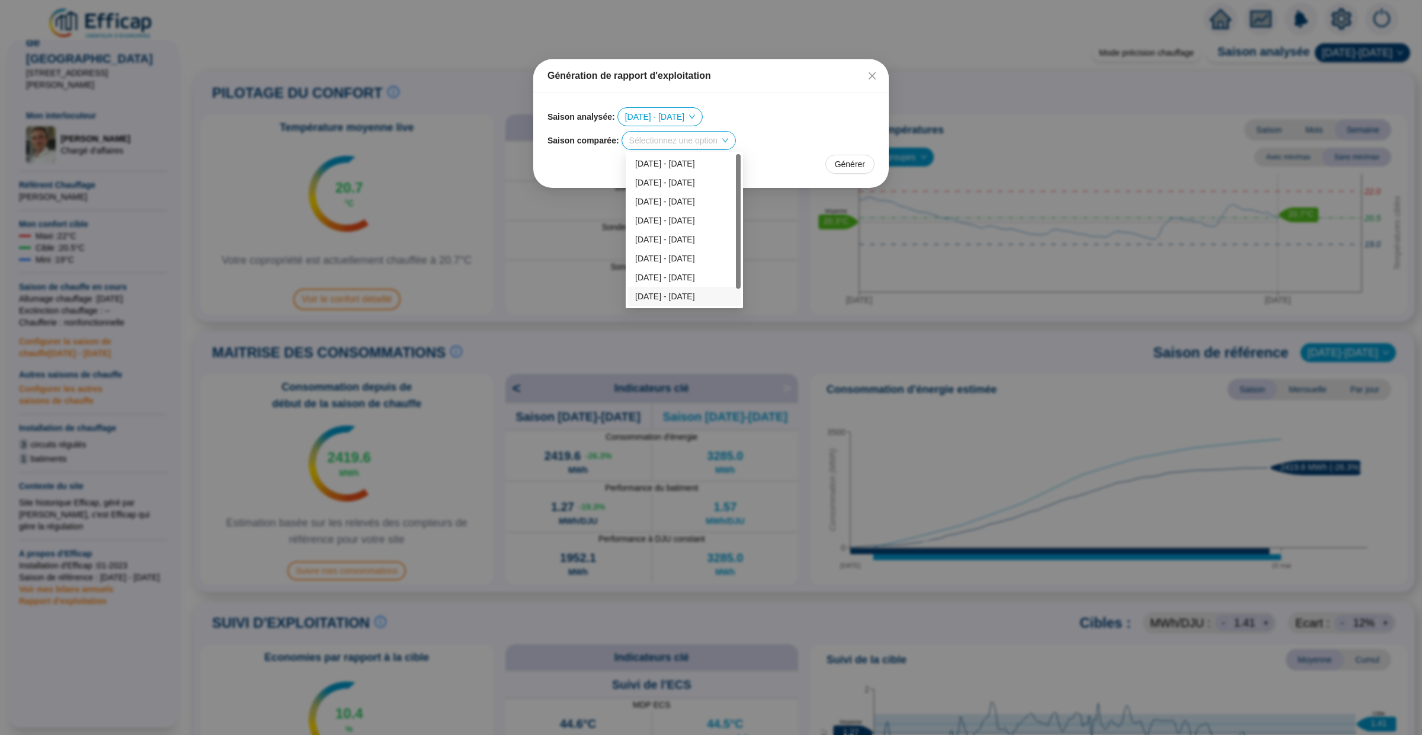
click at [678, 291] on div "[DATE] - [DATE]" at bounding box center [684, 296] width 98 height 12
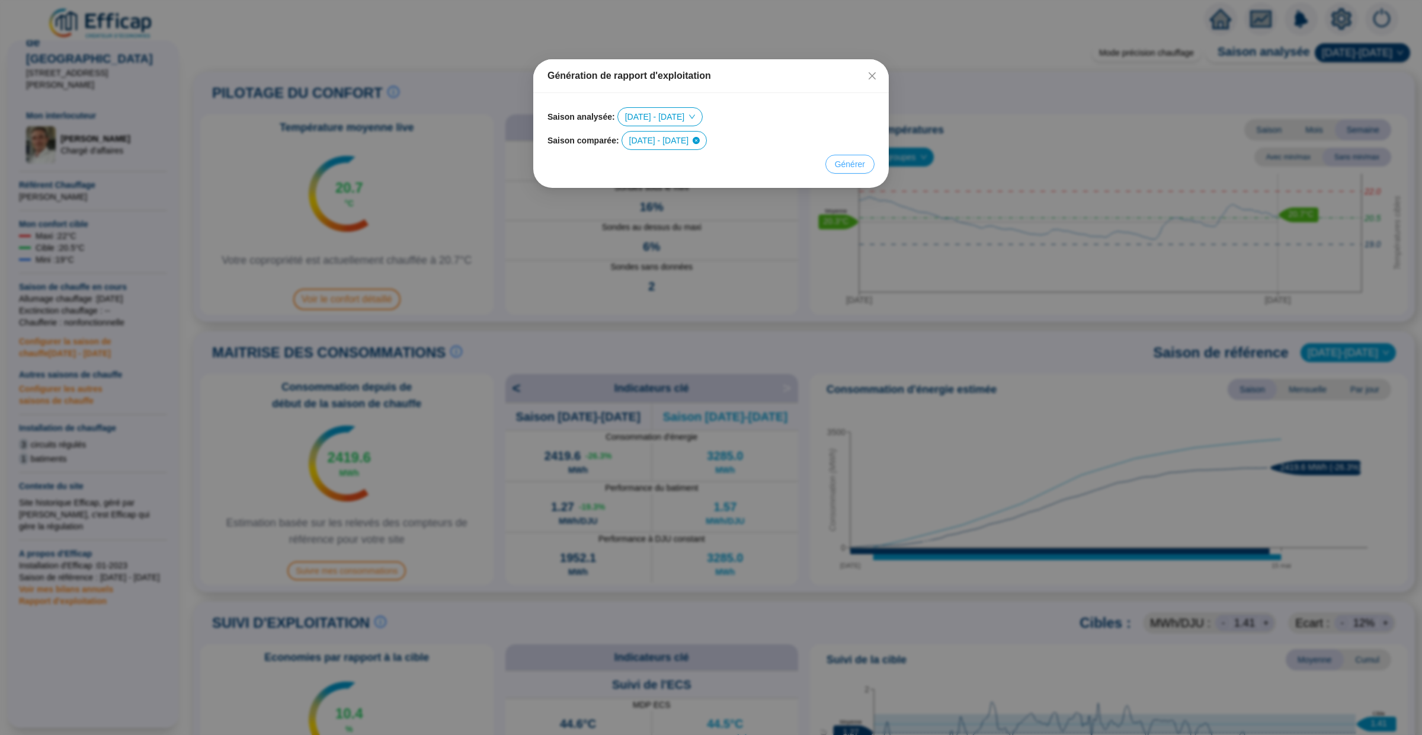
click at [858, 161] on span "Générer" at bounding box center [850, 164] width 30 height 12
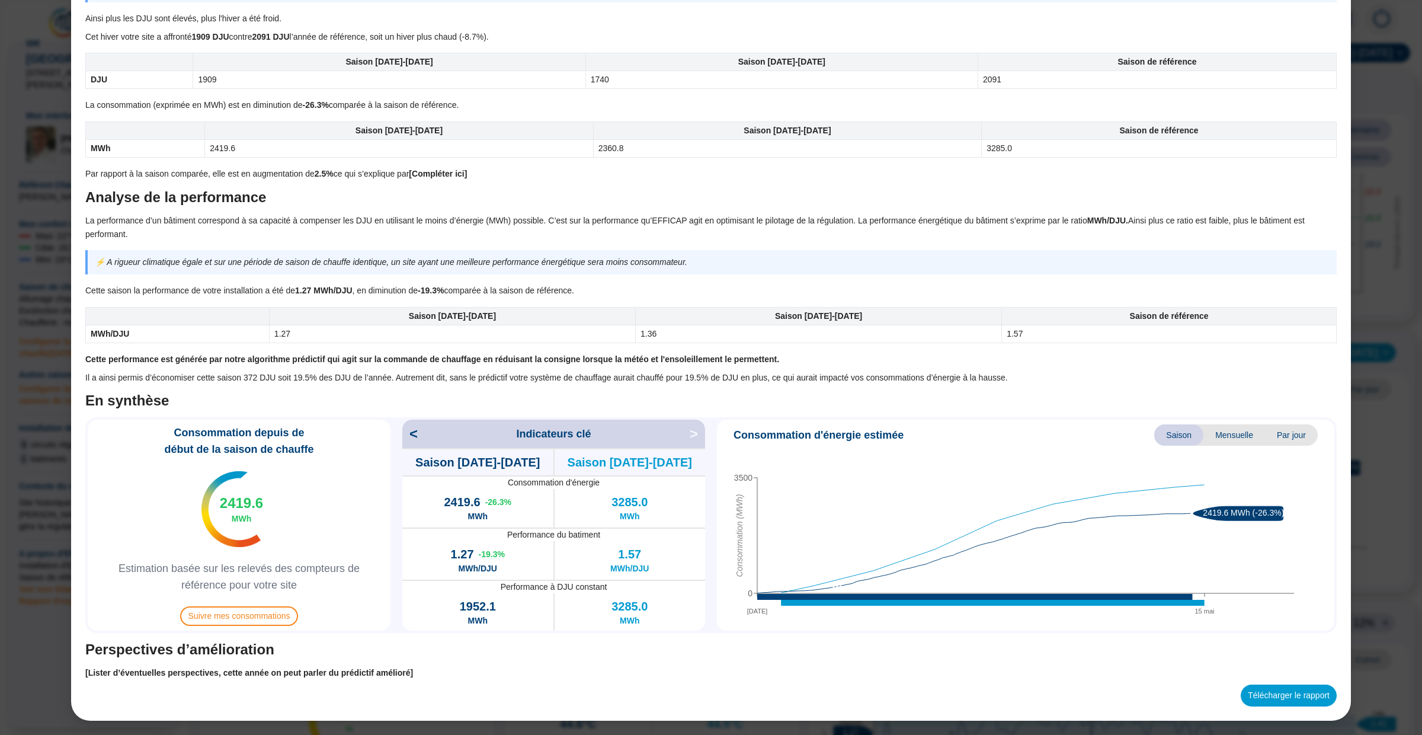
scroll to position [1, 0]
click at [1269, 692] on button "Télécharger le rapport" at bounding box center [1289, 695] width 96 height 22
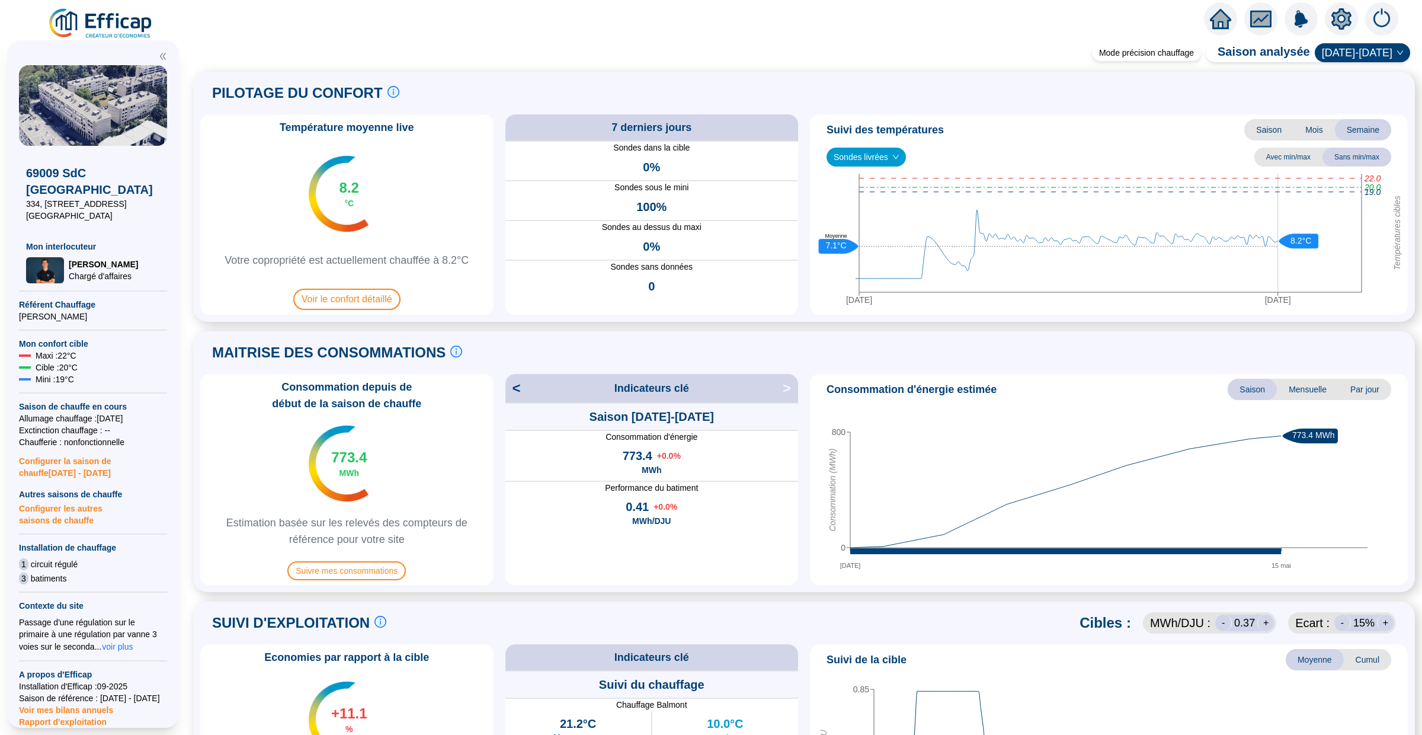
click at [1213, 20] on icon "home" at bounding box center [1220, 18] width 21 height 21
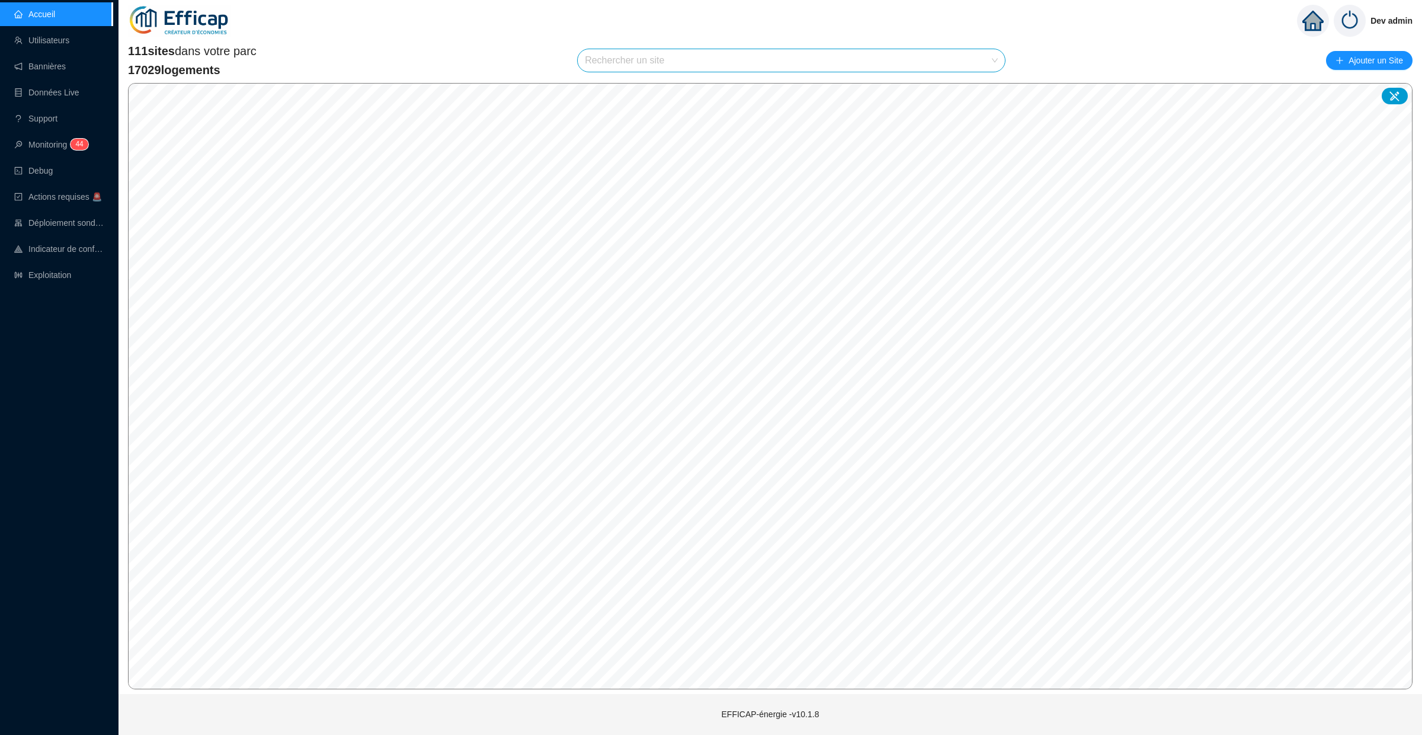
click at [615, 54] on input "search" at bounding box center [786, 60] width 402 height 23
type input "le ches"
click at [978, 85] on icon at bounding box center [981, 89] width 8 height 8
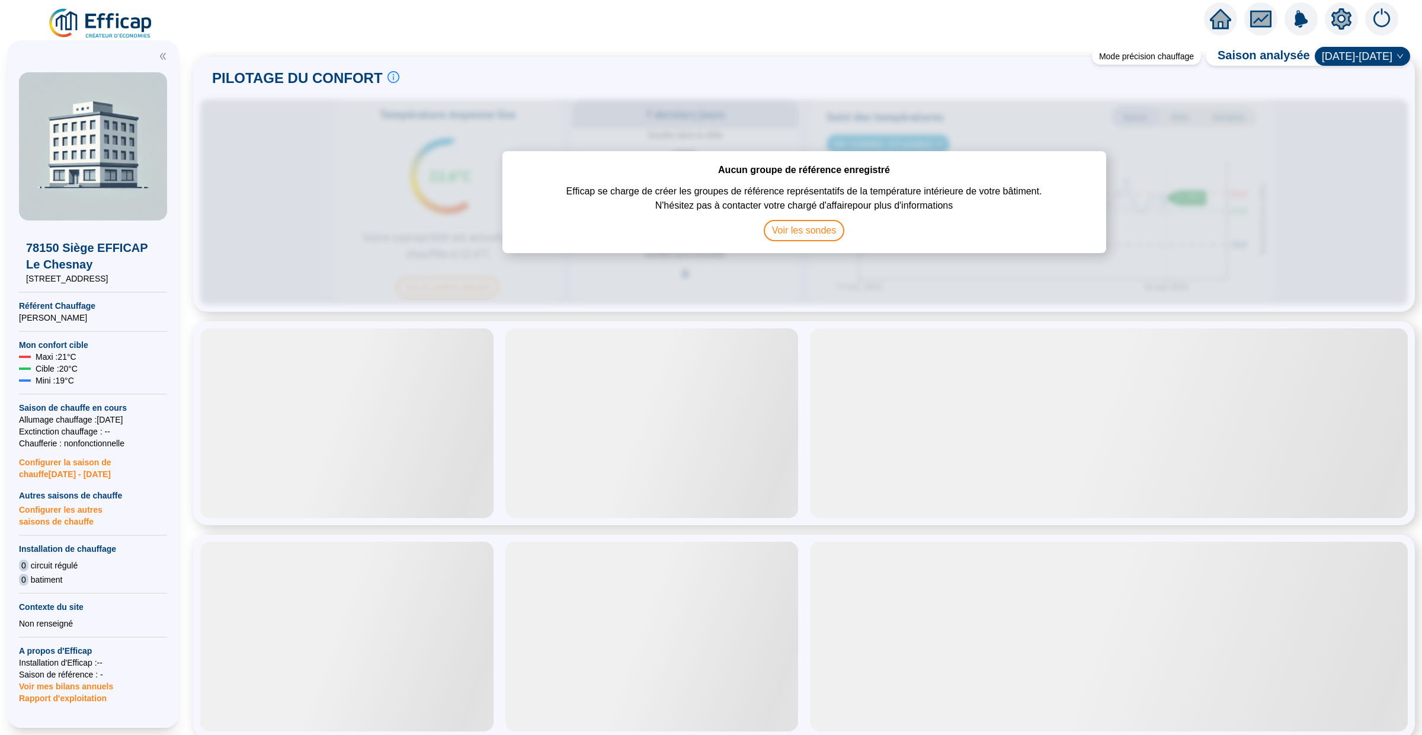
scroll to position [20, 0]
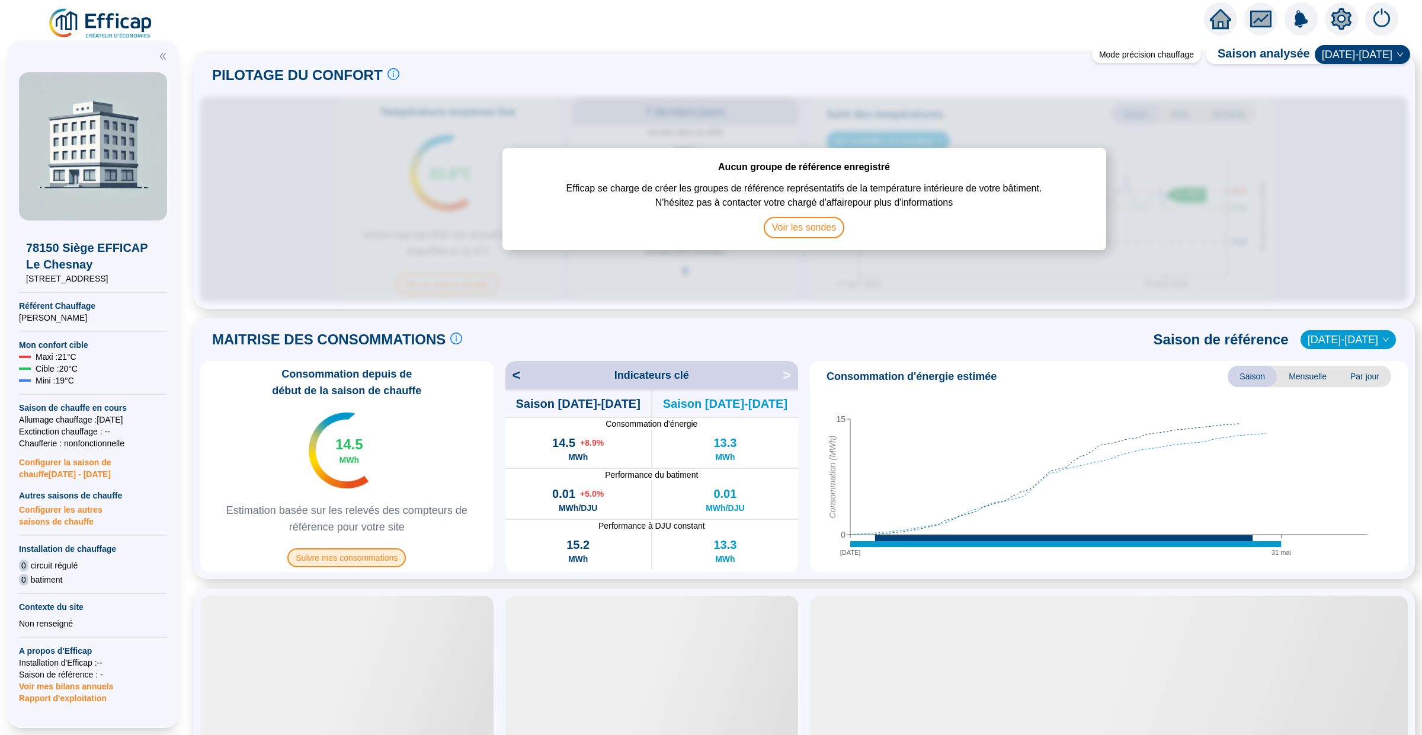
click at [360, 553] on span "Suivre mes consommations" at bounding box center [346, 557] width 119 height 19
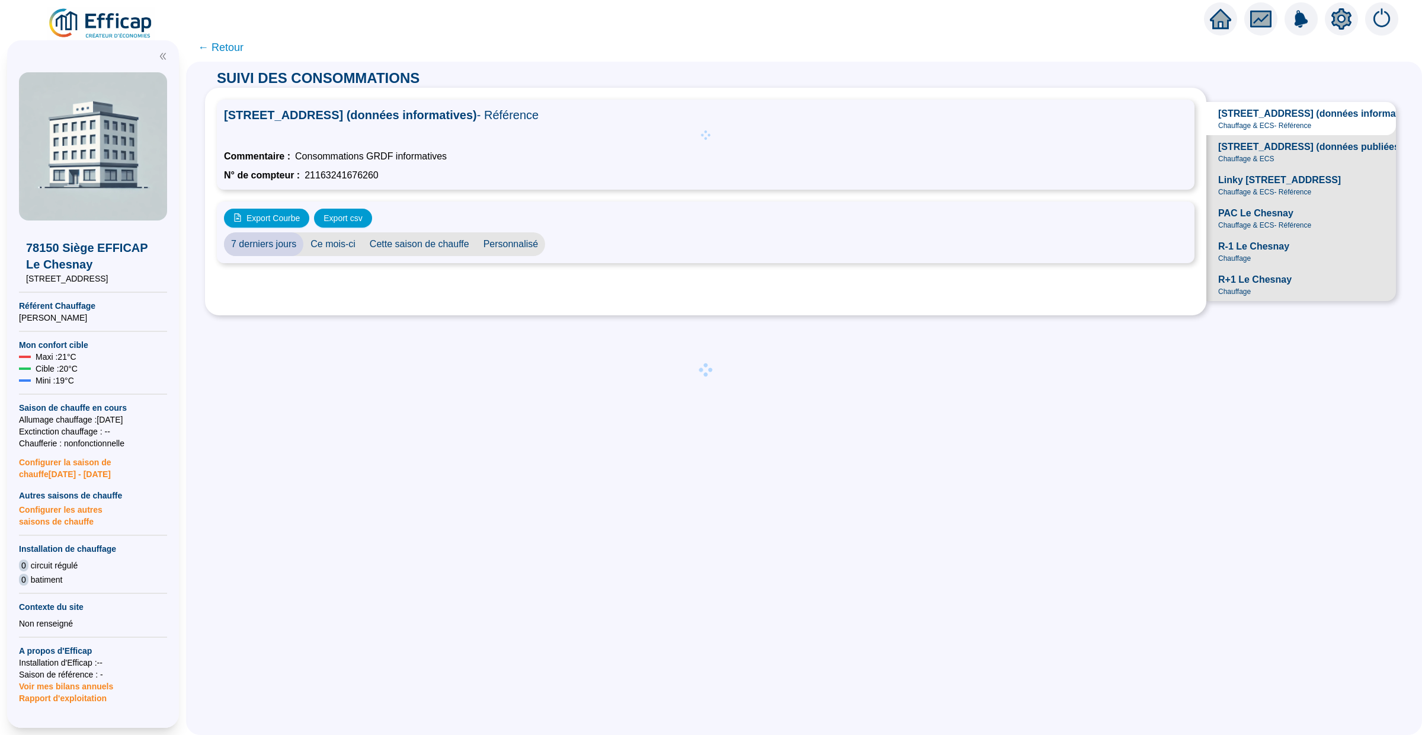
click at [1256, 183] on span "Linky [STREET_ADDRESS]" at bounding box center [1279, 180] width 123 height 14
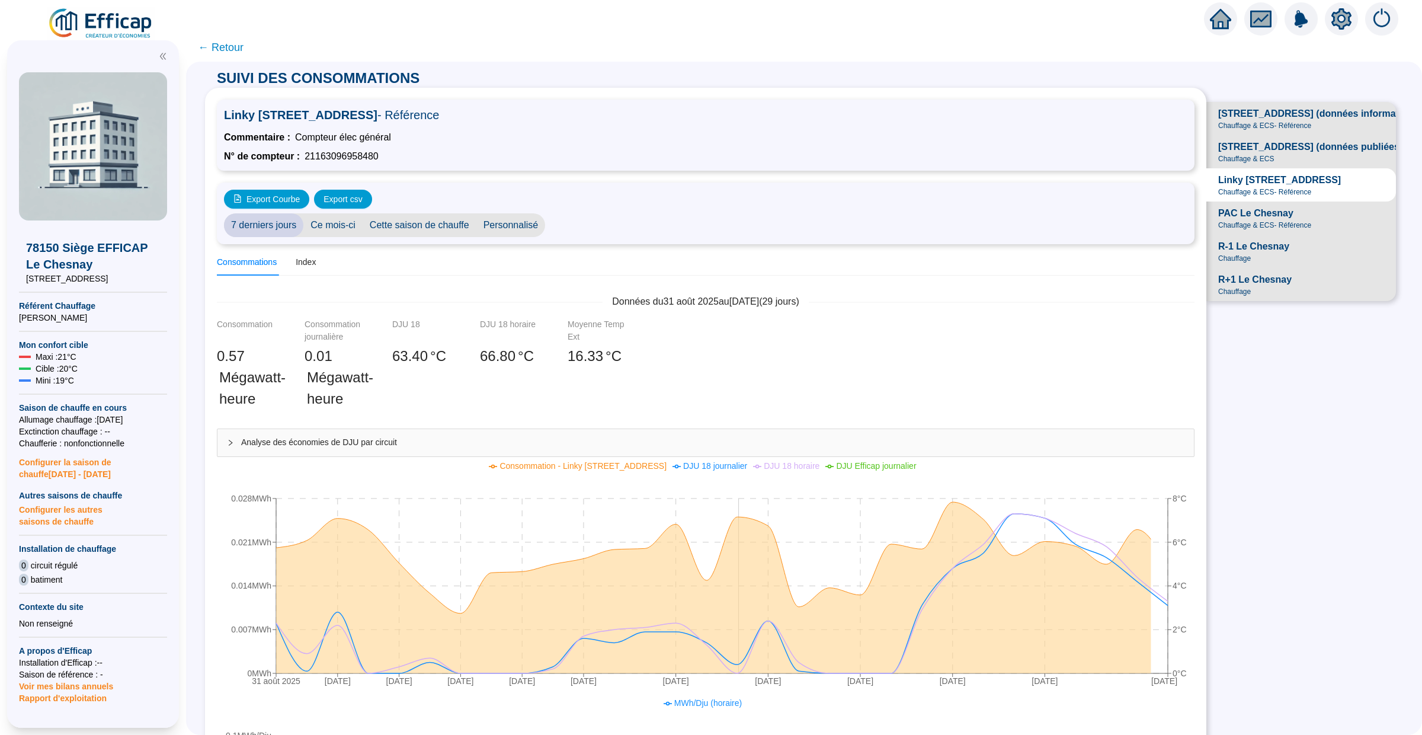
click at [727, 542] on icon at bounding box center [722, 587] width 892 height 171
click at [1221, 12] on icon "home" at bounding box center [1220, 19] width 21 height 17
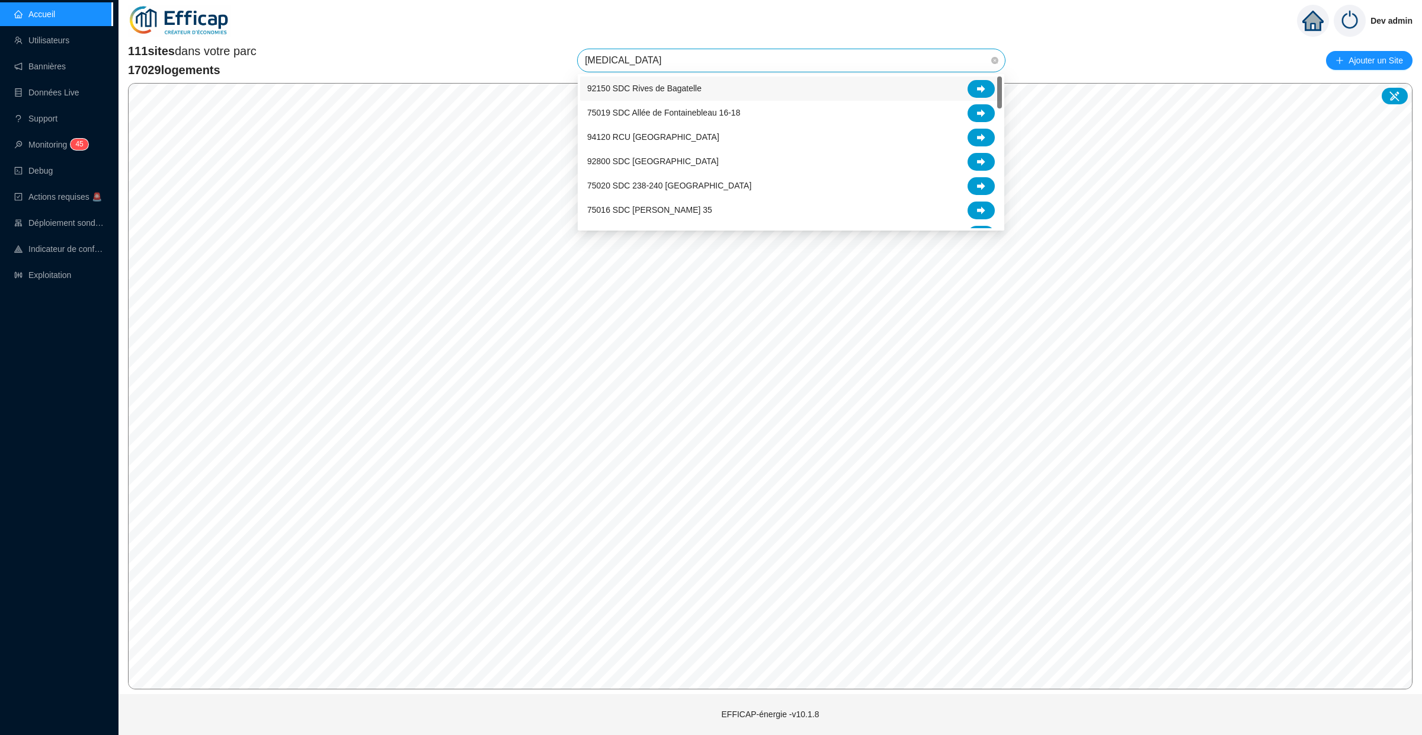
type input "balm"
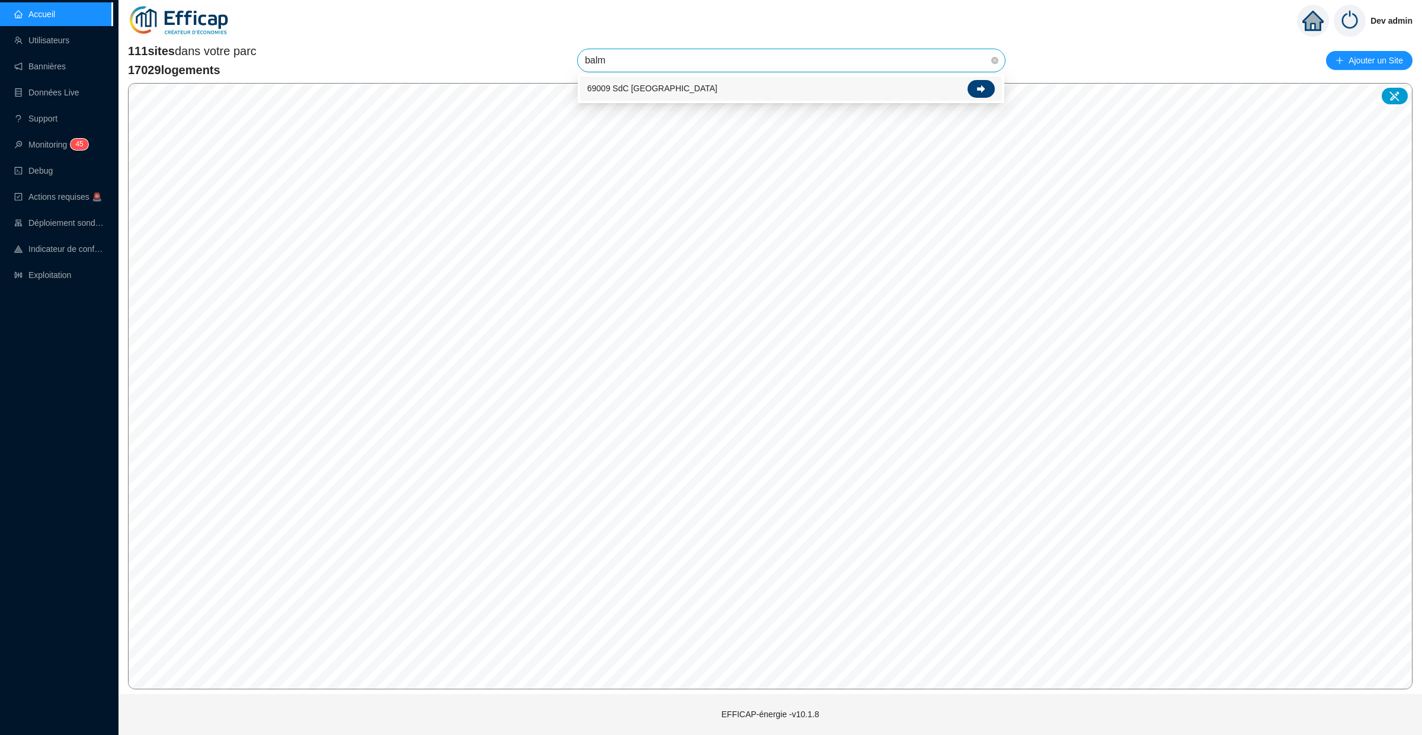
click at [978, 93] on div at bounding box center [981, 89] width 27 height 18
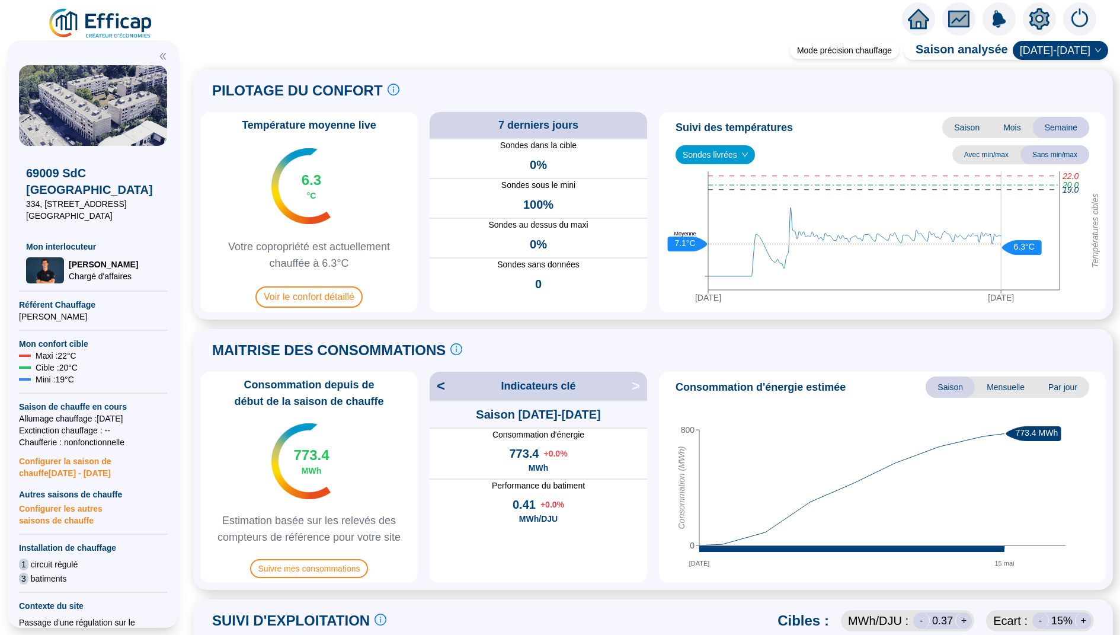
click at [917, 21] on icon "home" at bounding box center [918, 19] width 21 height 20
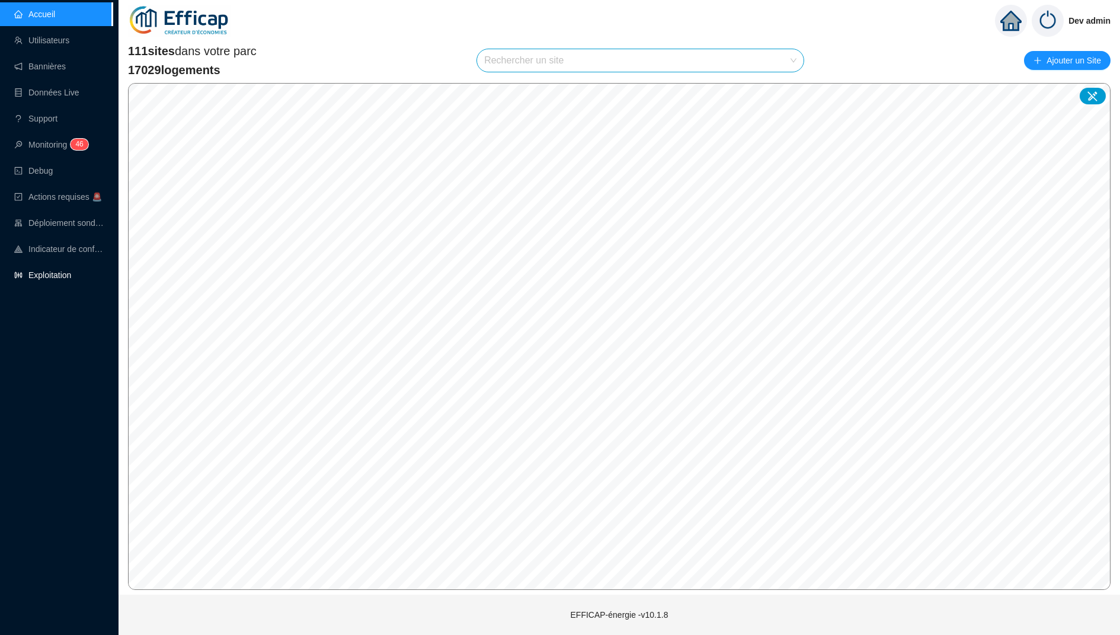
click at [52, 276] on link "Exploitation" at bounding box center [42, 274] width 57 height 9
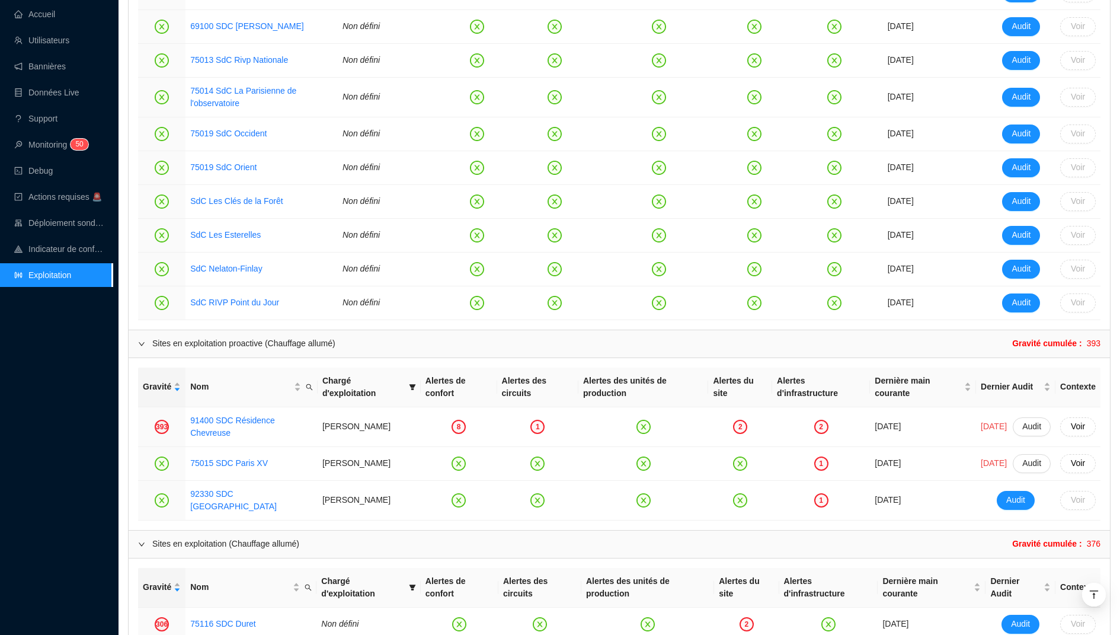
scroll to position [942, 0]
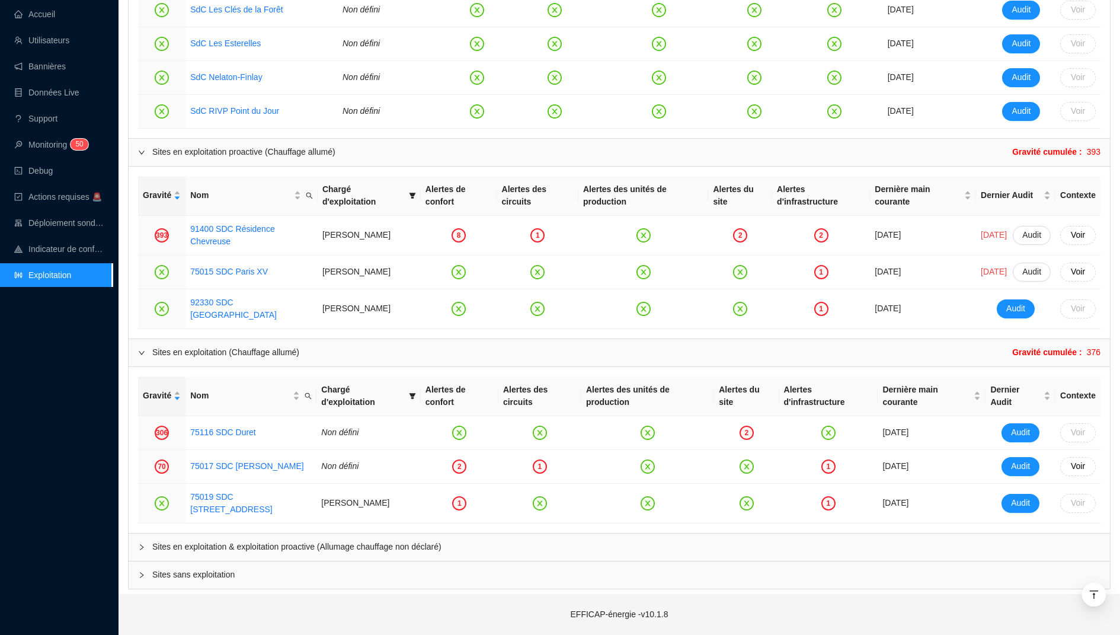
click at [157, 552] on span "Sites en exploitation & exploitation proactive (Allumage chauffage non déclaré)" at bounding box center [626, 546] width 948 height 12
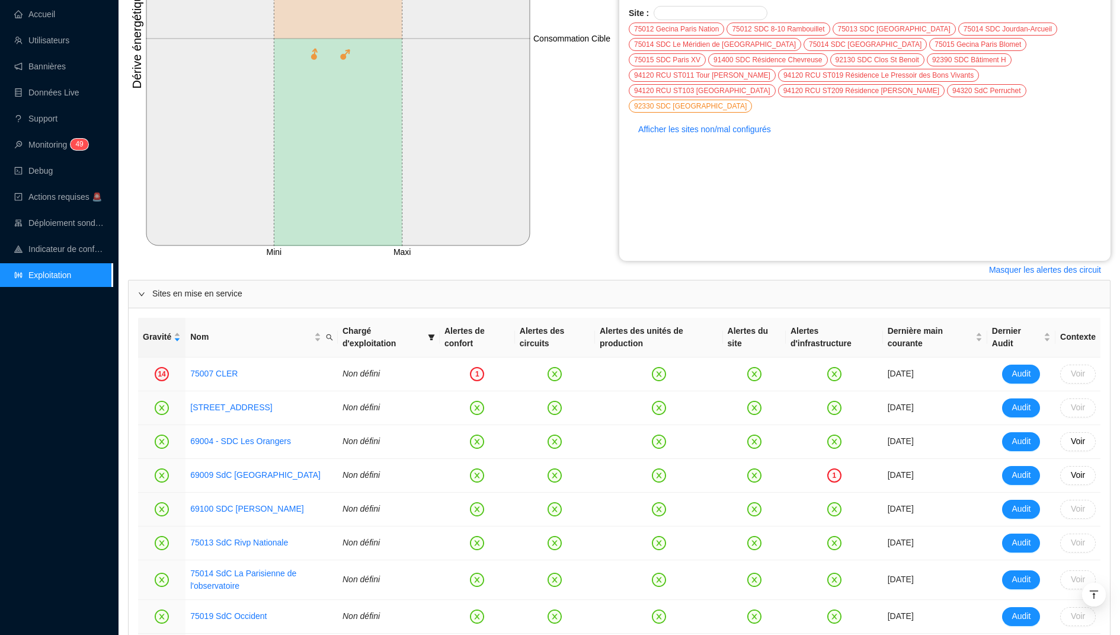
scroll to position [0, 0]
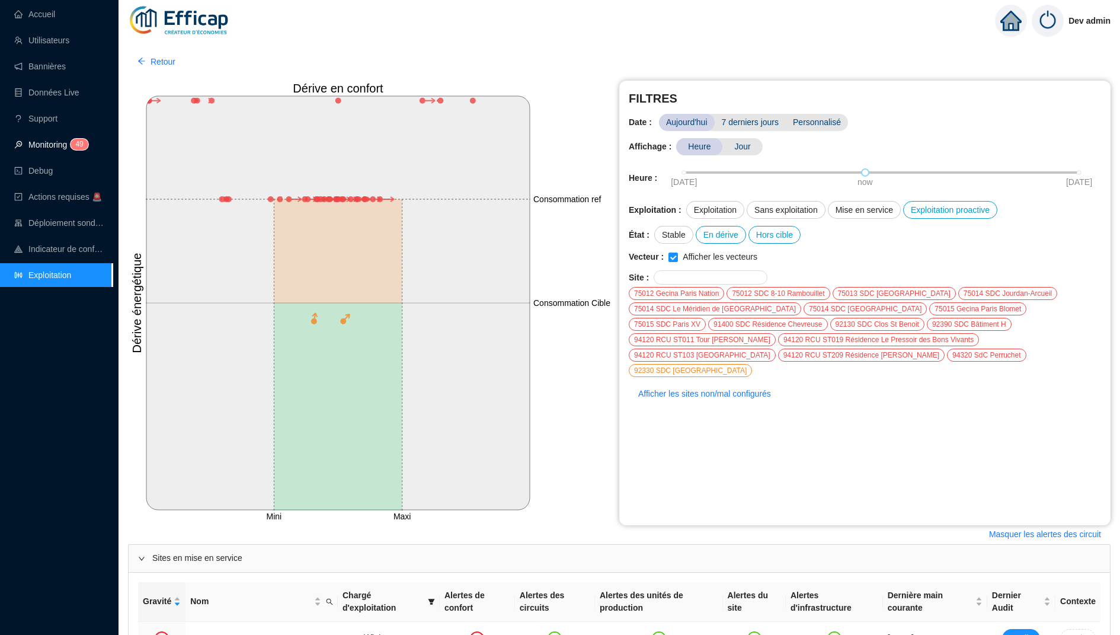
click at [78, 140] on span "4" at bounding box center [77, 144] width 4 height 8
